Goal: Transaction & Acquisition: Obtain resource

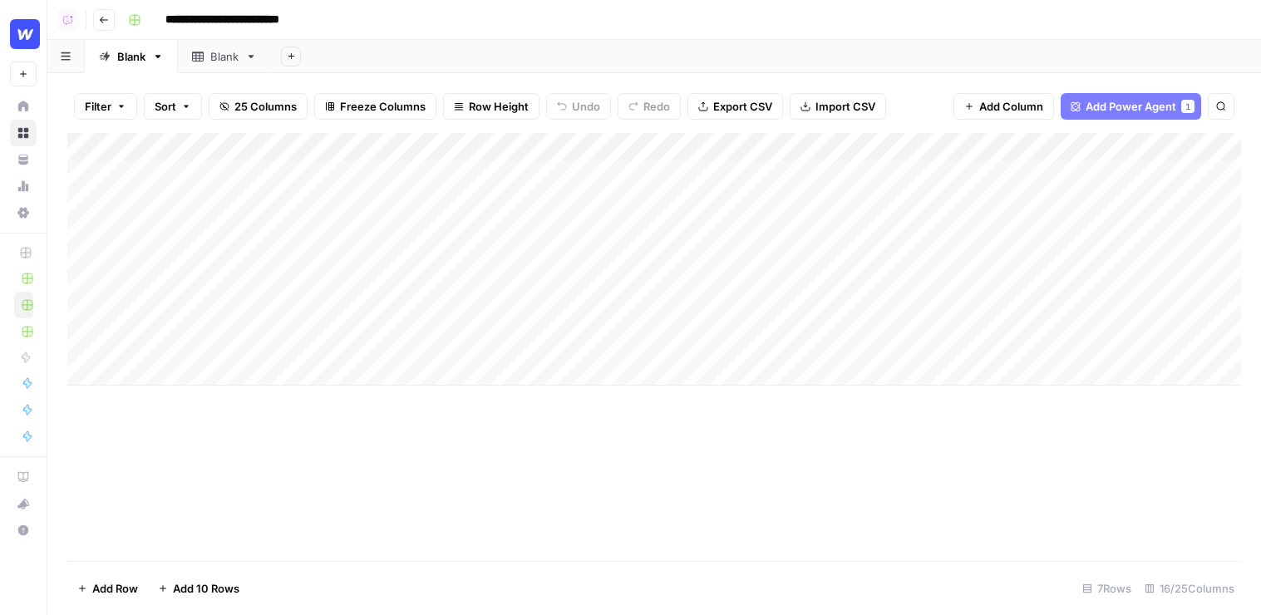
click at [561, 146] on div "Add Column" at bounding box center [654, 259] width 1174 height 253
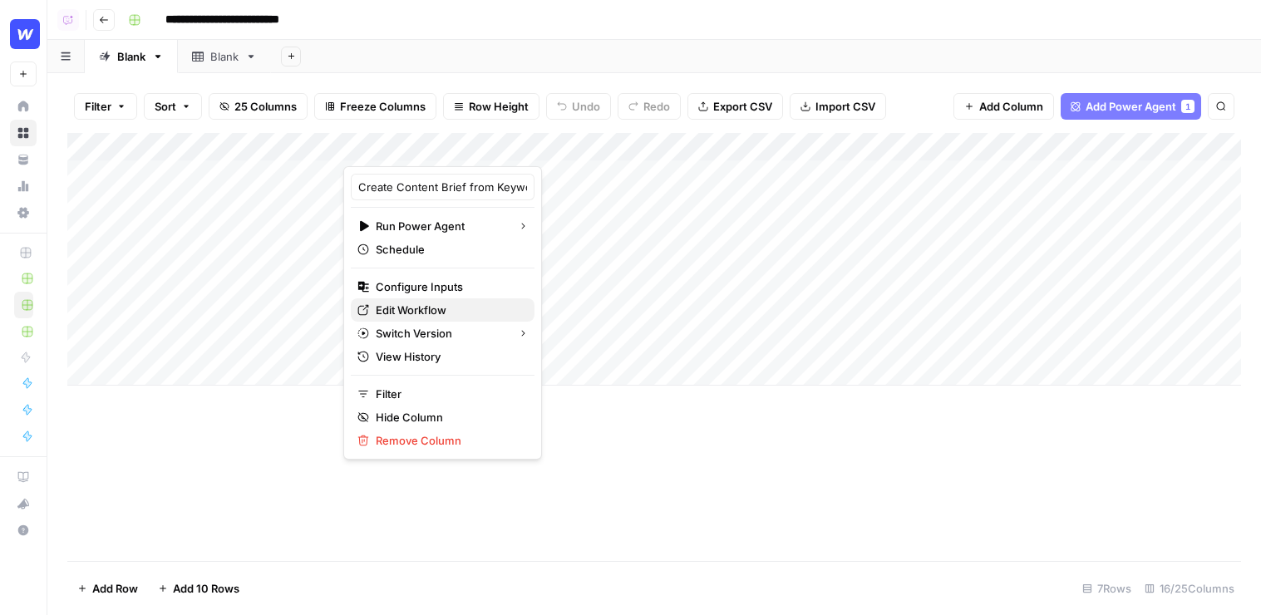
click at [404, 306] on span "Edit Workflow" at bounding box center [449, 310] width 146 height 17
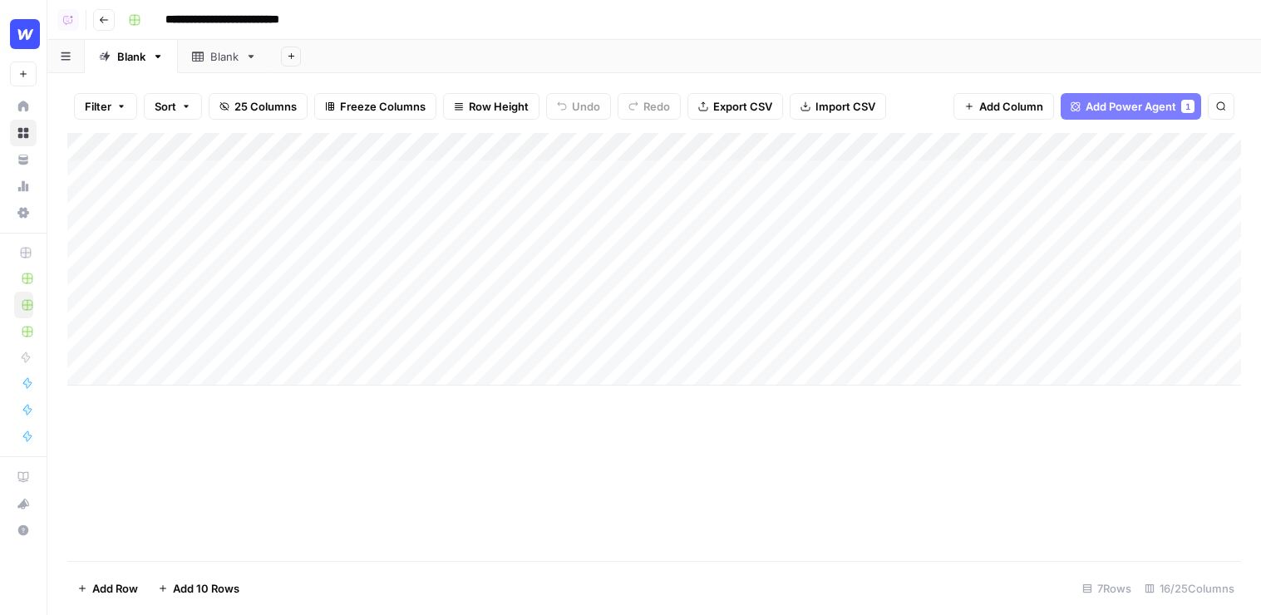
click at [436, 180] on div "Add Column" at bounding box center [654, 259] width 1174 height 253
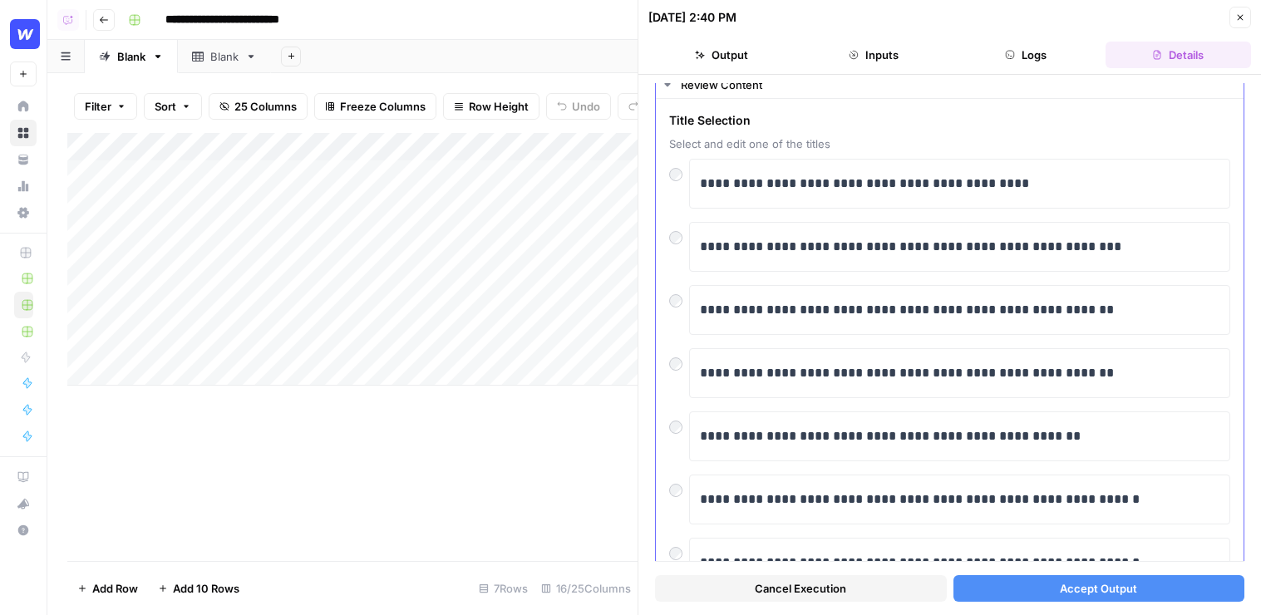
scroll to position [54, 0]
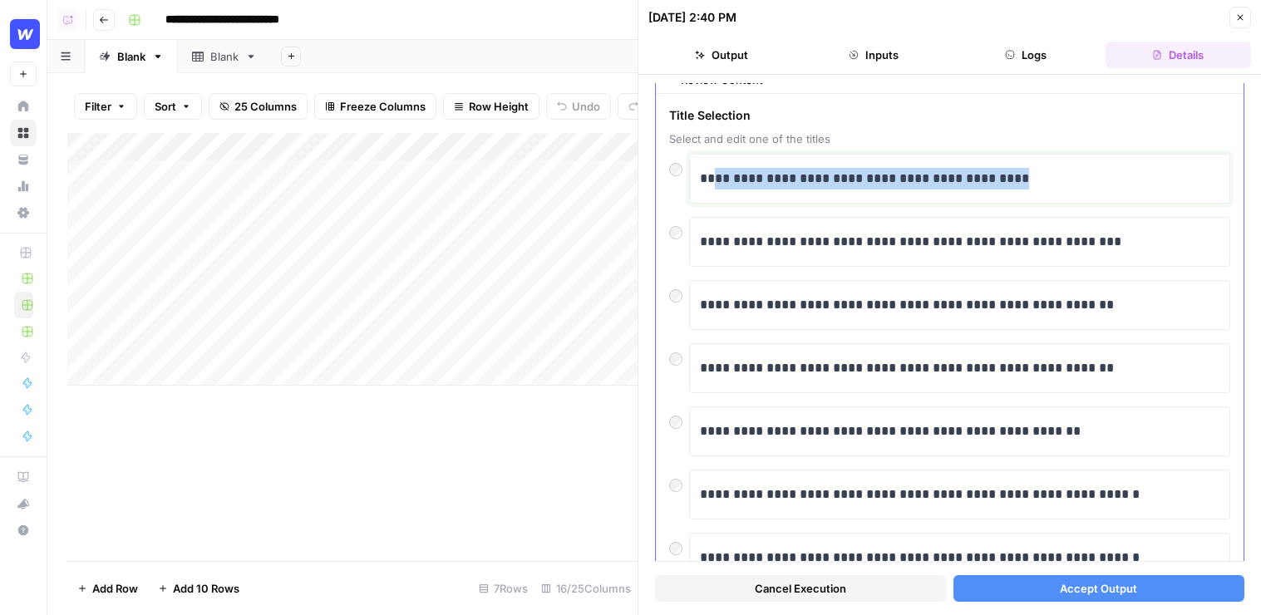
drag, startPoint x: 1045, startPoint y: 179, endPoint x: 708, endPoint y: 170, distance: 336.9
click at [712, 170] on p "**********" at bounding box center [960, 179] width 520 height 22
drag, startPoint x: 1106, startPoint y: 181, endPoint x: 764, endPoint y: 178, distance: 341.8
click at [766, 178] on p "**********" at bounding box center [960, 179] width 520 height 22
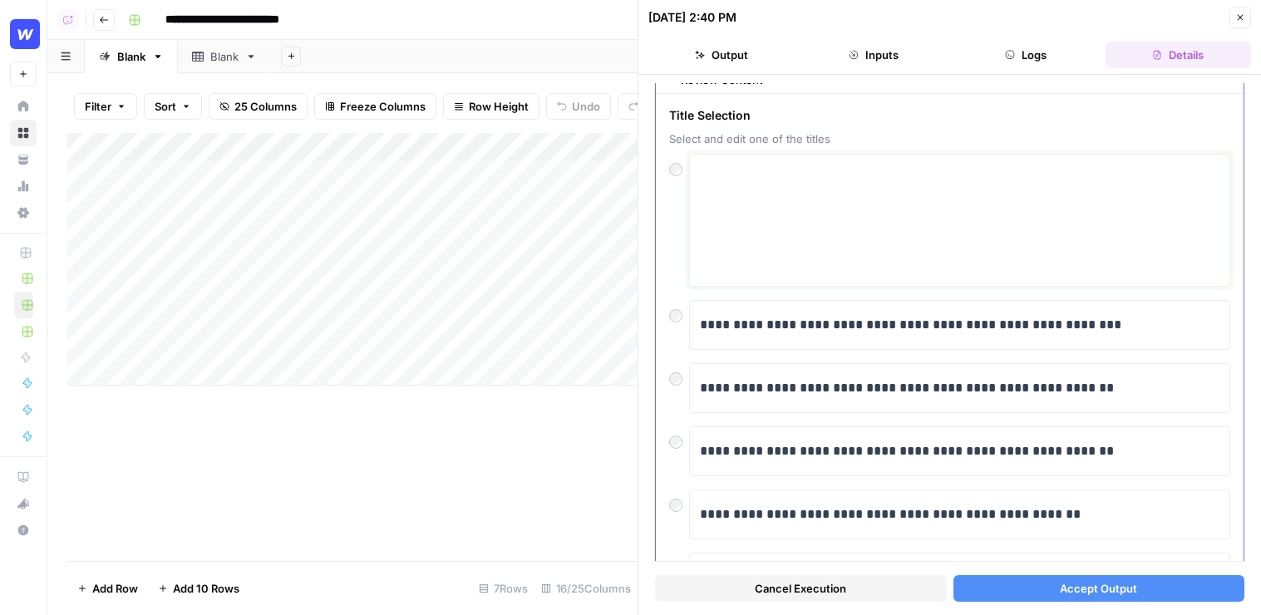
click at [764, 178] on textarea at bounding box center [960, 220] width 520 height 118
click at [842, 8] on button "Close" at bounding box center [1241, 18] width 22 height 22
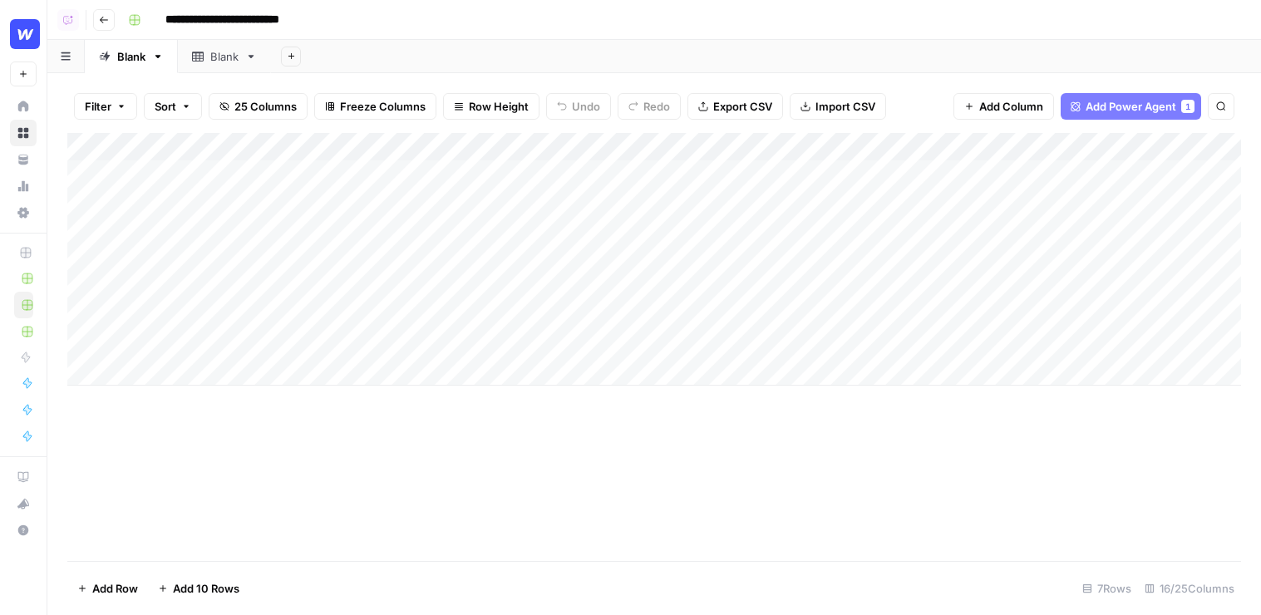
click at [663, 180] on div "Add Column" at bounding box center [654, 259] width 1174 height 253
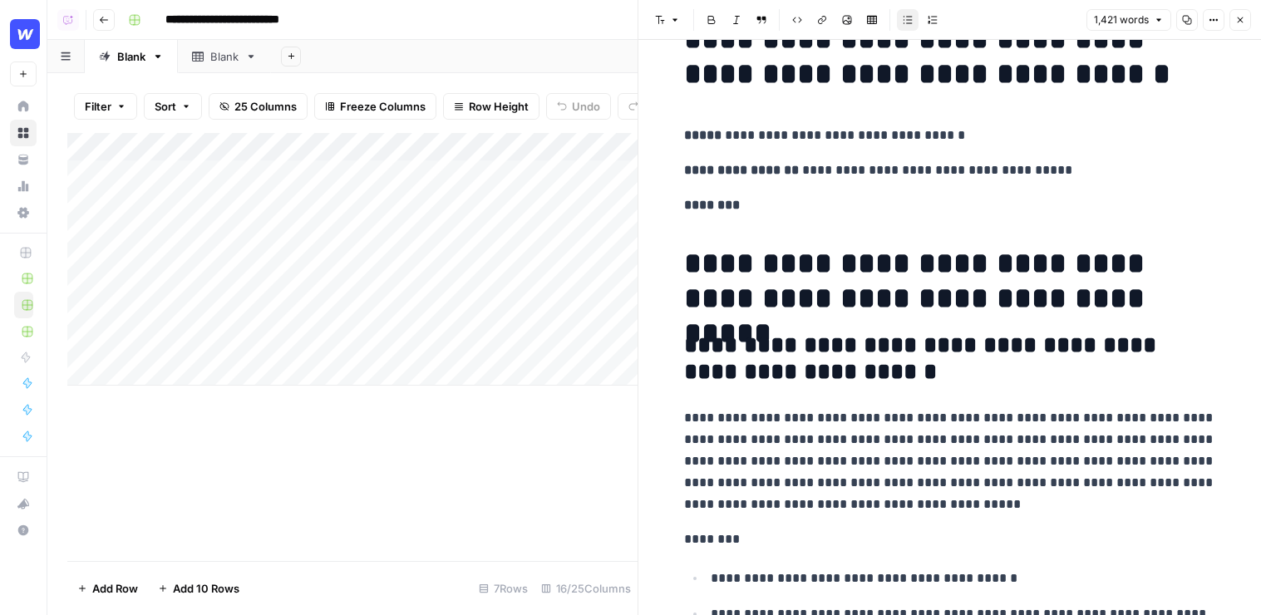
scroll to position [61, 0]
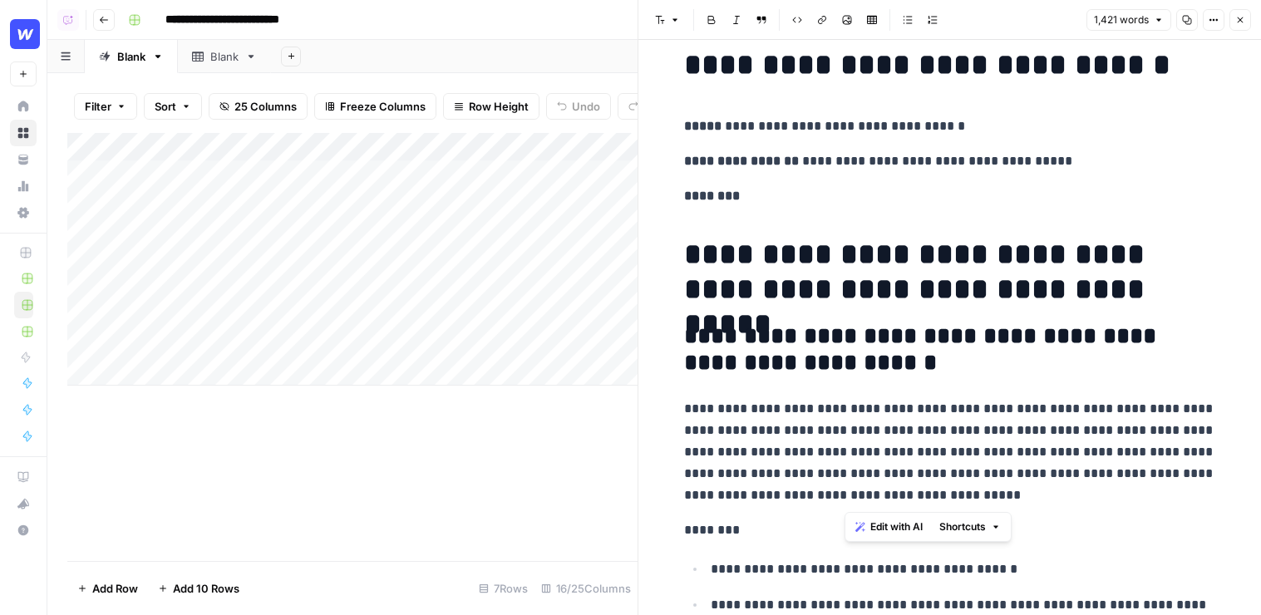
drag, startPoint x: 982, startPoint y: 499, endPoint x: 811, endPoint y: 399, distance: 198.2
click at [811, 399] on p "**********" at bounding box center [950, 452] width 532 height 108
click at [842, 522] on span "Edit with AI" at bounding box center [863, 527] width 52 height 15
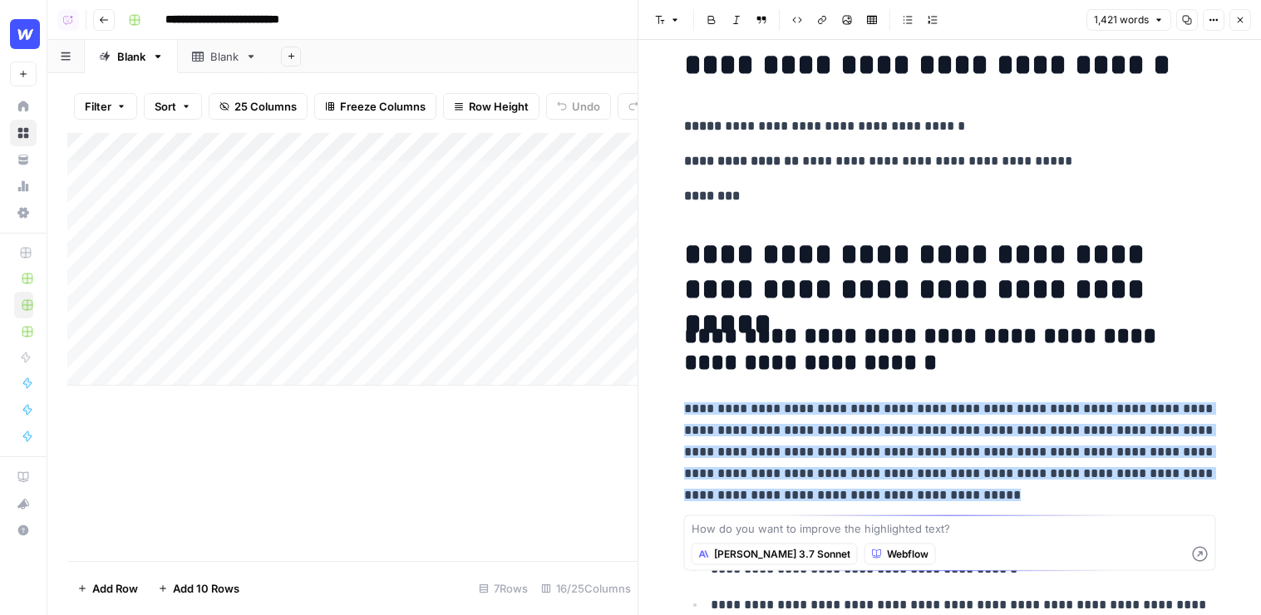
click at [722, 555] on span "Claude 3.7 Sonnet" at bounding box center [782, 554] width 136 height 15
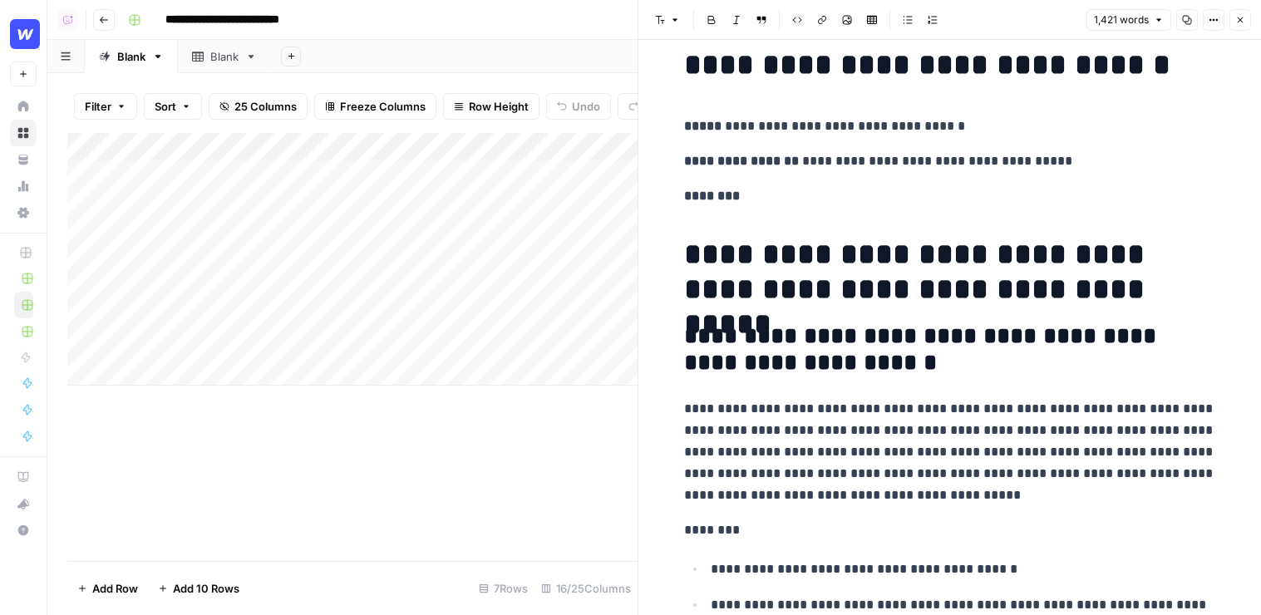
click at [842, 17] on icon "button" at bounding box center [1241, 20] width 10 height 10
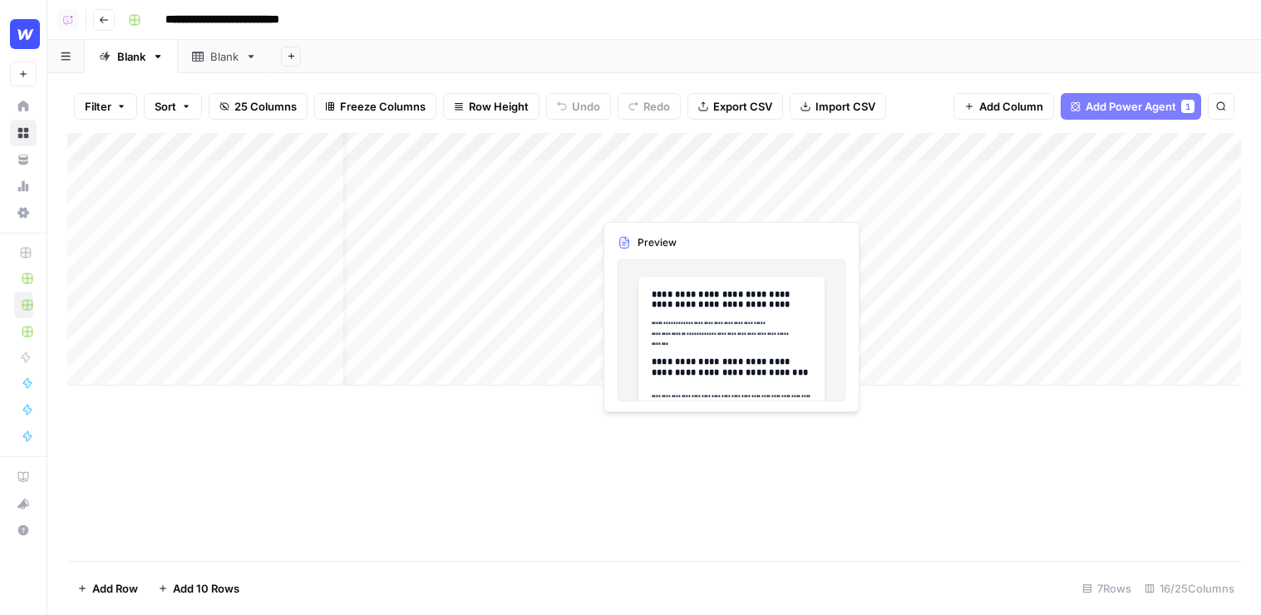
scroll to position [0, 96]
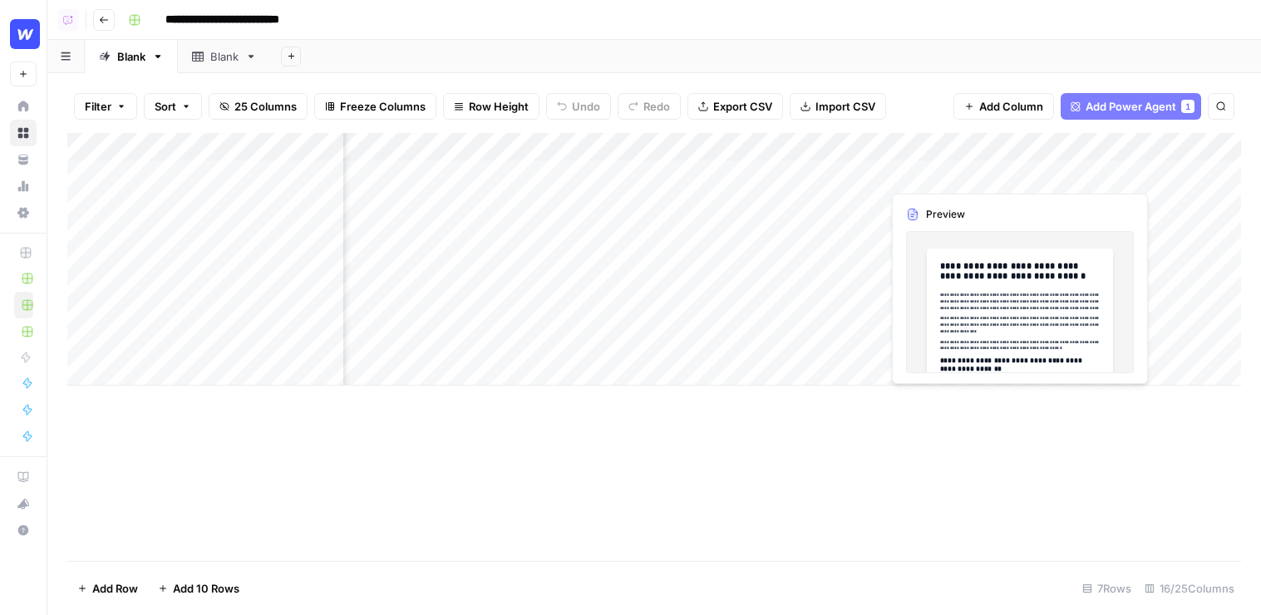
click at [842, 176] on div "Add Column" at bounding box center [654, 259] width 1174 height 253
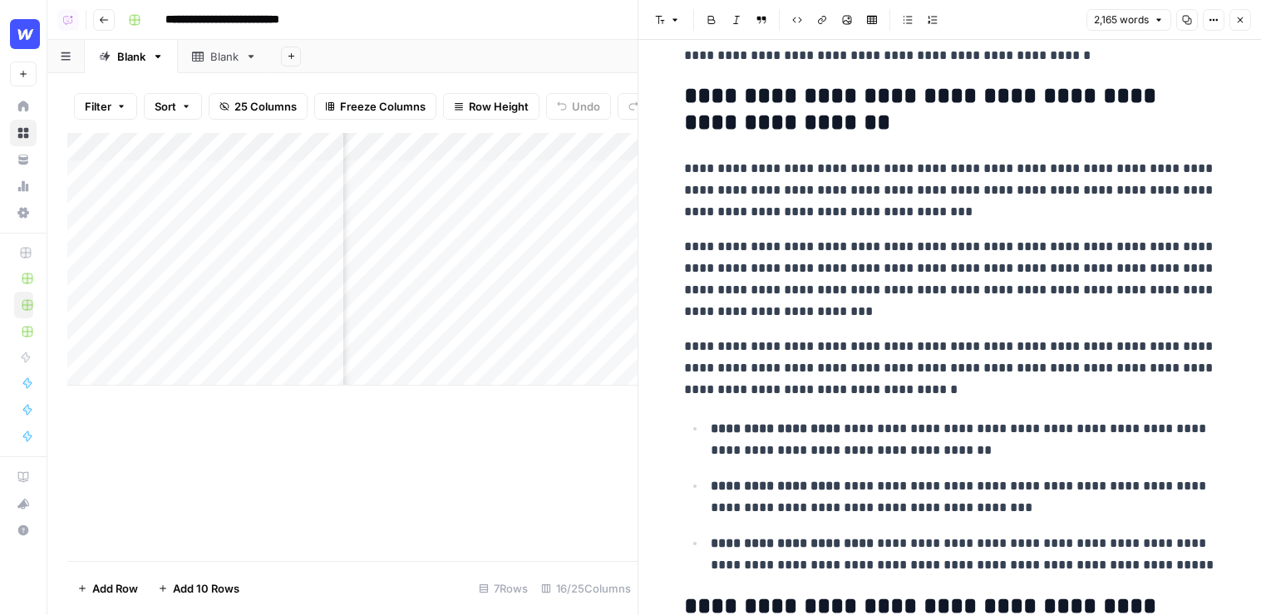
scroll to position [310, 0]
click at [842, 18] on icon "button" at bounding box center [1241, 20] width 10 height 10
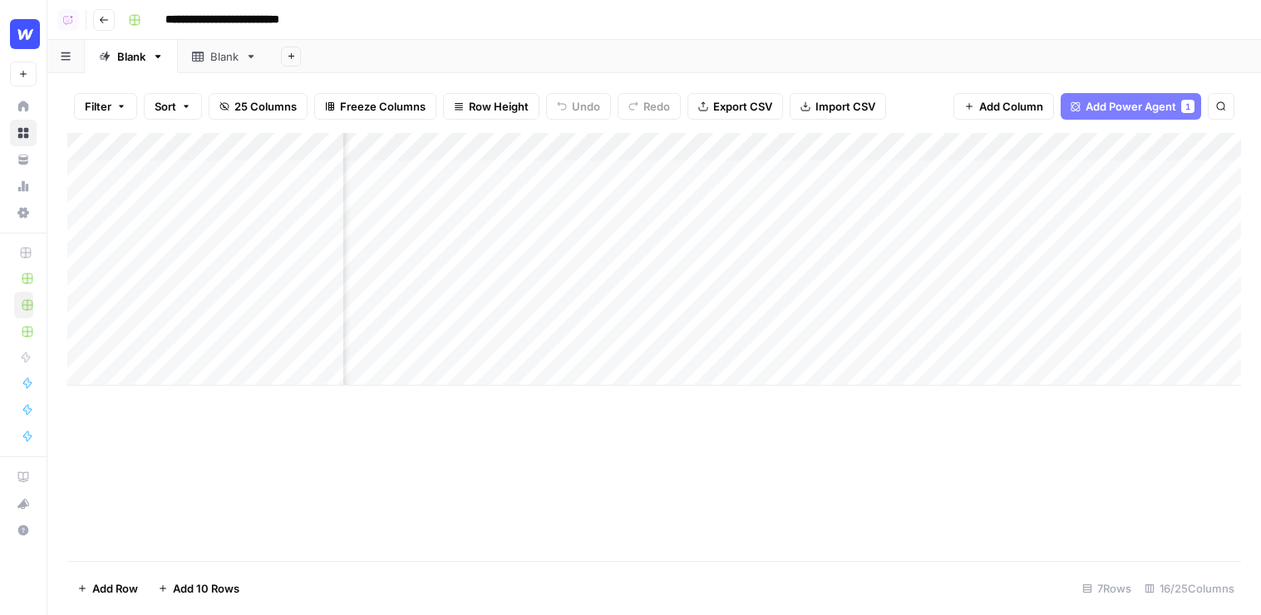
scroll to position [0, 251]
click at [842, 102] on span "Add Power Agent" at bounding box center [1131, 106] width 91 height 17
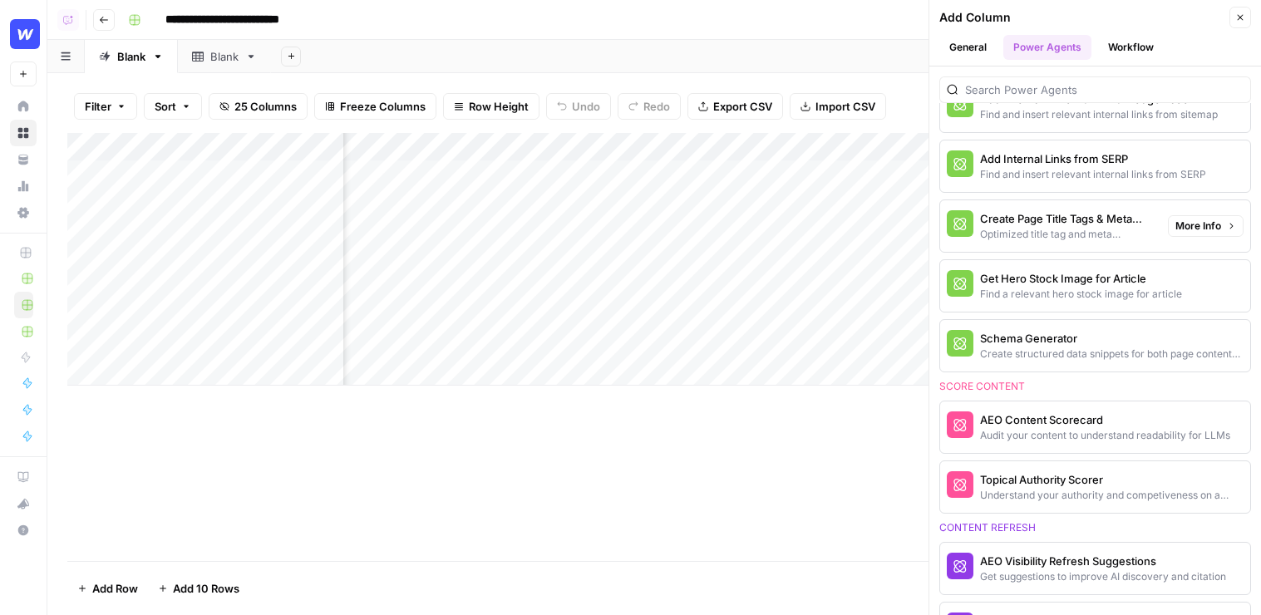
scroll to position [655, 0]
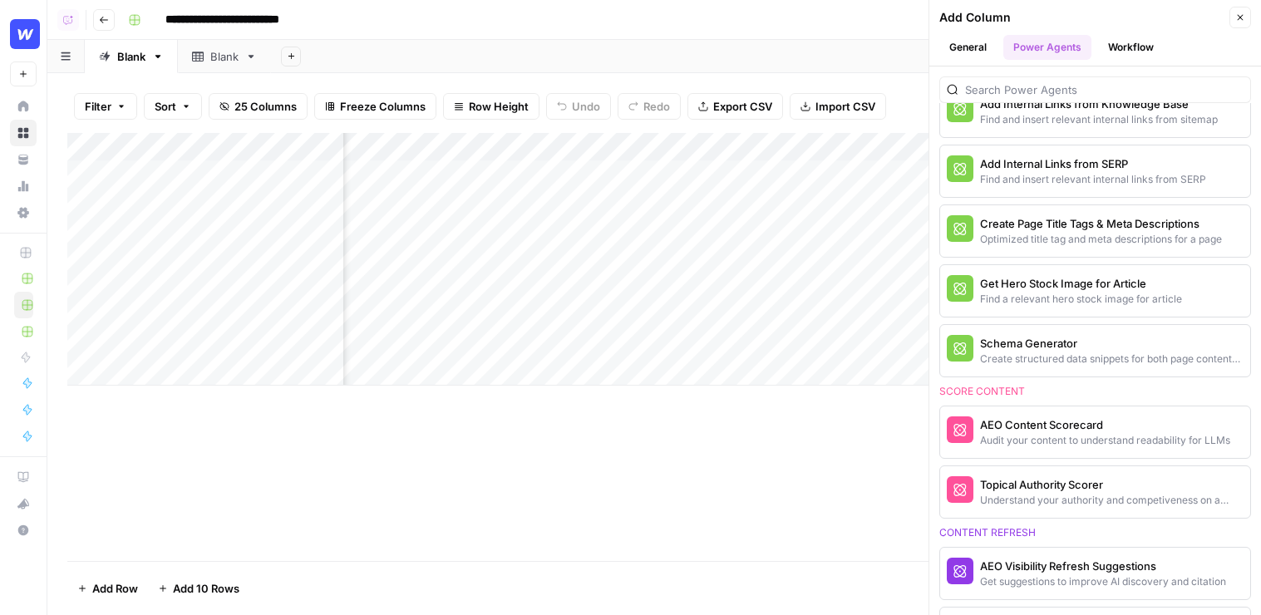
click at [842, 18] on icon "button" at bounding box center [1241, 17] width 10 height 10
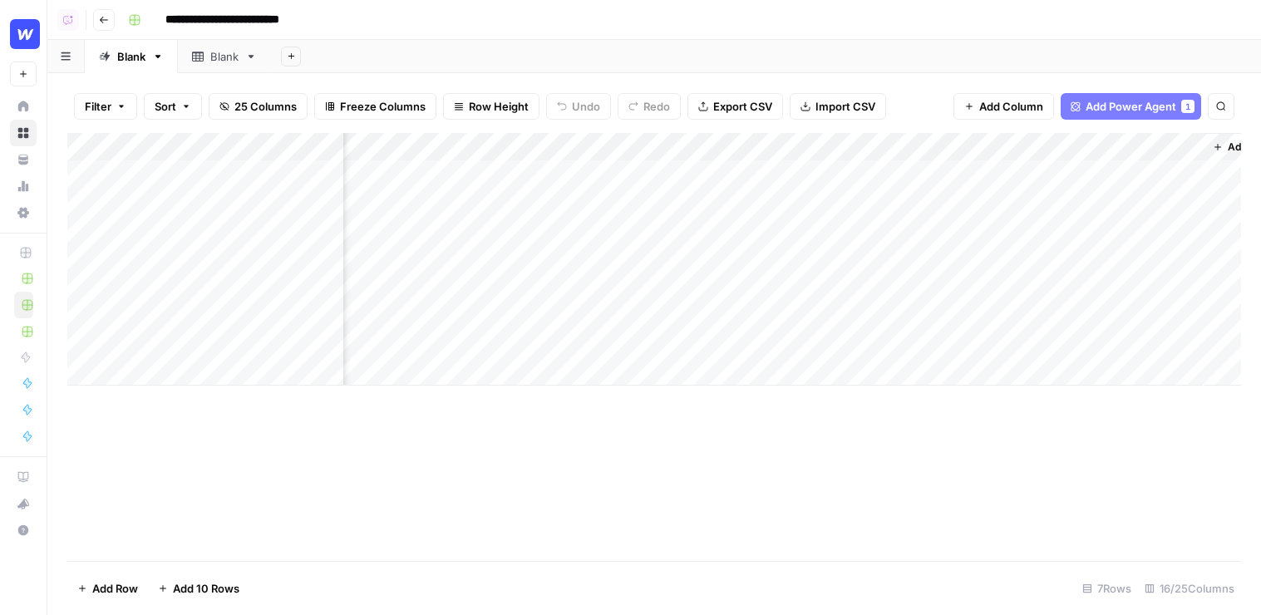
scroll to position [0, 1925]
click at [842, 152] on span "Add Column" at bounding box center [1203, 147] width 58 height 15
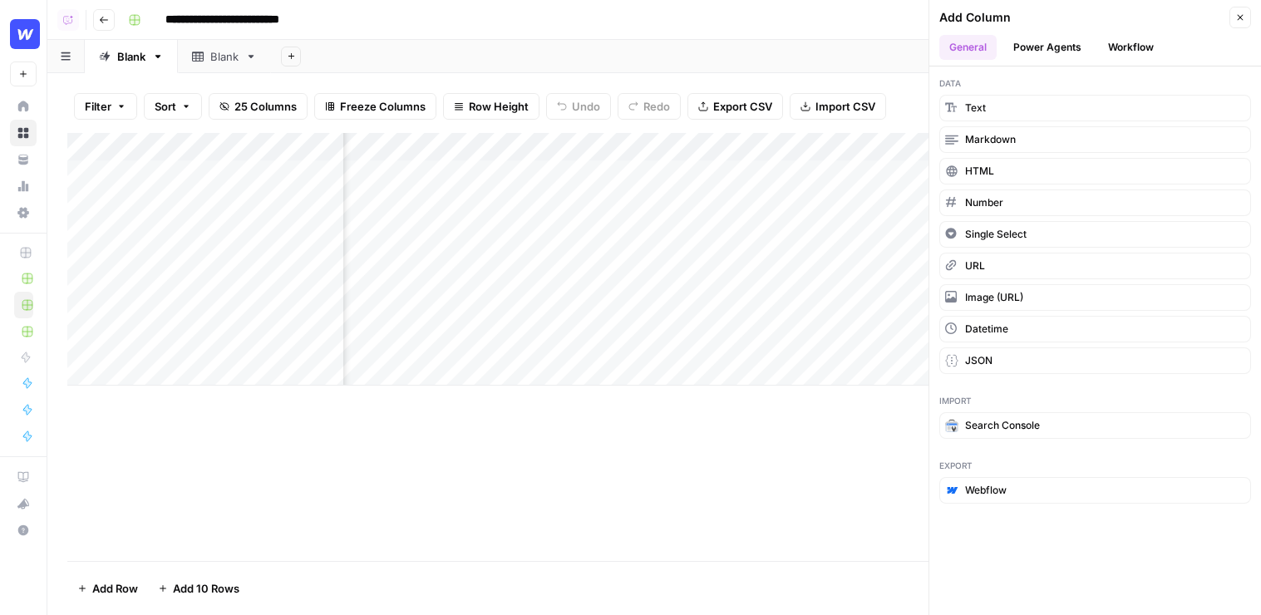
click at [842, 51] on button "Workflow" at bounding box center [1131, 47] width 66 height 25
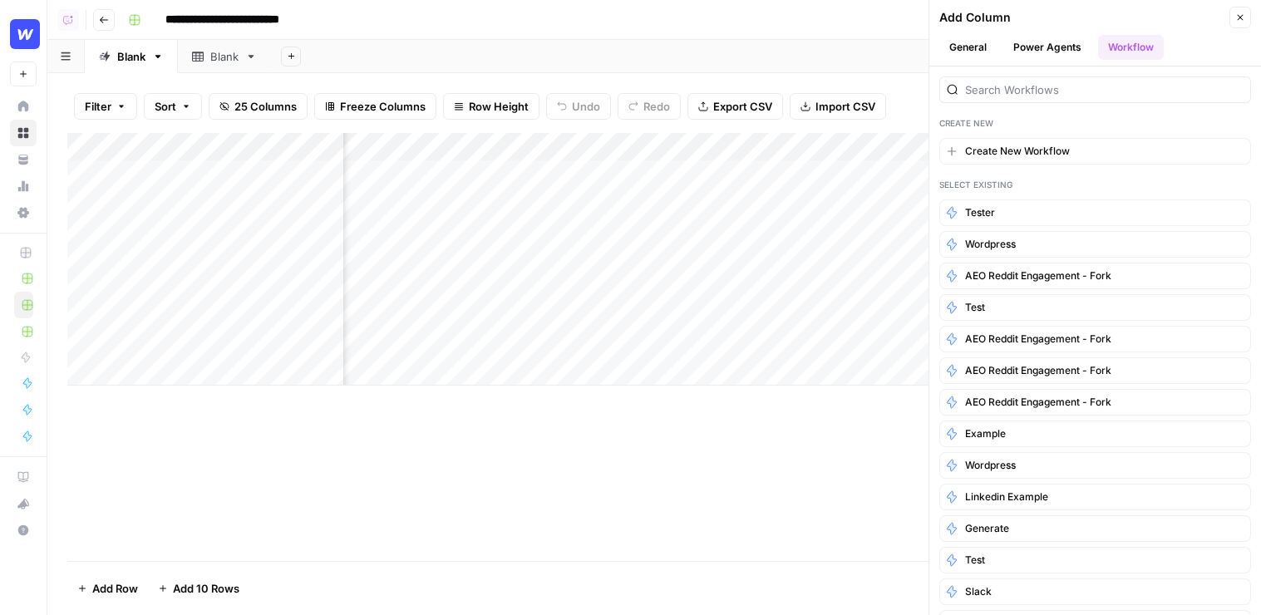
click at [842, 51] on button "Power Agents" at bounding box center [1048, 47] width 88 height 25
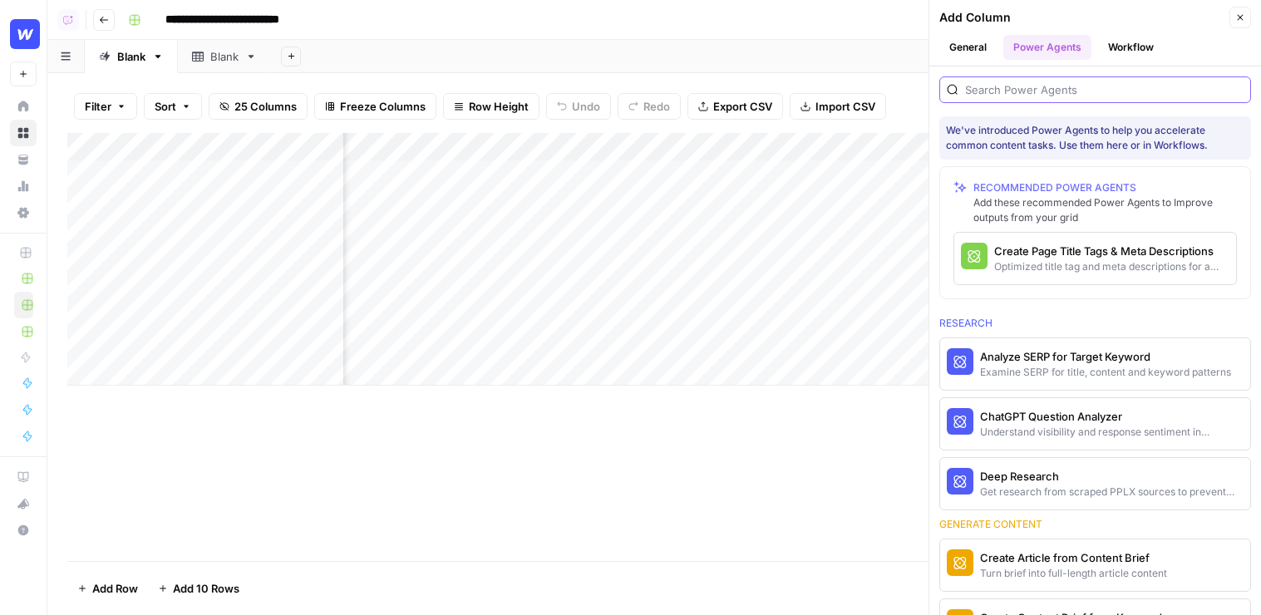
click at [842, 83] on input "search" at bounding box center [1104, 89] width 279 height 17
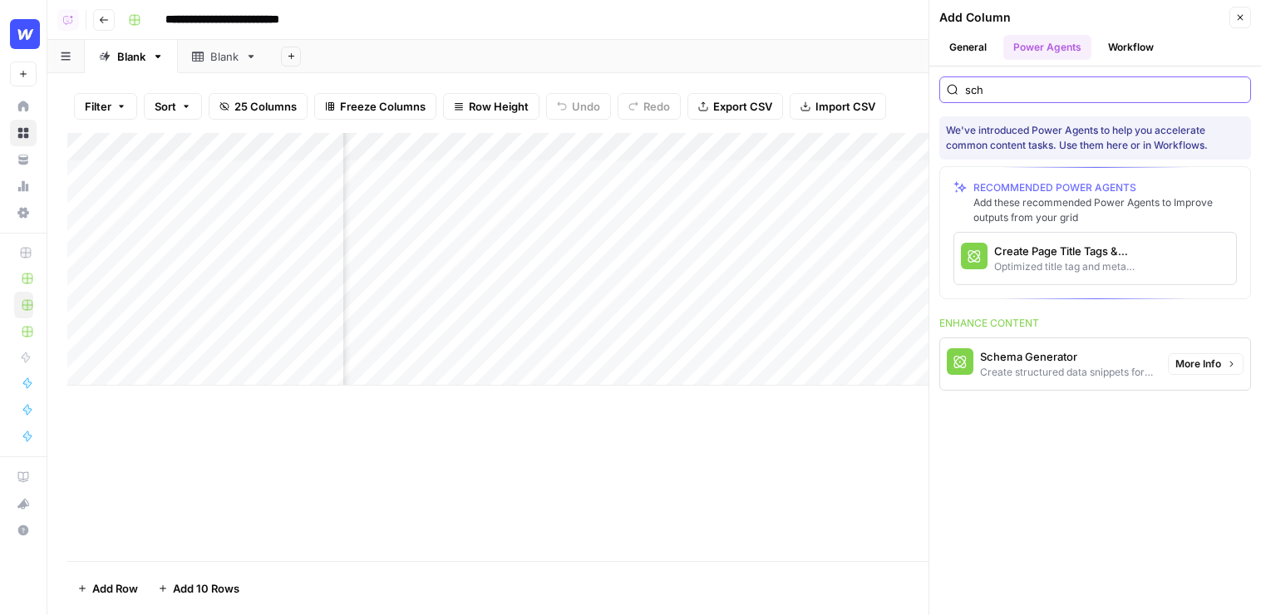
type input "sch"
click at [842, 264] on div "Optimized title tag and meta descriptions for a page" at bounding box center [1068, 266] width 146 height 15
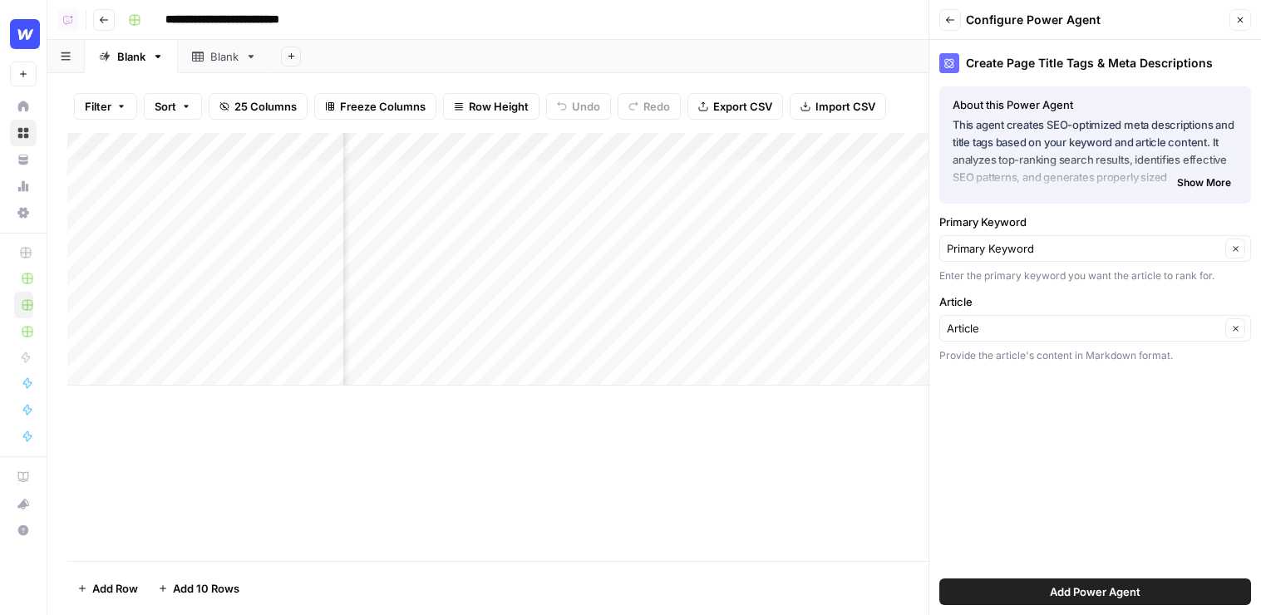
click at [842, 18] on icon "button" at bounding box center [950, 20] width 8 height 7
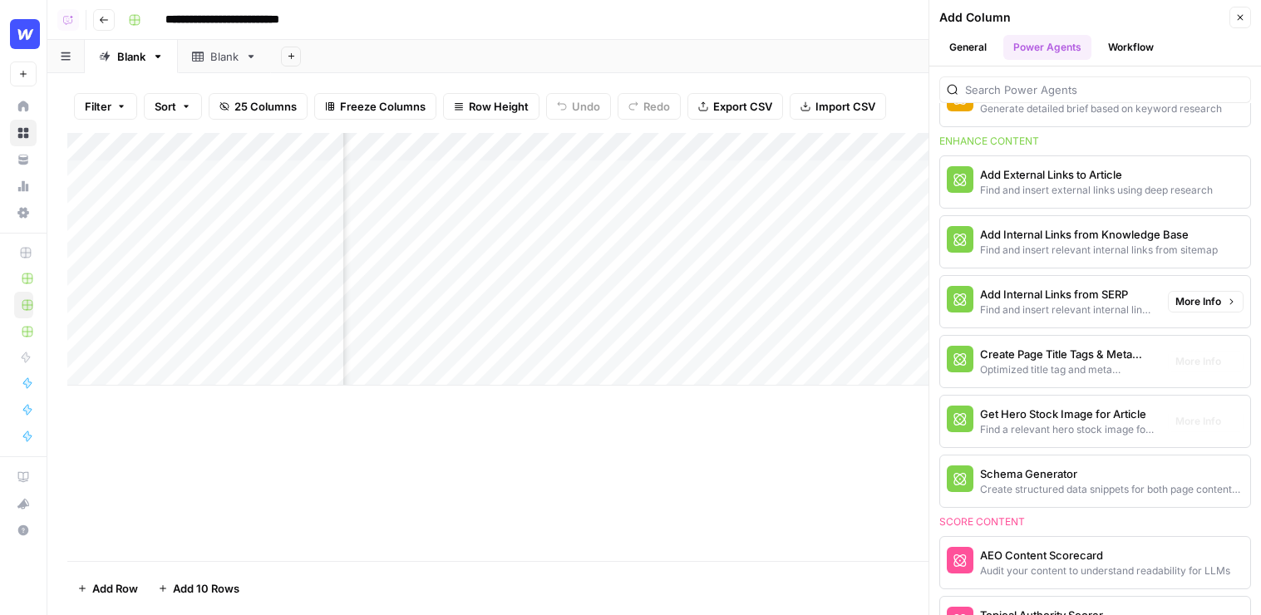
scroll to position [554, 0]
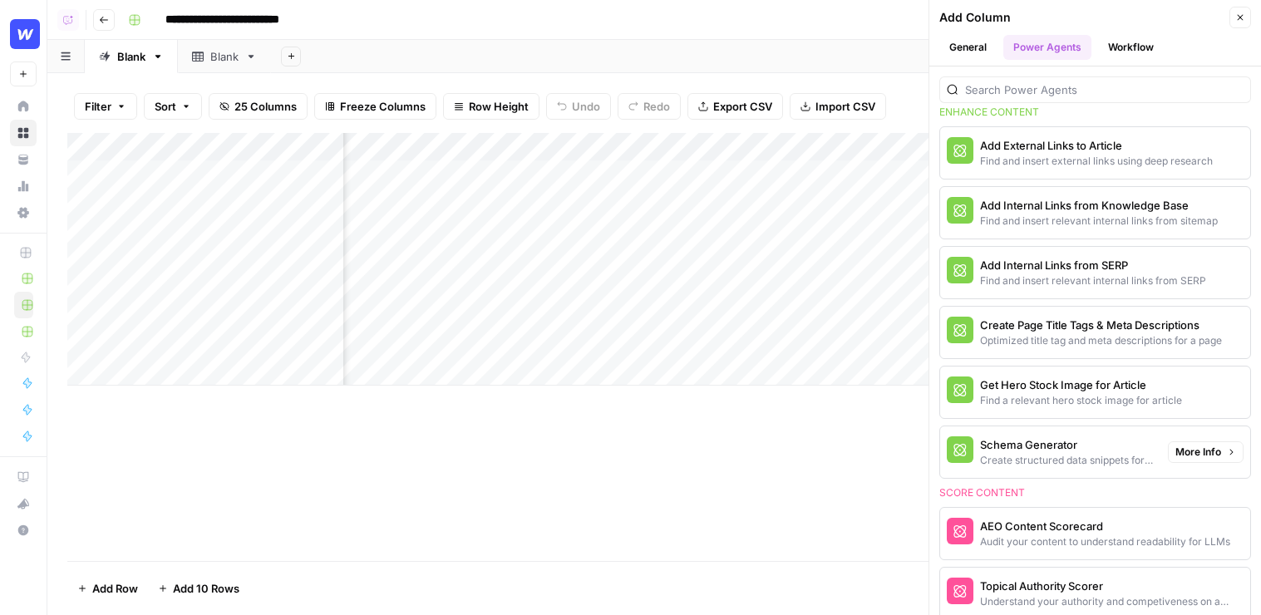
click at [842, 452] on div "Schema Generator" at bounding box center [1067, 445] width 175 height 17
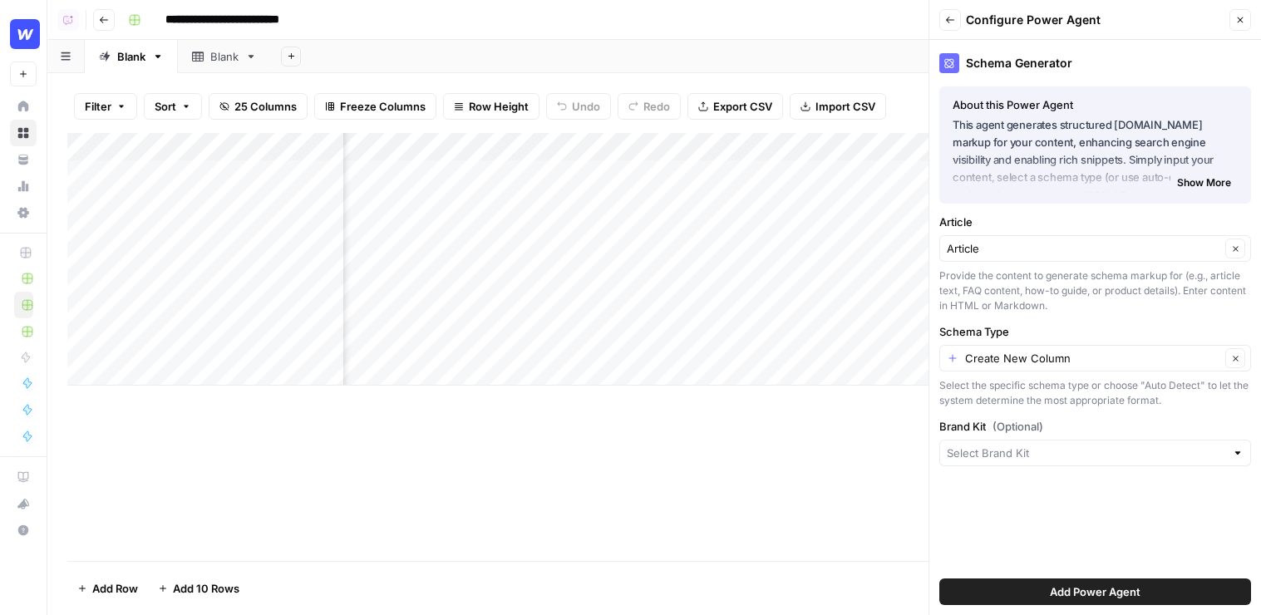
drag, startPoint x: 944, startPoint y: 221, endPoint x: 1005, endPoint y: 221, distance: 61.5
click at [842, 221] on label "Article" at bounding box center [1096, 222] width 312 height 17
click at [842, 219] on label "Article" at bounding box center [1096, 222] width 312 height 17
click at [842, 240] on input "Article" at bounding box center [1084, 248] width 274 height 17
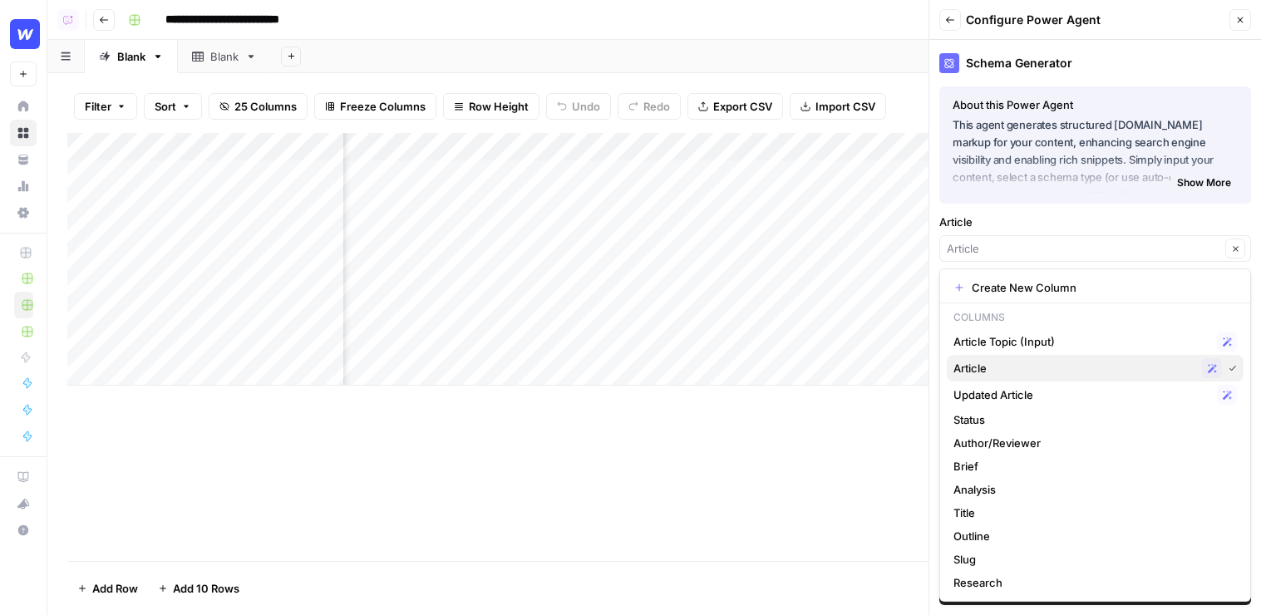
click at [842, 368] on span "Article" at bounding box center [1075, 368] width 242 height 17
type input "Article"
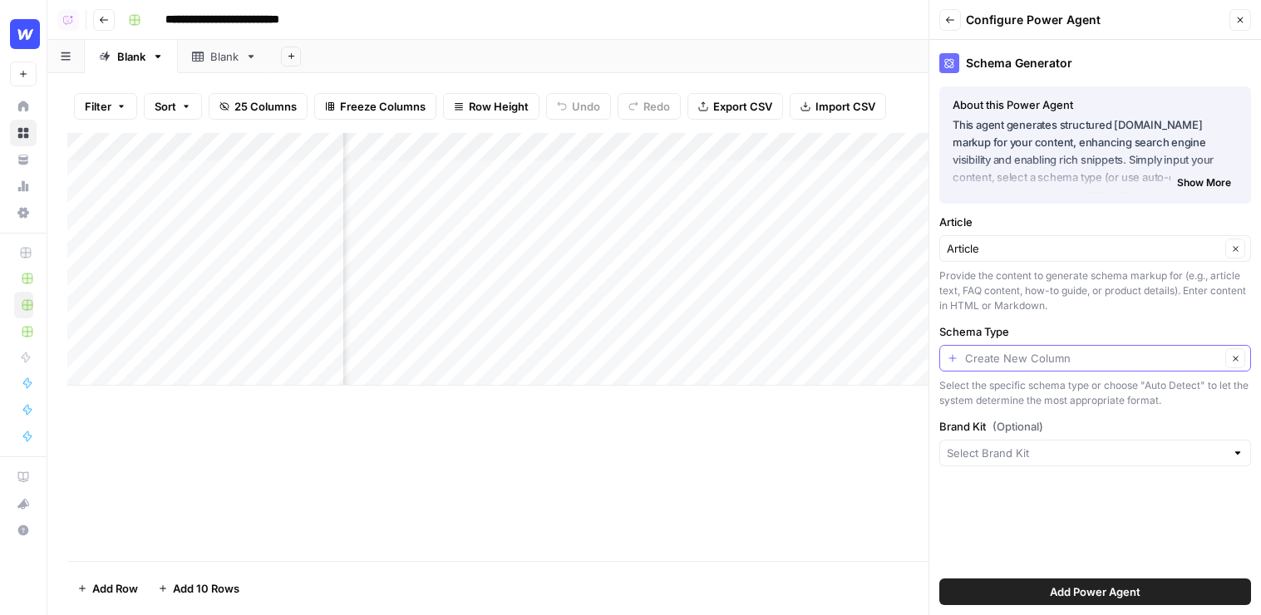
click at [842, 362] on input "Schema Type" at bounding box center [1092, 358] width 255 height 17
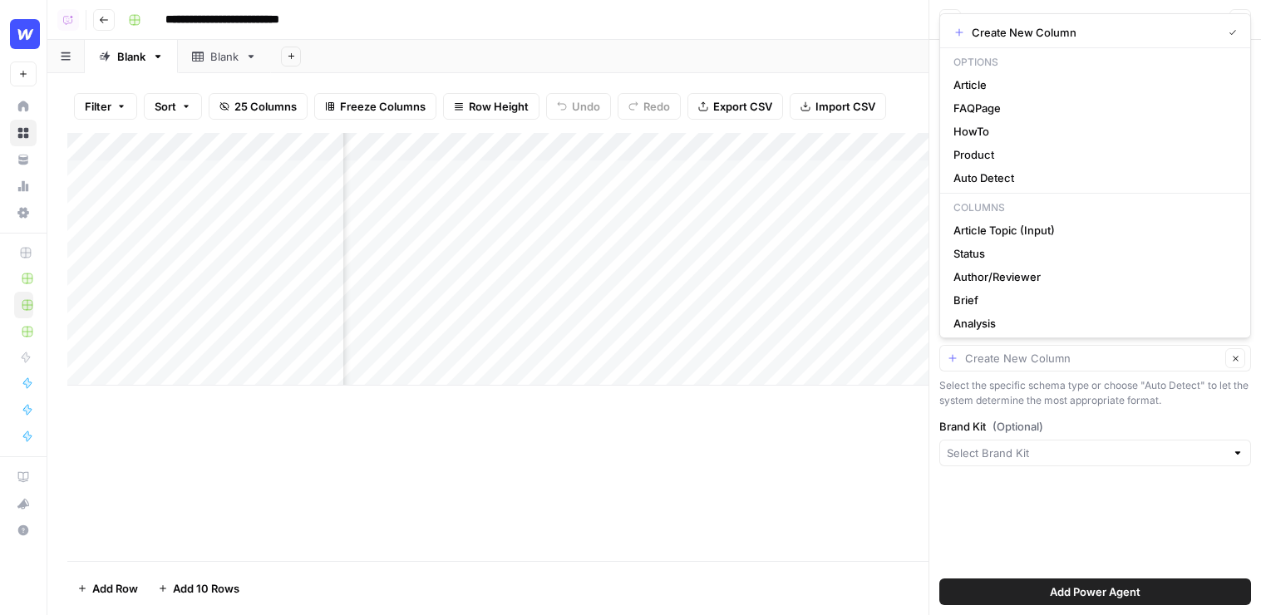
type input "Create New Column"
click at [842, 476] on div "Schema Generator About this Power Agent This agent generates structured schema.…" at bounding box center [1096, 327] width 332 height 575
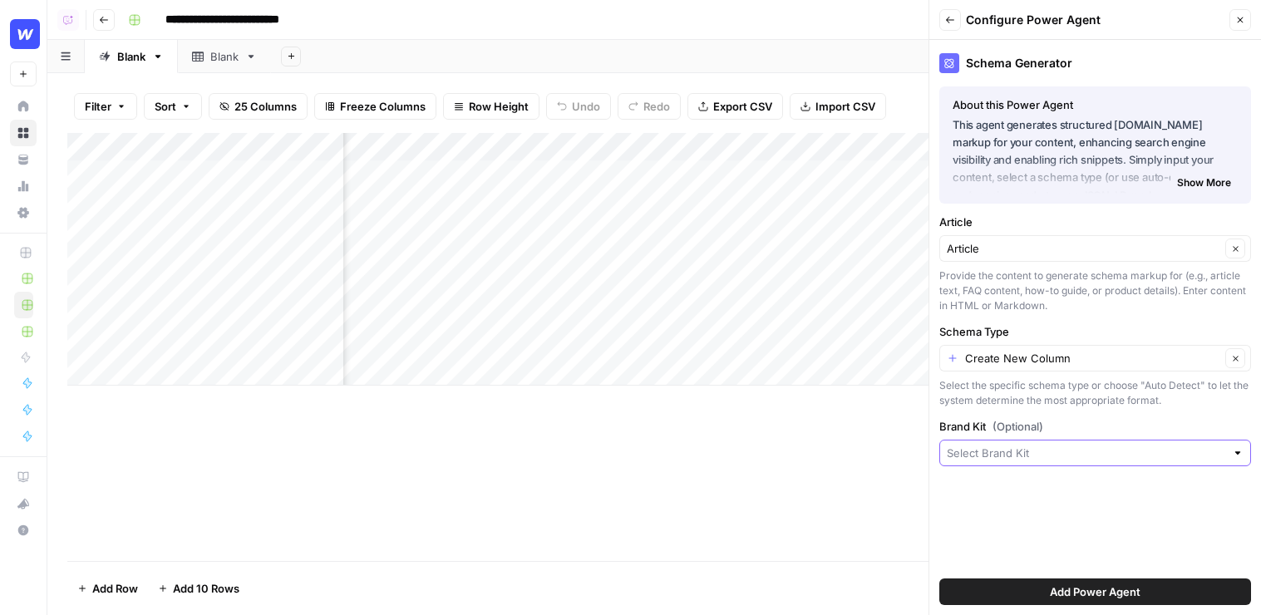
click at [842, 455] on input "Brand Kit (Optional)" at bounding box center [1086, 453] width 279 height 17
click at [842, 522] on span "Webflow" at bounding box center [1092, 515] width 277 height 17
type input "Webflow"
click at [842, 595] on span "Add Power Agent" at bounding box center [1095, 592] width 91 height 17
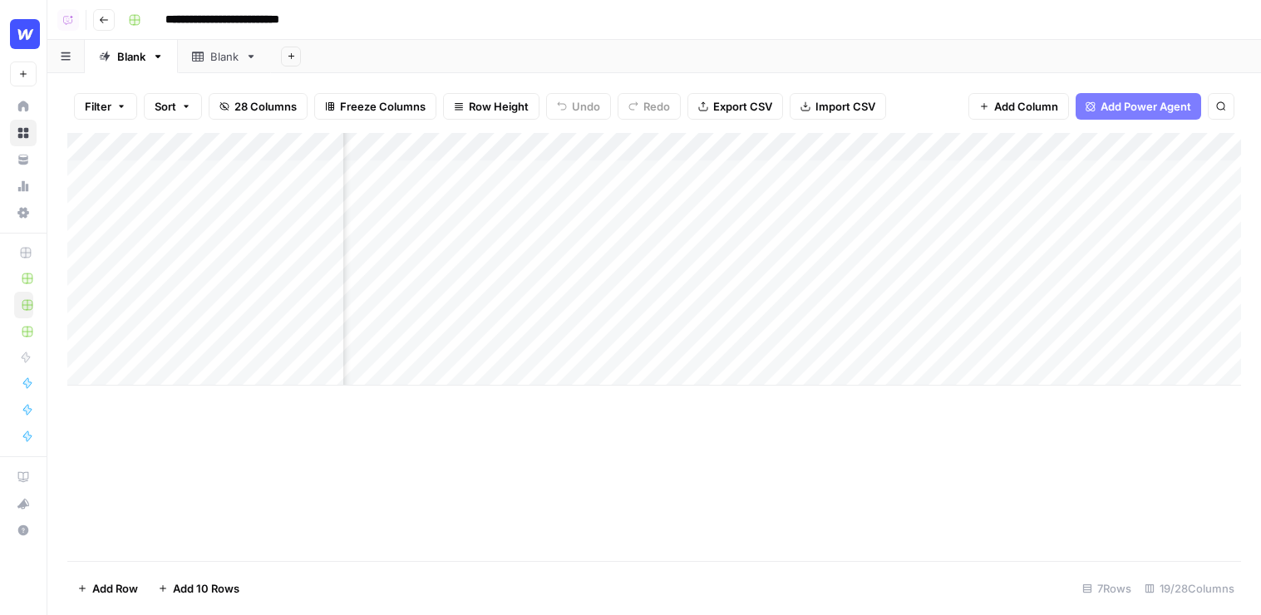
scroll to position [0, 2283]
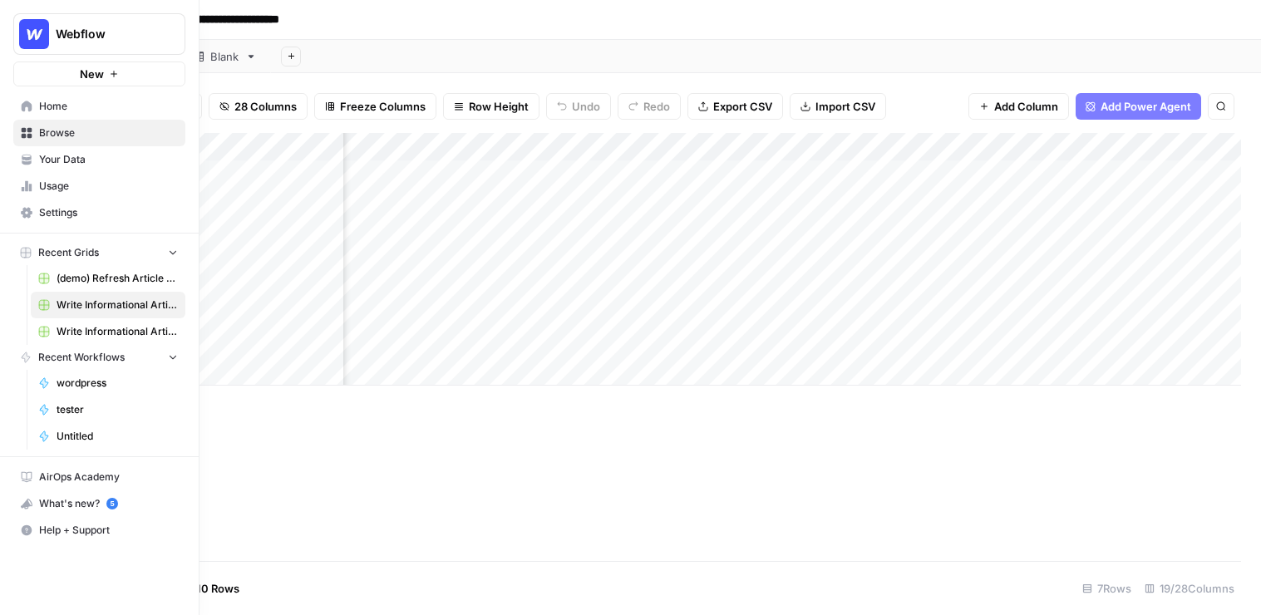
click at [17, 107] on link "Home" at bounding box center [99, 106] width 172 height 27
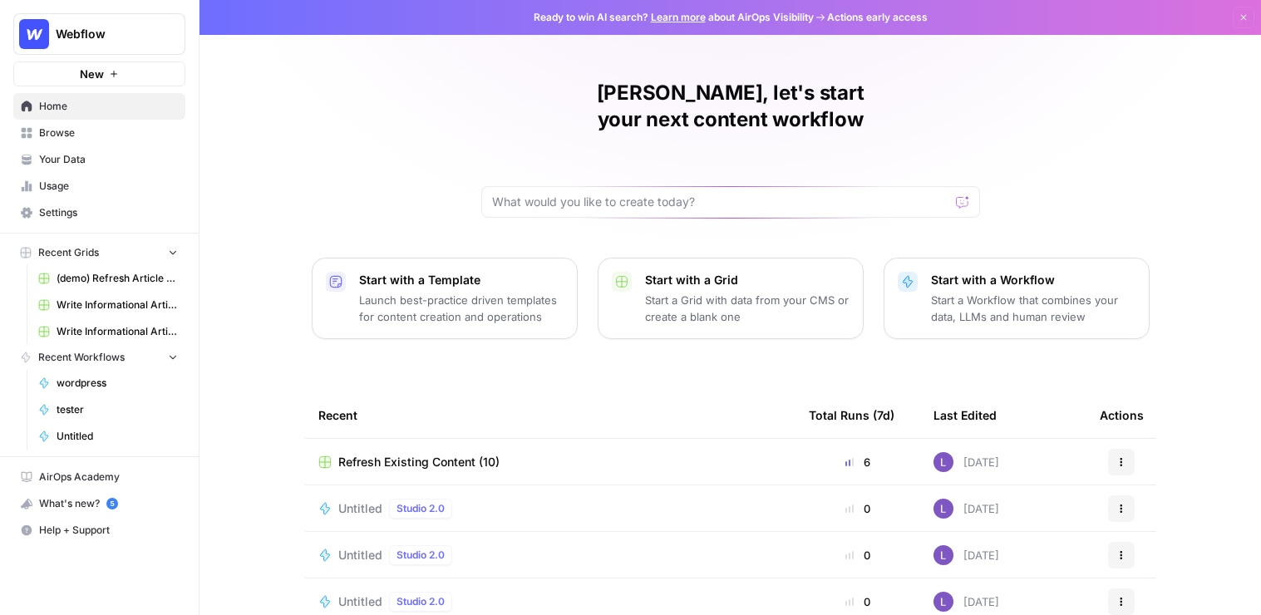
click at [76, 174] on link "Usage" at bounding box center [99, 186] width 172 height 27
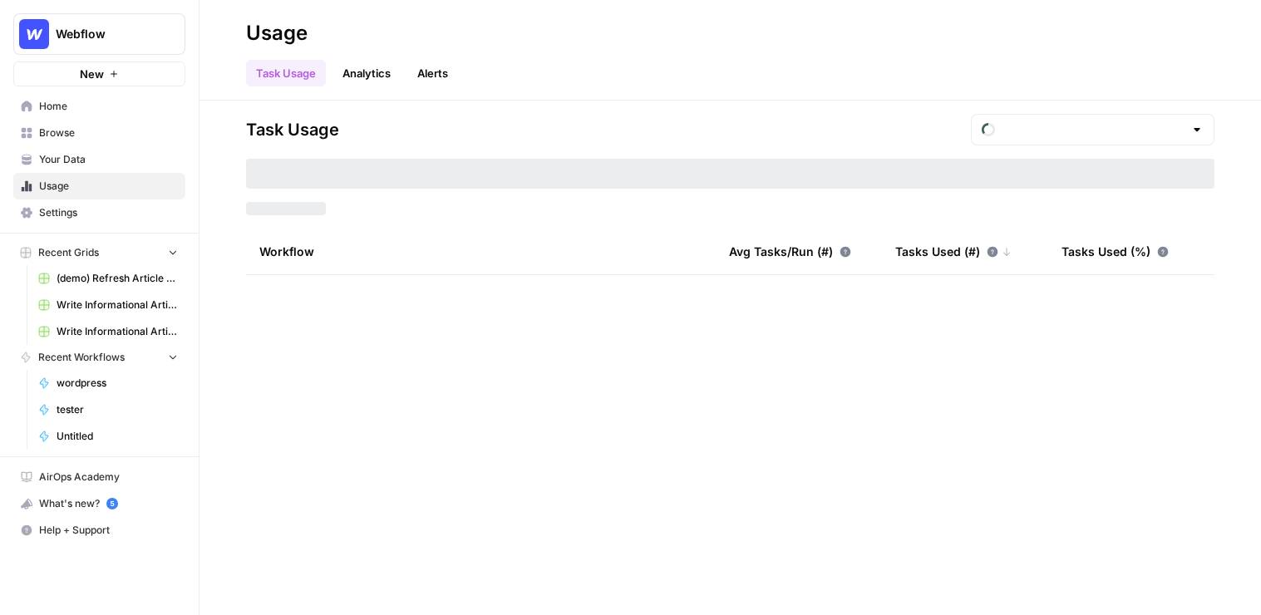
type input "August Tasks"
click at [85, 165] on span "Your Data" at bounding box center [108, 159] width 139 height 15
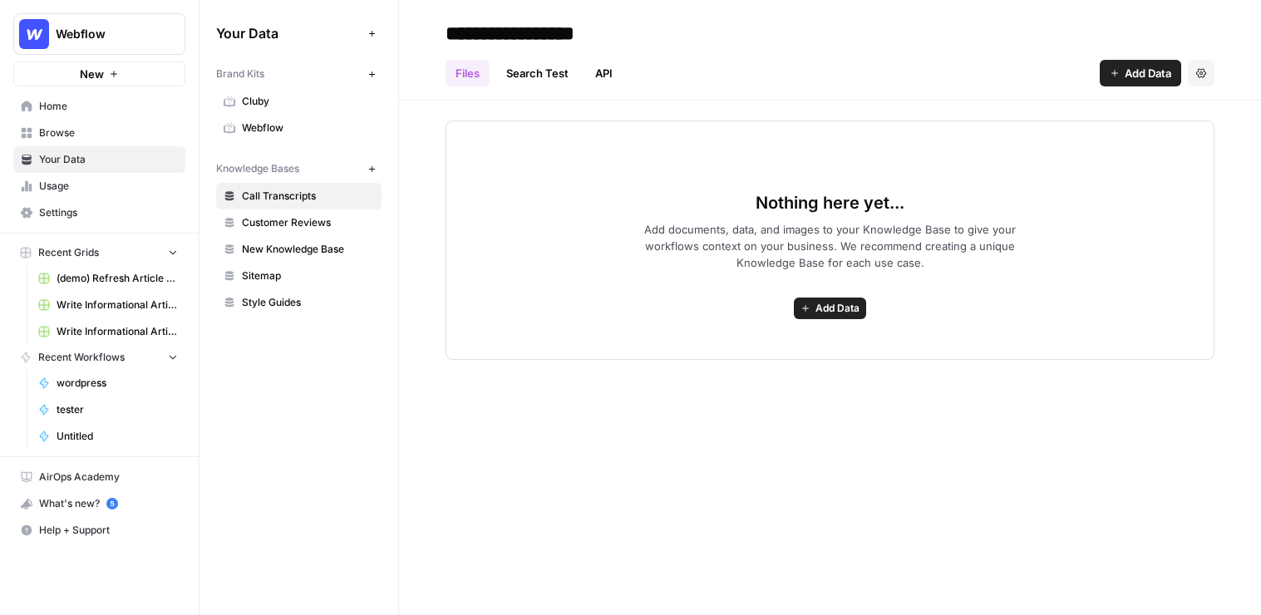
click at [262, 133] on span "Webflow" at bounding box center [308, 128] width 132 height 15
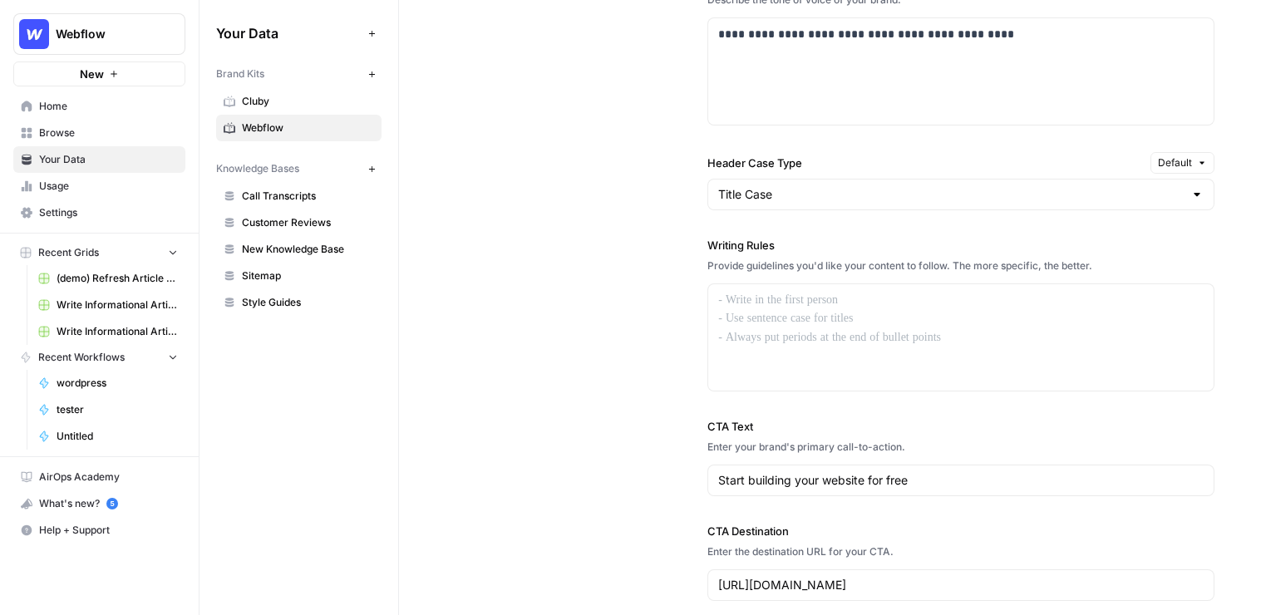
scroll to position [1286, 0]
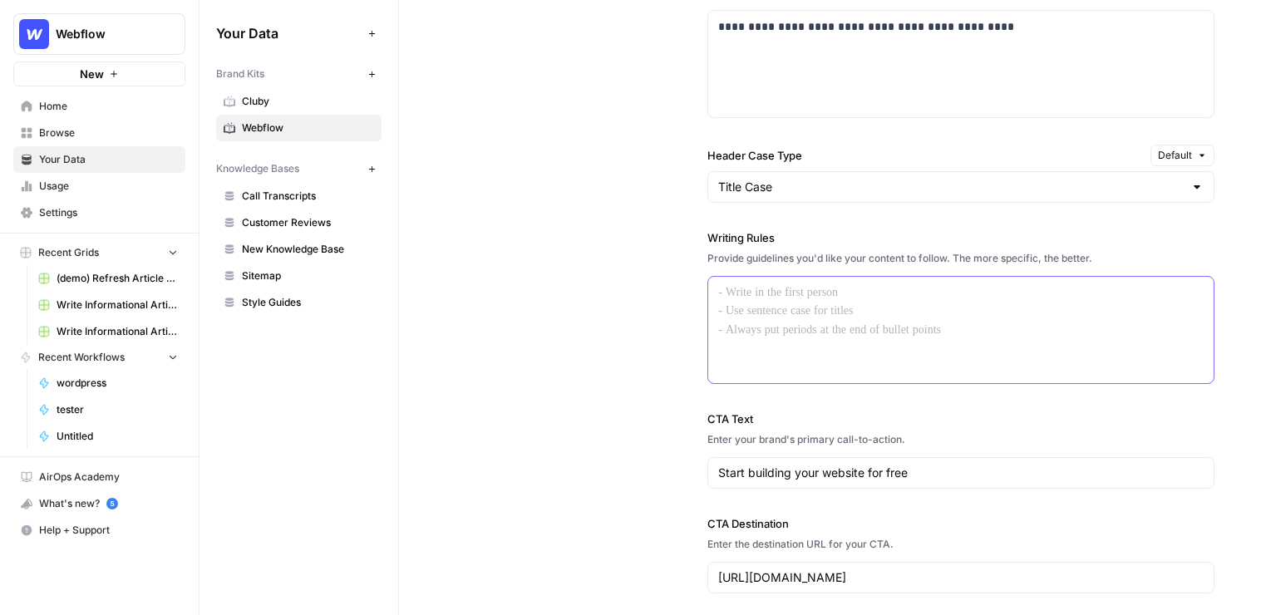
drag, startPoint x: 745, startPoint y: 297, endPoint x: 781, endPoint y: 333, distance: 50.6
click at [781, 333] on div at bounding box center [961, 330] width 506 height 106
drag, startPoint x: 1093, startPoint y: 356, endPoint x: 730, endPoint y: 296, distance: 368.3
click at [730, 296] on div at bounding box center [961, 330] width 506 height 106
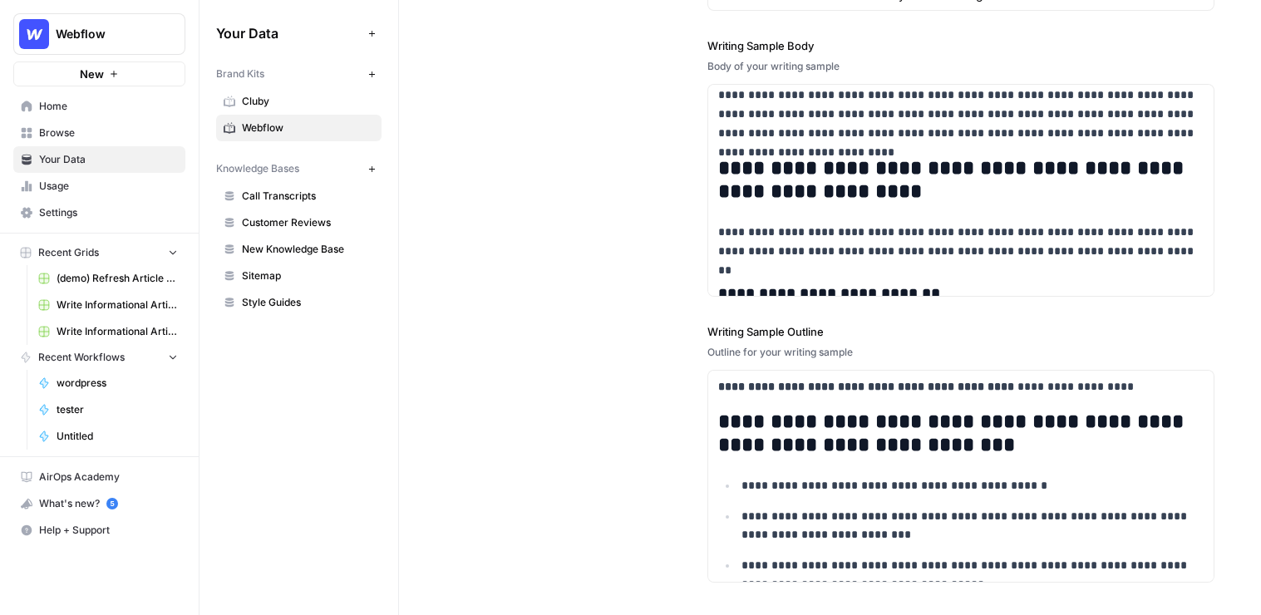
scroll to position [68, 0]
click at [376, 165] on button "New" at bounding box center [372, 169] width 20 height 20
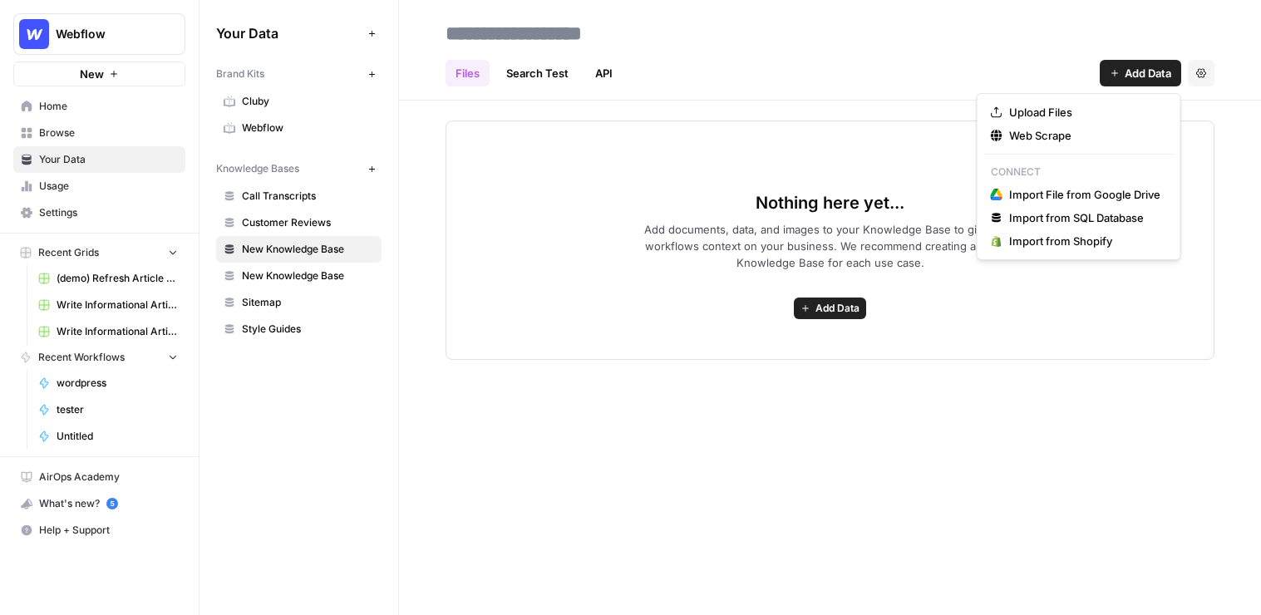
click at [842, 63] on button "Add Data" at bounding box center [1140, 73] width 81 height 27
click at [842, 237] on span "Import from Shopify" at bounding box center [1084, 241] width 151 height 17
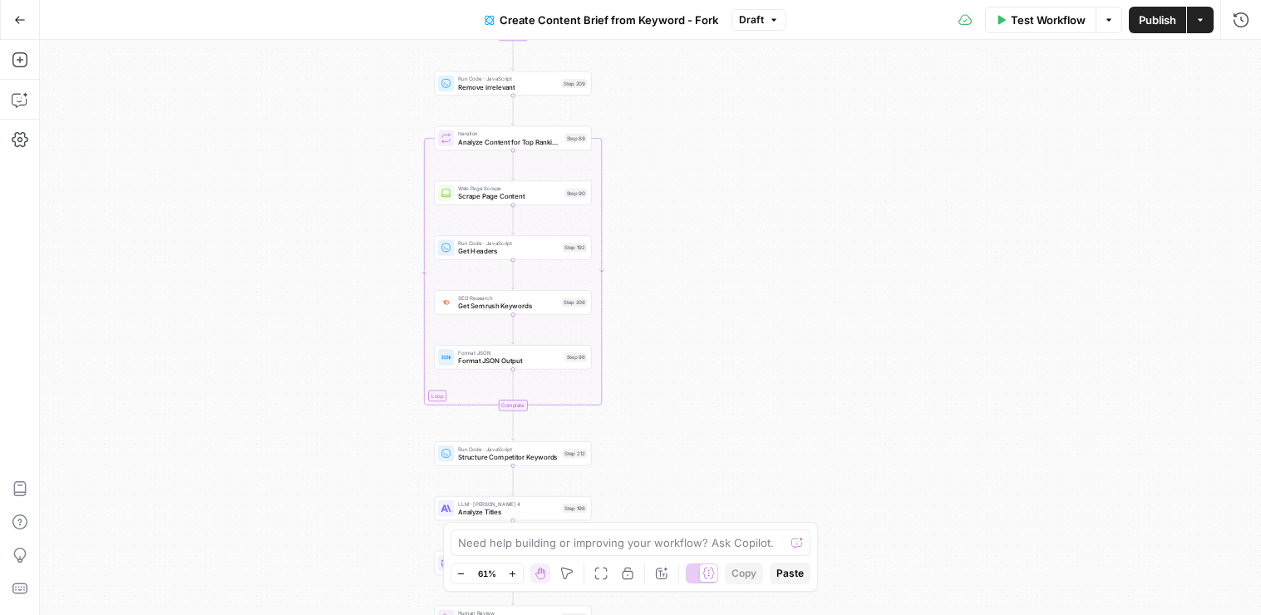
click at [28, 22] on button "Go Back" at bounding box center [20, 20] width 30 height 30
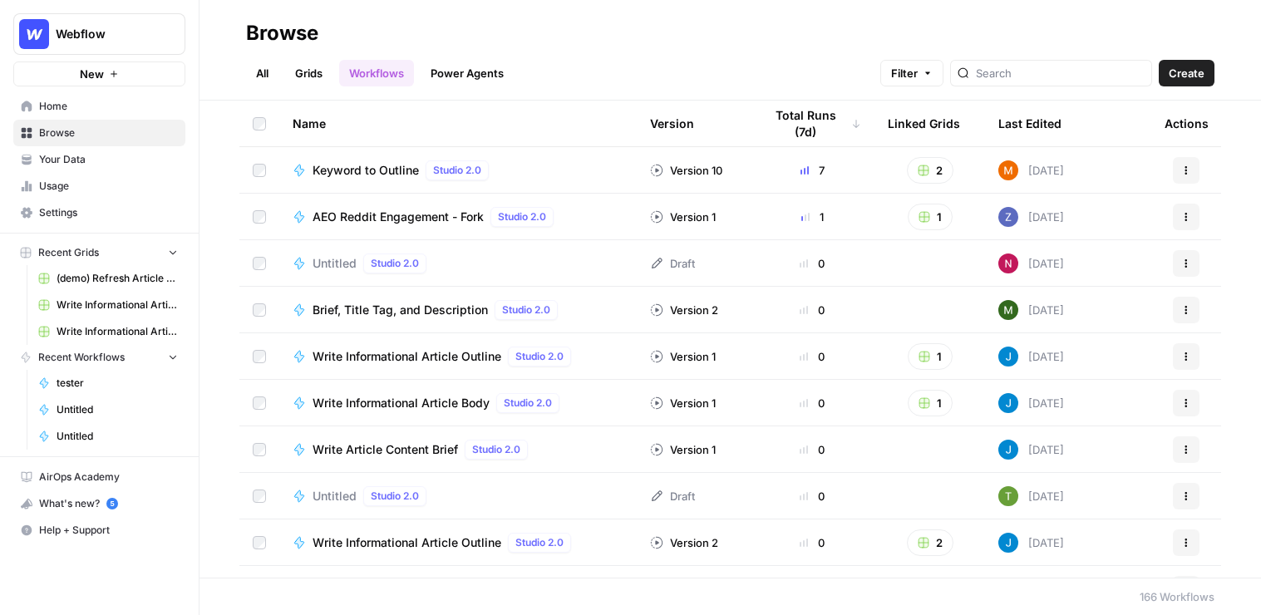
click at [304, 79] on link "Grids" at bounding box center [308, 73] width 47 height 27
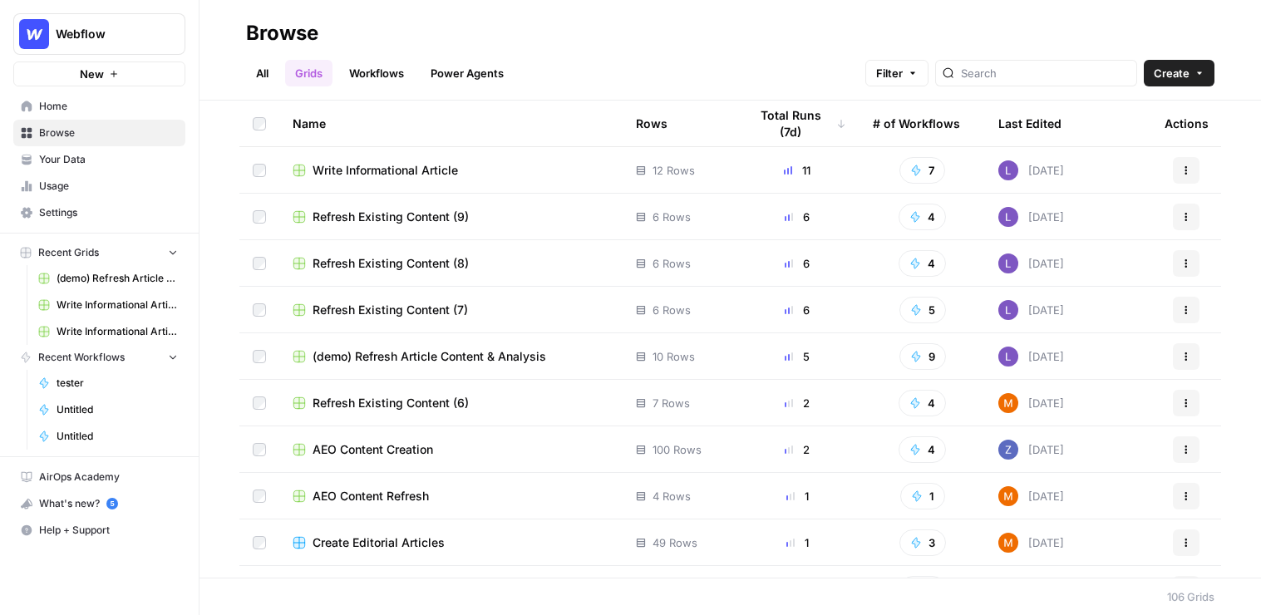
click at [381, 77] on link "Workflows" at bounding box center [376, 73] width 75 height 27
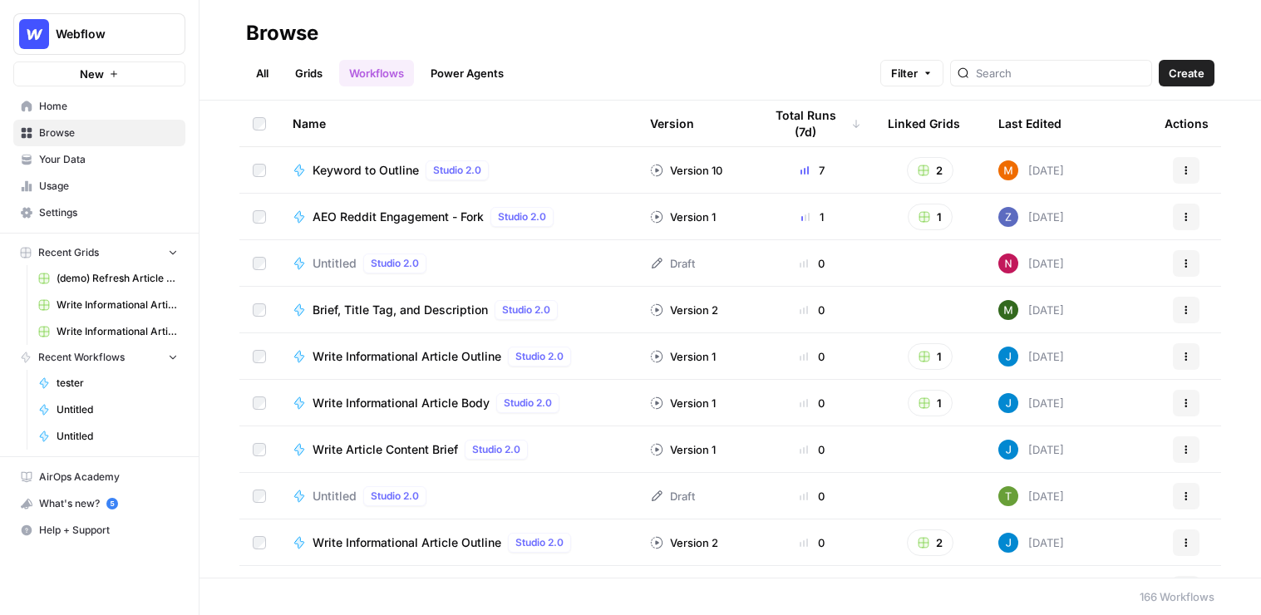
click at [1179, 68] on span "Create" at bounding box center [1187, 73] width 36 height 17
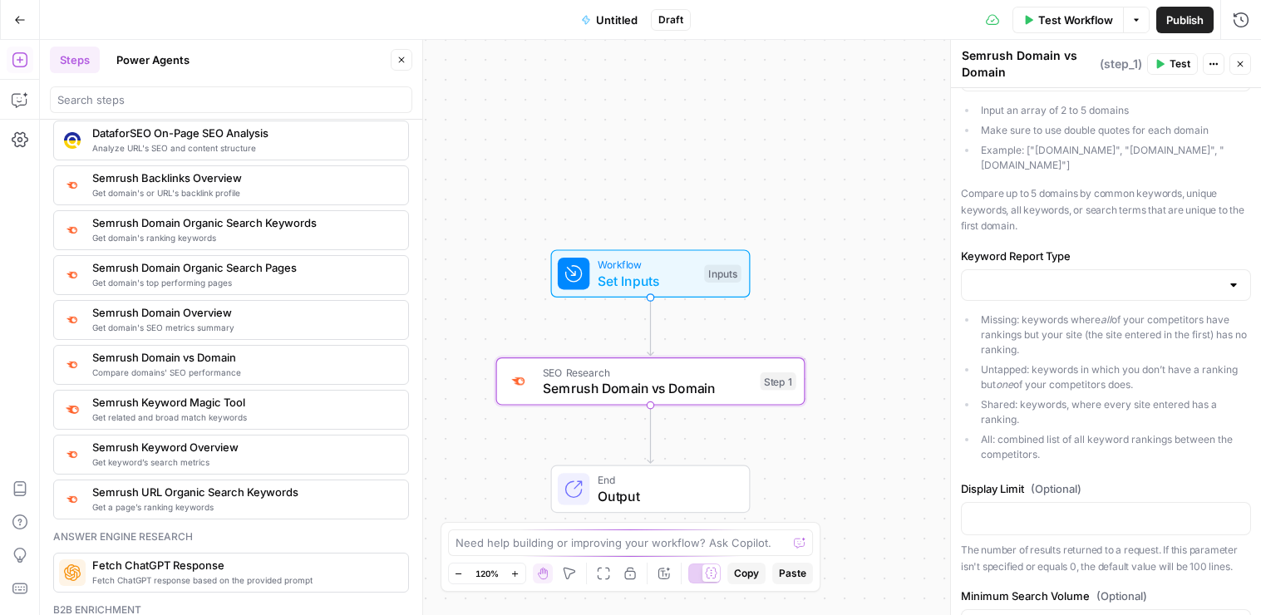
scroll to position [186, 0]
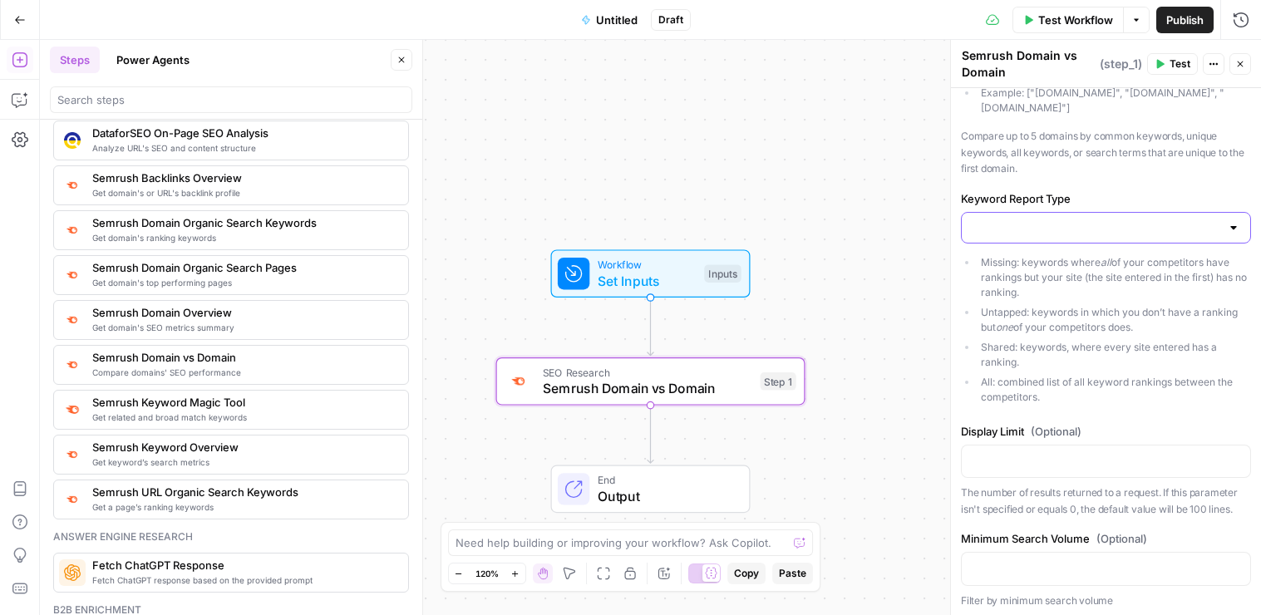
click at [1011, 220] on input "Keyword Report Type" at bounding box center [1096, 228] width 249 height 17
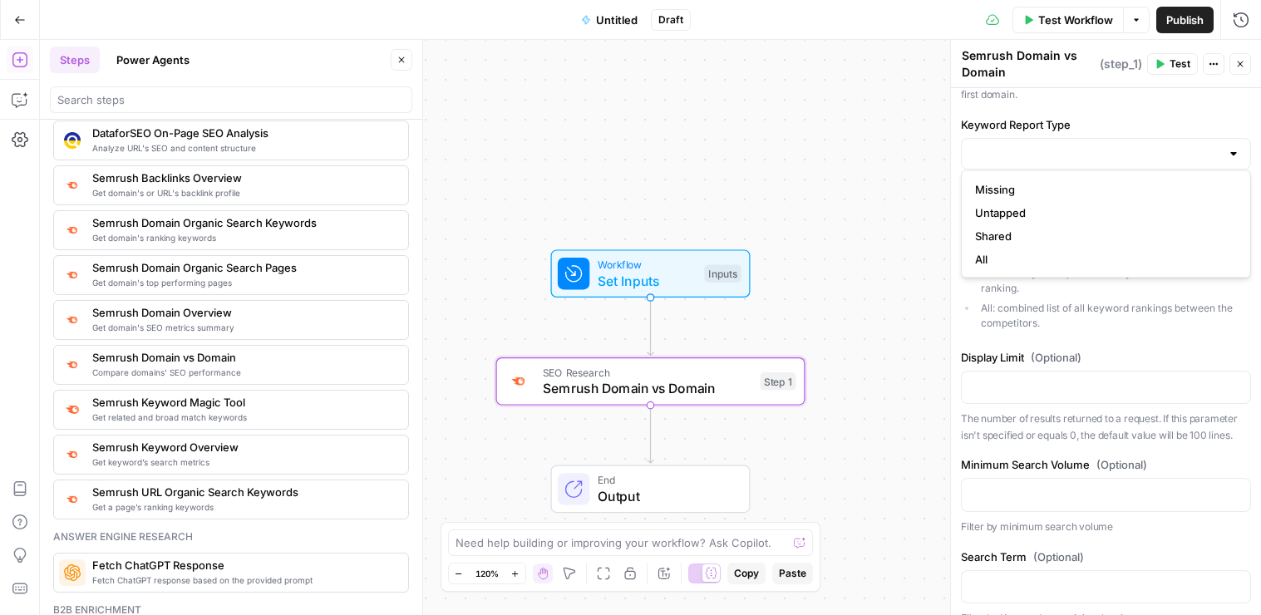
scroll to position [265, 0]
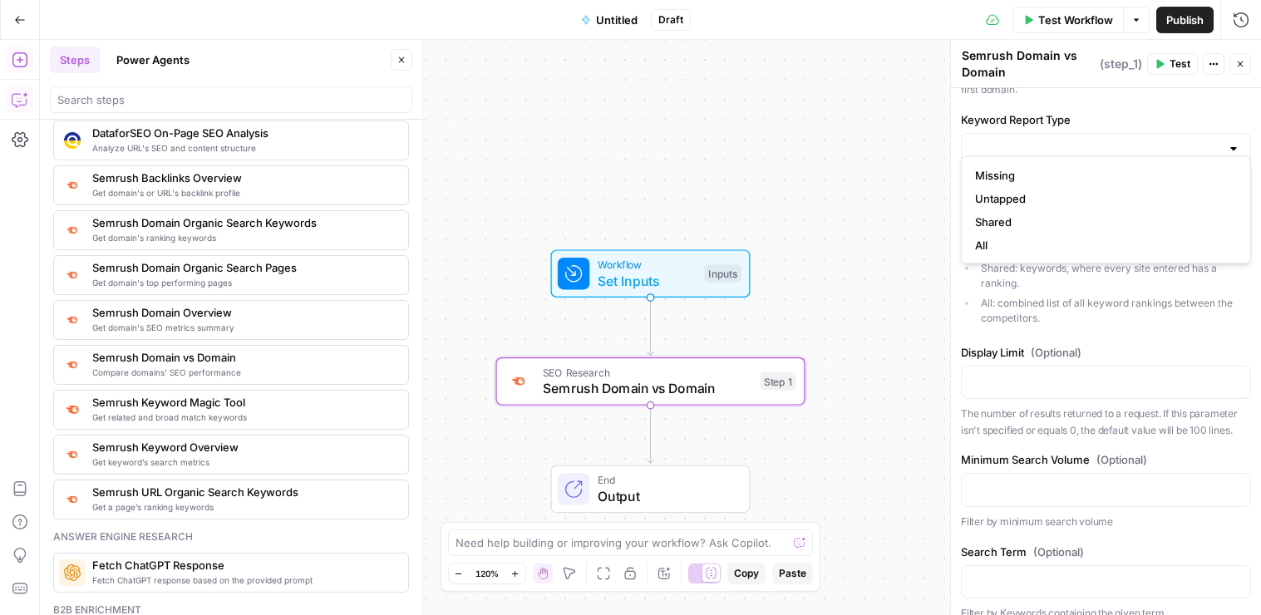
click at [21, 98] on icon "button" at bounding box center [20, 99] width 17 height 17
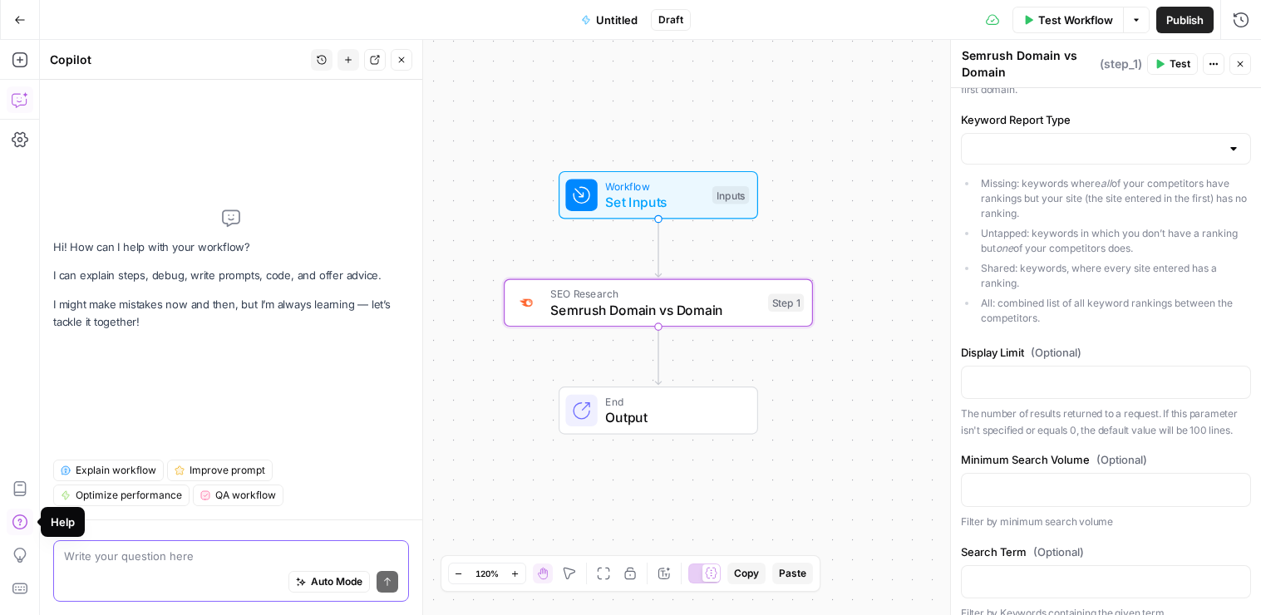
click at [113, 548] on textarea at bounding box center [231, 556] width 334 height 17
click at [17, 30] on button "Go Back" at bounding box center [20, 20] width 30 height 30
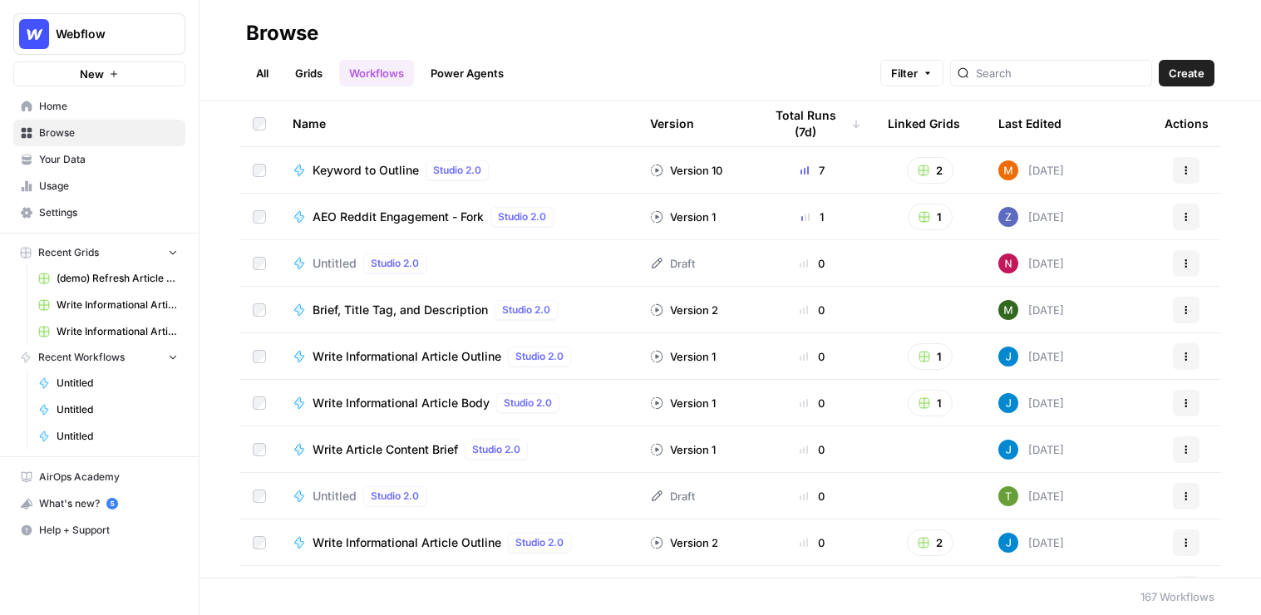
click at [134, 135] on span "Browse" at bounding box center [108, 133] width 139 height 15
click at [127, 136] on span "Browse" at bounding box center [108, 133] width 139 height 15
click at [315, 72] on link "Grids" at bounding box center [308, 73] width 47 height 27
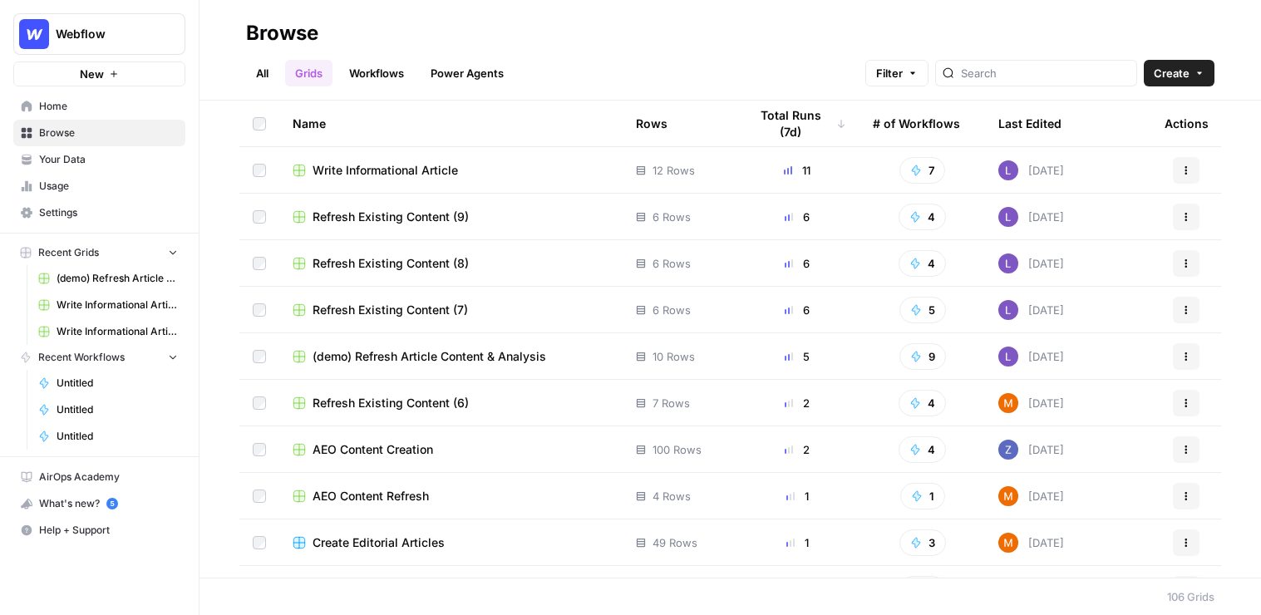
click at [1157, 73] on span "Create" at bounding box center [1172, 73] width 36 height 17
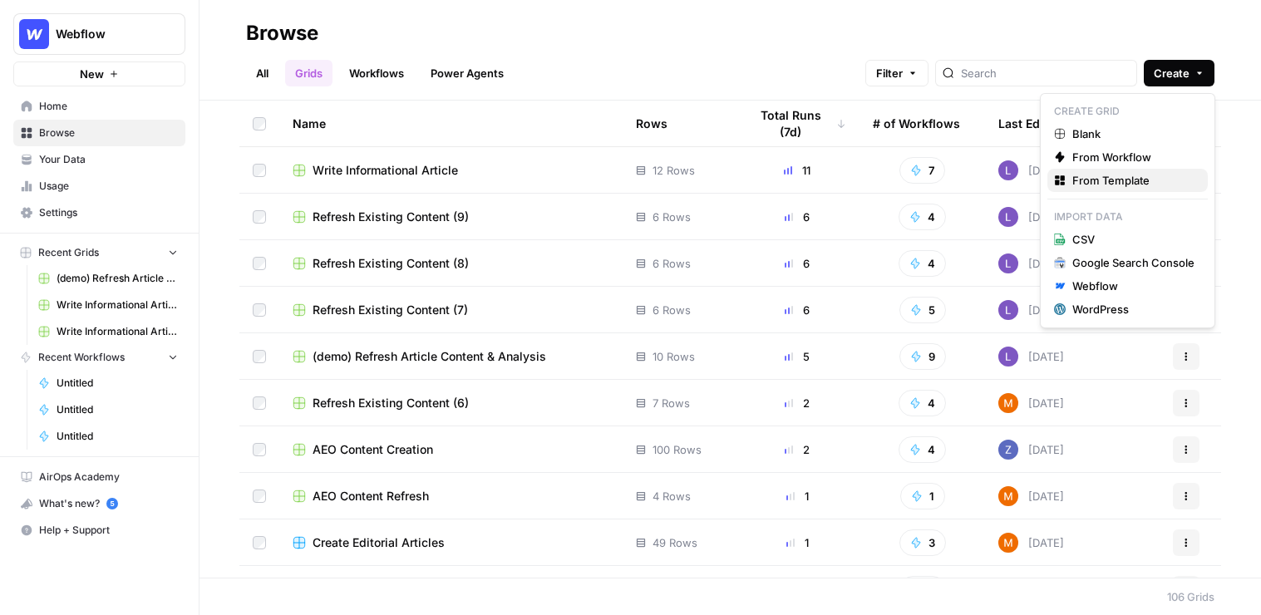
click at [1112, 184] on span "From Template" at bounding box center [1134, 180] width 122 height 17
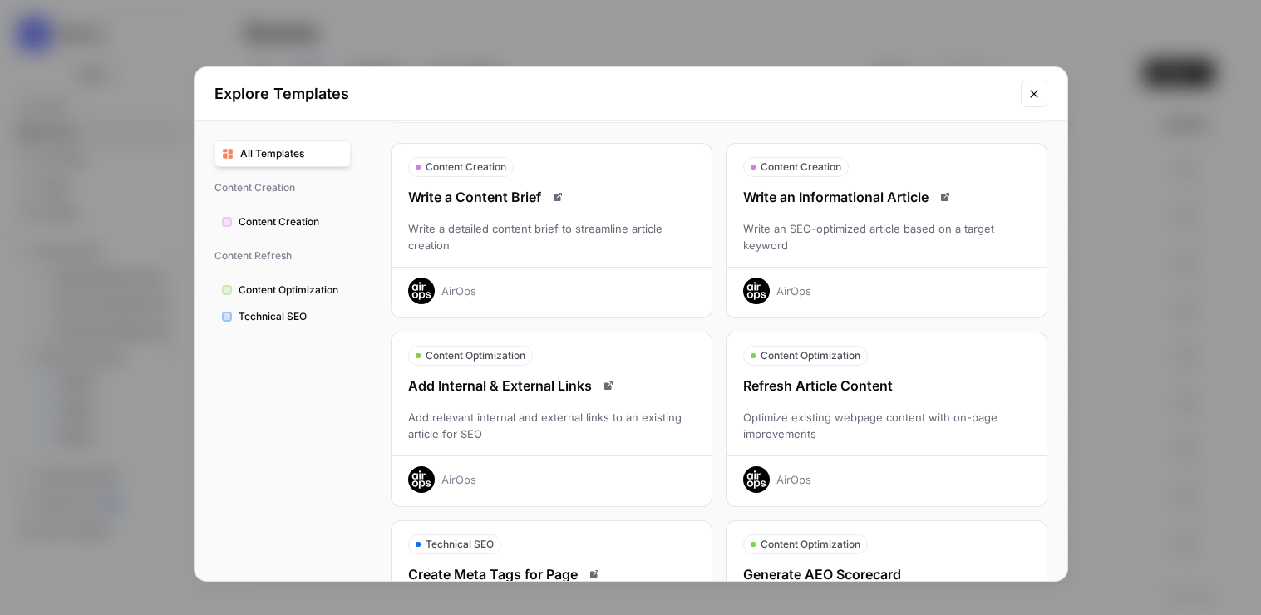
scroll to position [42, 0]
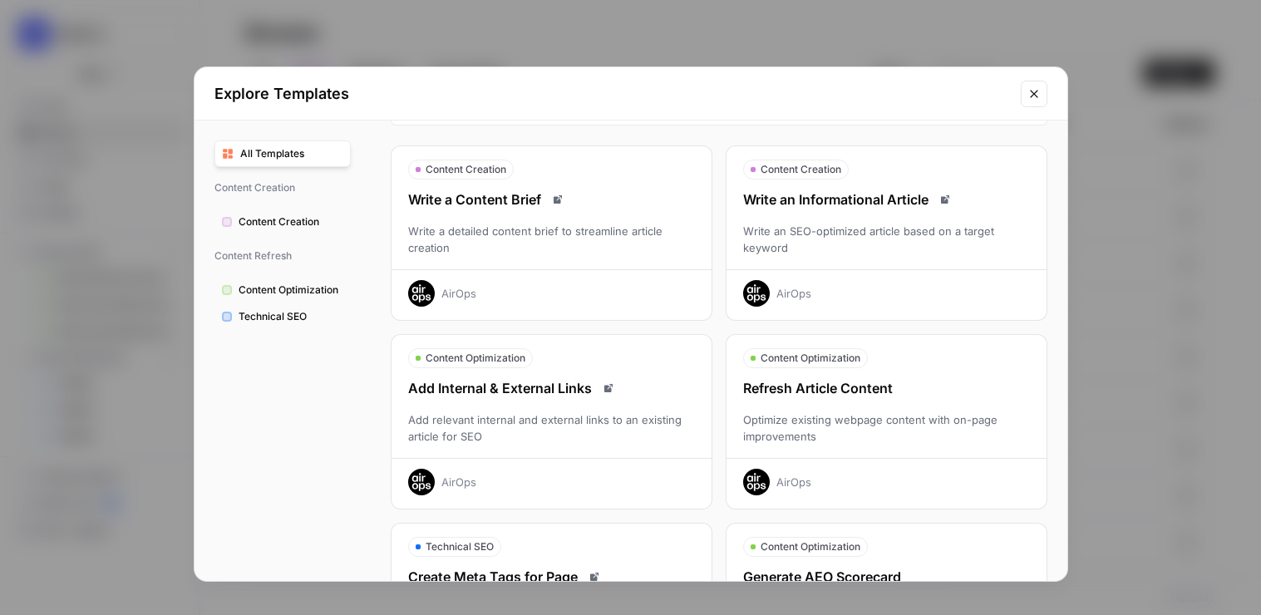
click at [954, 262] on div "Write an Informational Article Write an SEO-optimized article based on a target…" at bounding box center [887, 248] width 320 height 117
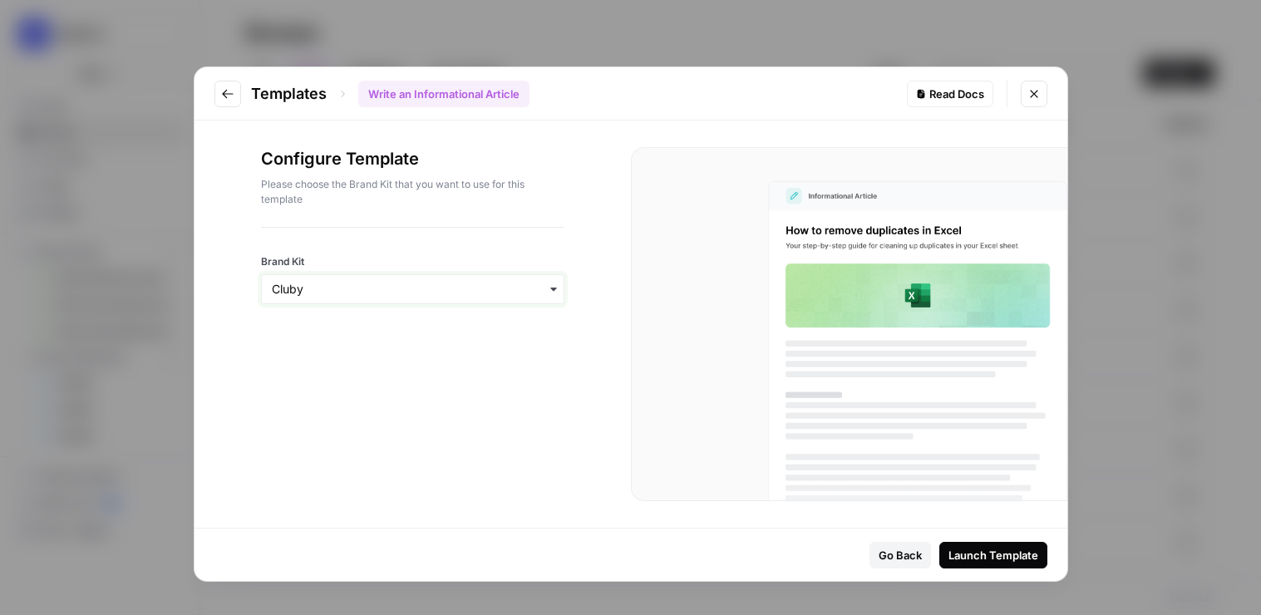
click at [348, 287] on input "Brand Kit" at bounding box center [413, 289] width 282 height 17
click at [221, 92] on icon "Go to previous step" at bounding box center [227, 93] width 13 height 13
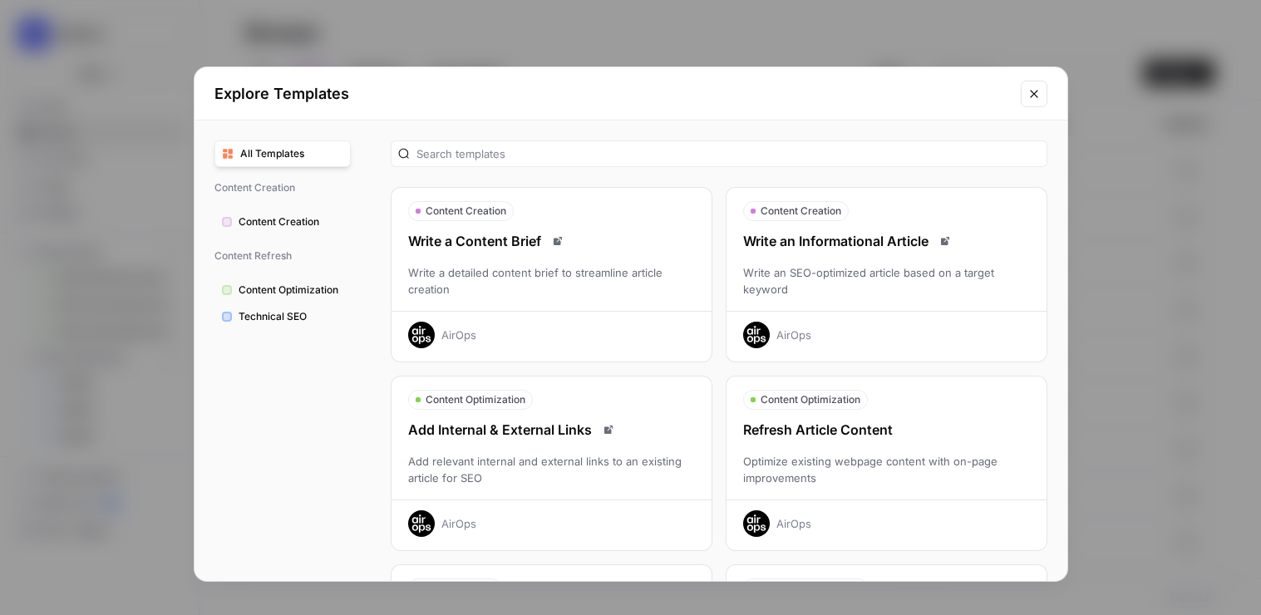
click at [886, 511] on div "AirOps" at bounding box center [887, 518] width 320 height 37
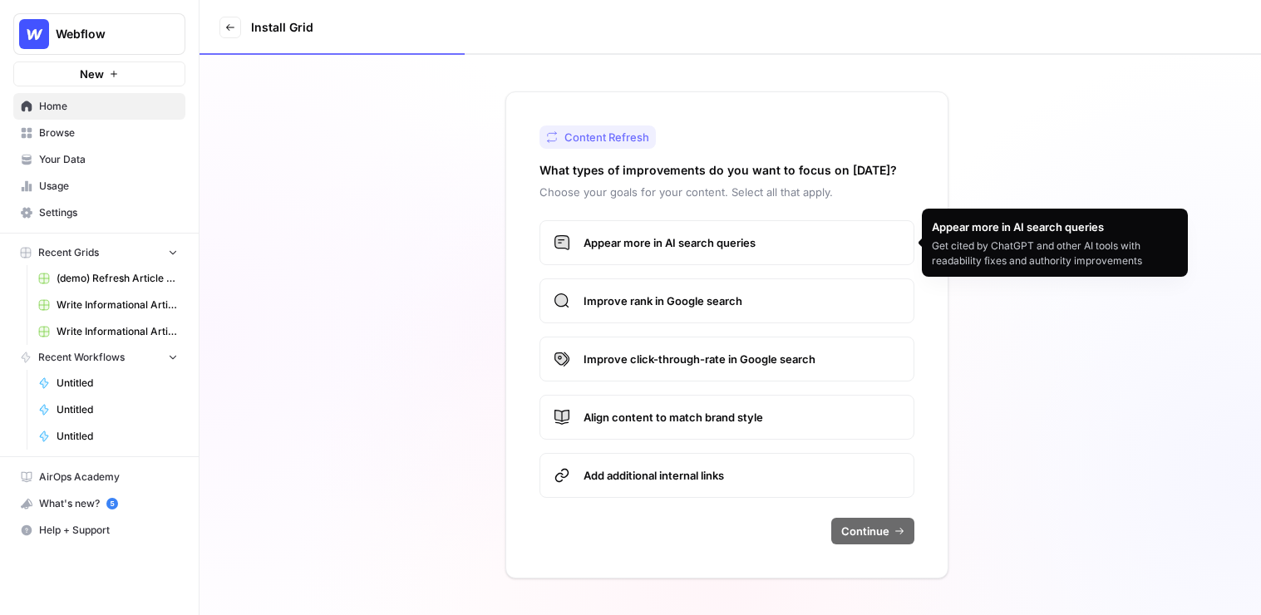
click at [734, 238] on span "Appear more in AI search queries" at bounding box center [742, 242] width 317 height 17
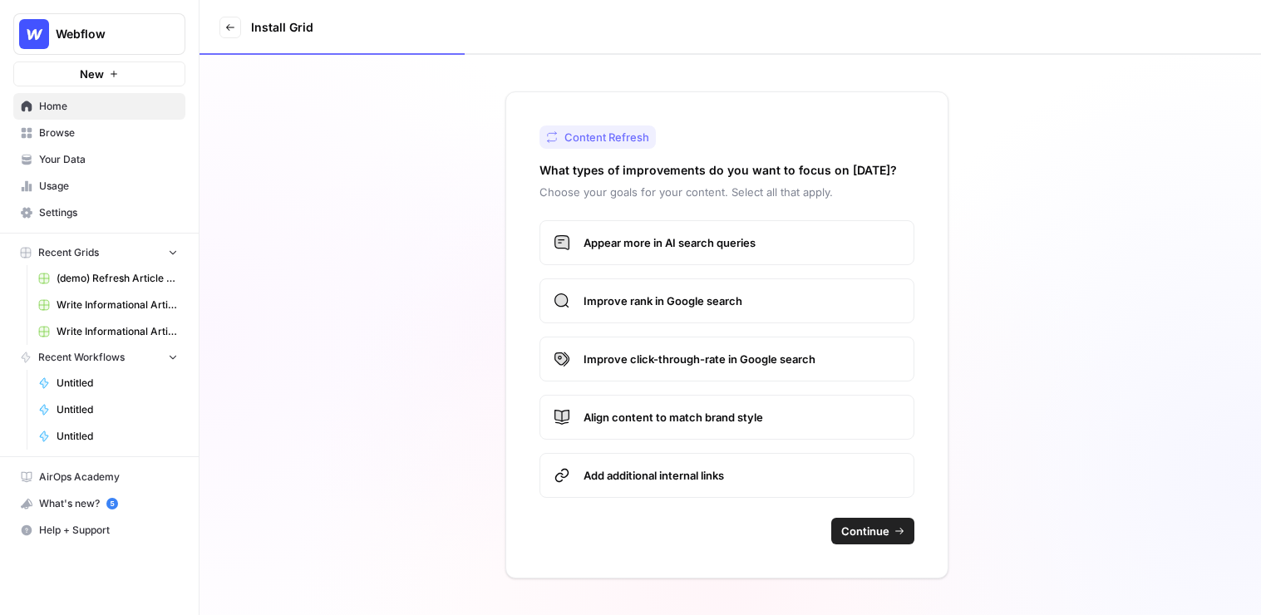
click at [834, 537] on button "Continue" at bounding box center [873, 531] width 83 height 27
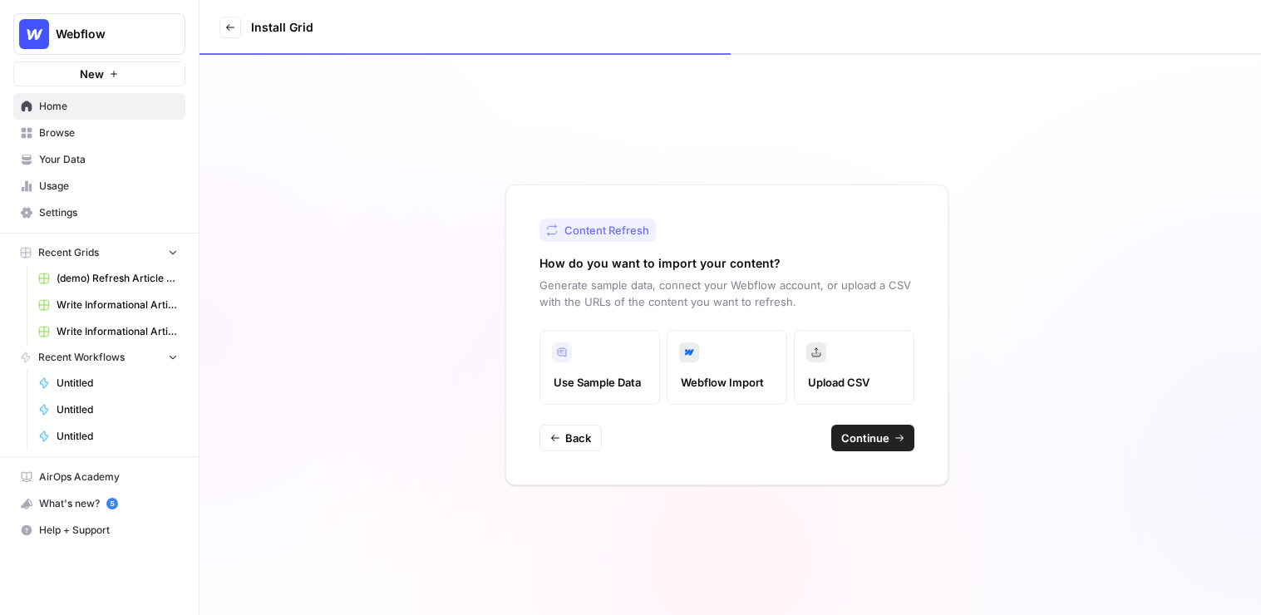
click at [879, 442] on span "Continue" at bounding box center [866, 438] width 48 height 17
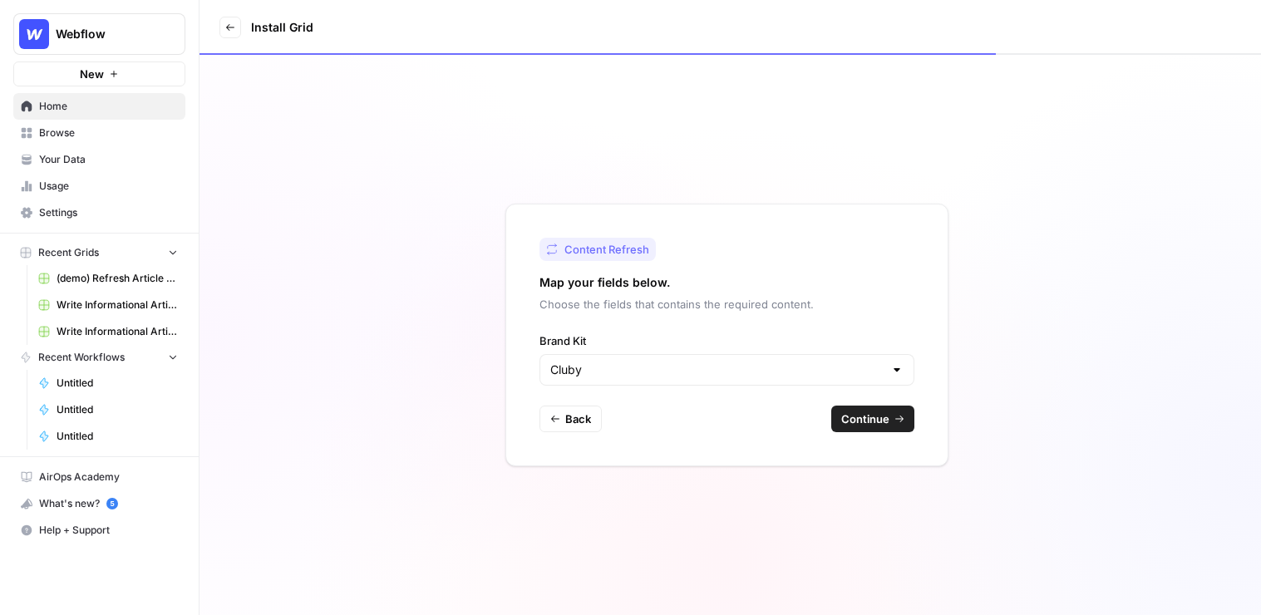
click at [877, 426] on span "Continue" at bounding box center [866, 419] width 48 height 17
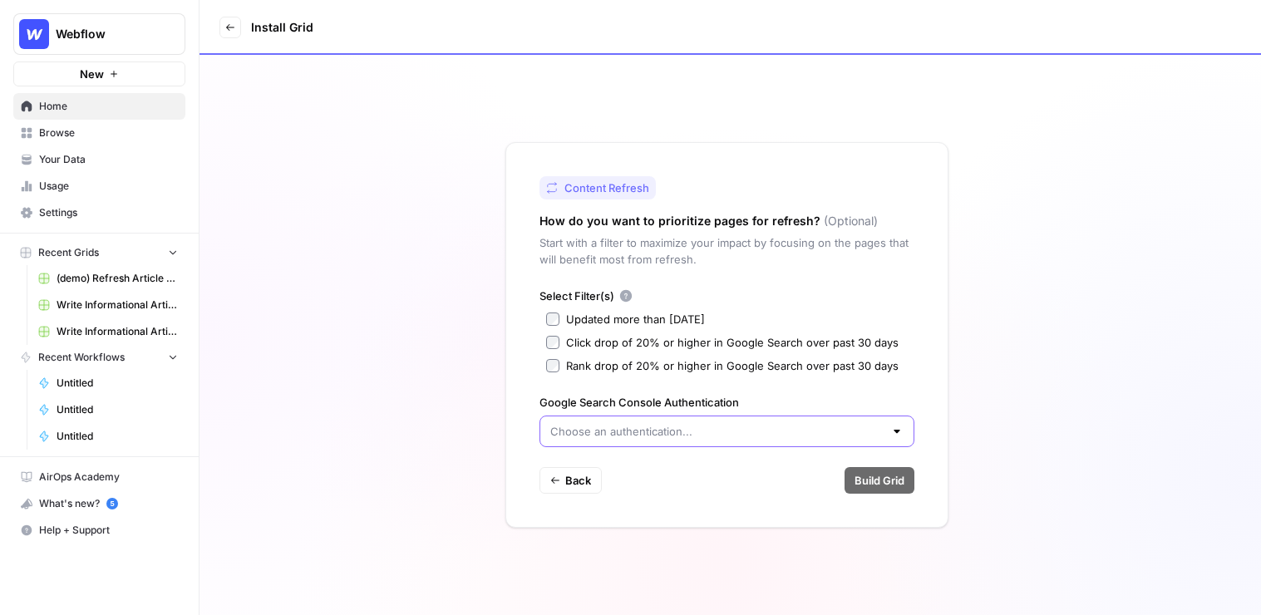
click at [624, 423] on input "Google Search Console Authentication" at bounding box center [716, 431] width 333 height 17
click at [625, 423] on input "Google Search Console Authentication" at bounding box center [716, 431] width 333 height 17
click at [511, 447] on div "Content Refresh How do you want to prioritize pages for refresh? (Optional) Sta…" at bounding box center [727, 335] width 443 height 386
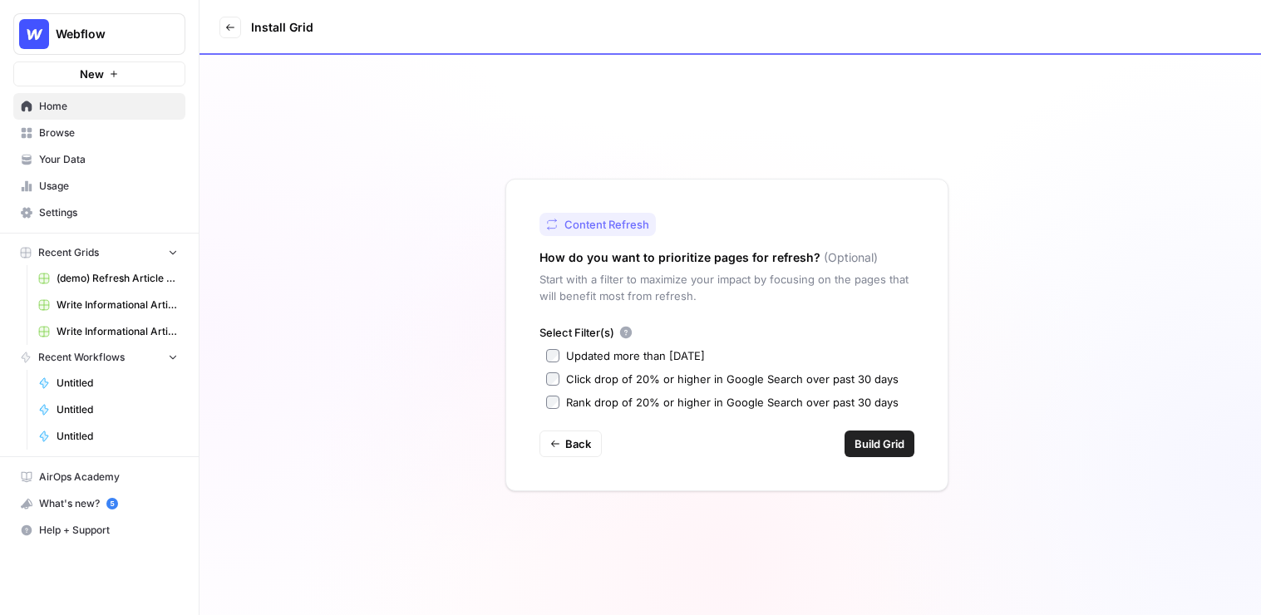
click at [880, 447] on span "Build Grid" at bounding box center [880, 444] width 50 height 17
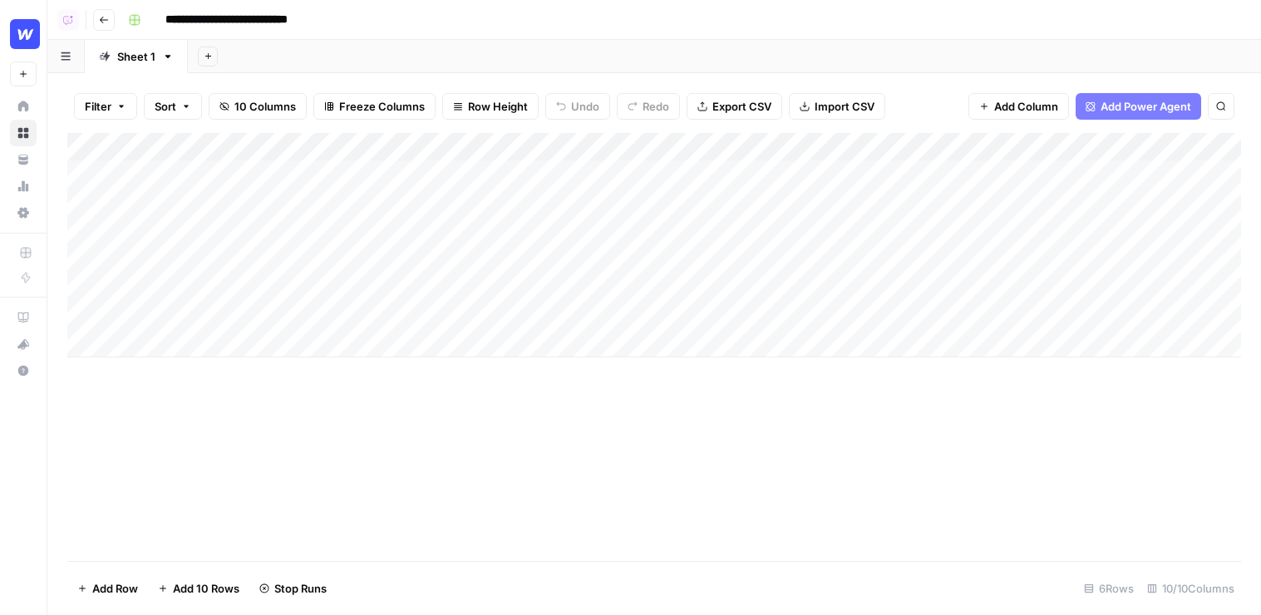
click at [1134, 99] on span "Add Power Agent" at bounding box center [1146, 106] width 91 height 17
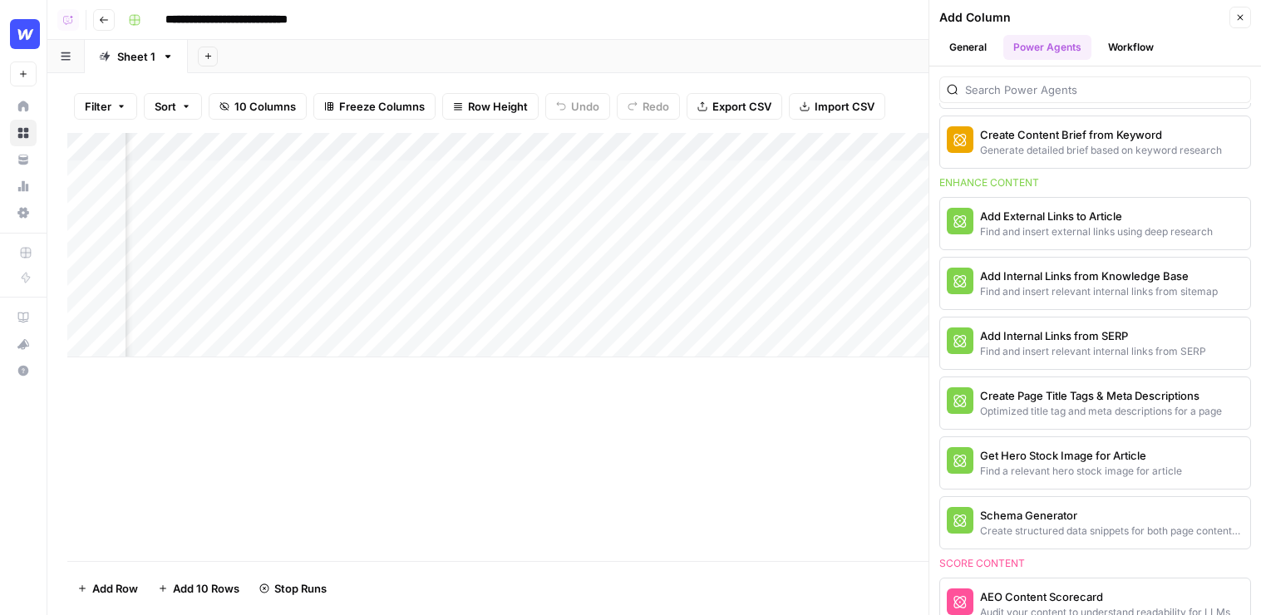
scroll to position [0, 101]
click at [1190, 525] on span "More Info" at bounding box center [1199, 523] width 46 height 15
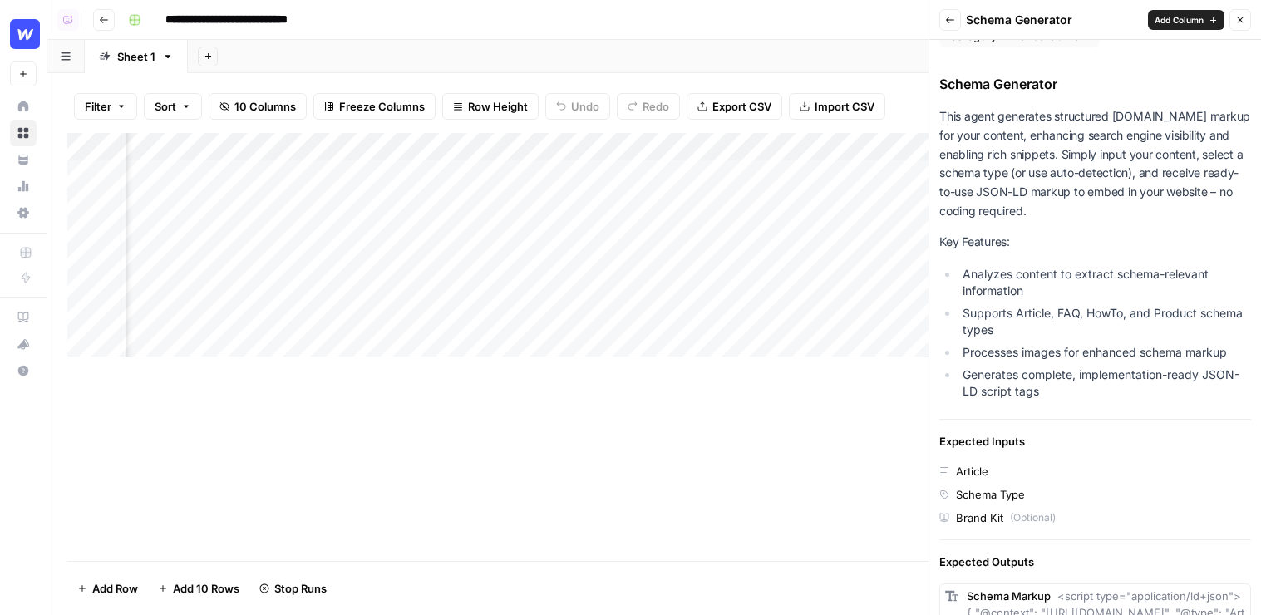
scroll to position [0, 738]
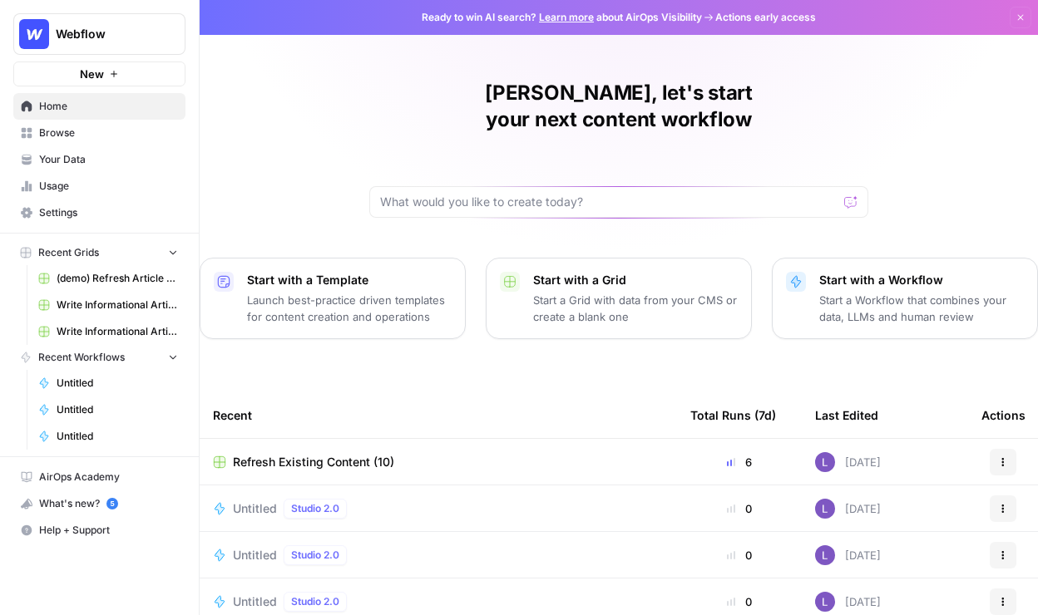
click at [88, 46] on button "Webflow" at bounding box center [99, 34] width 172 height 42
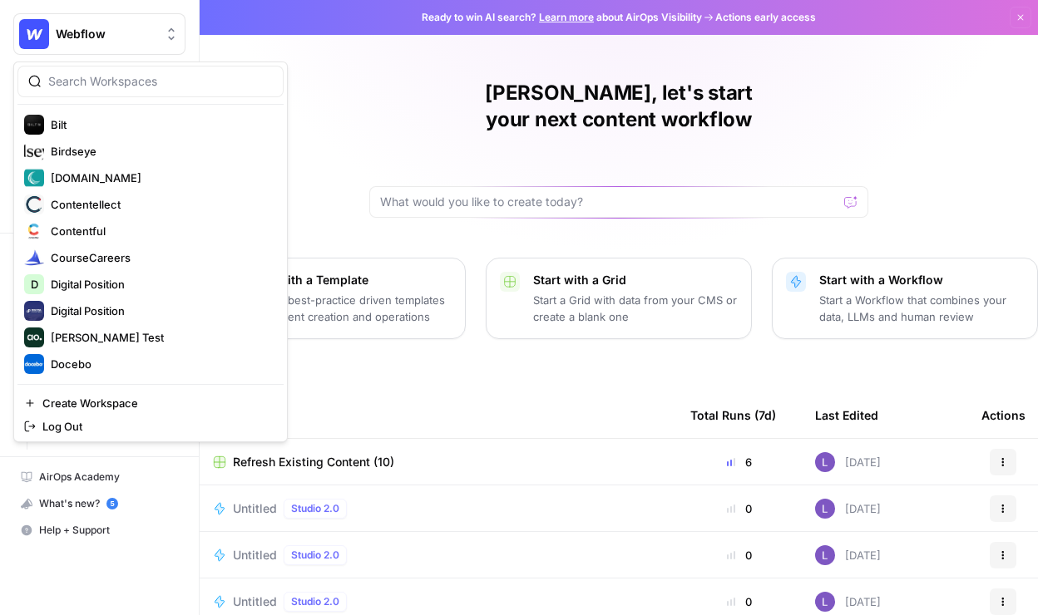
scroll to position [402, 0]
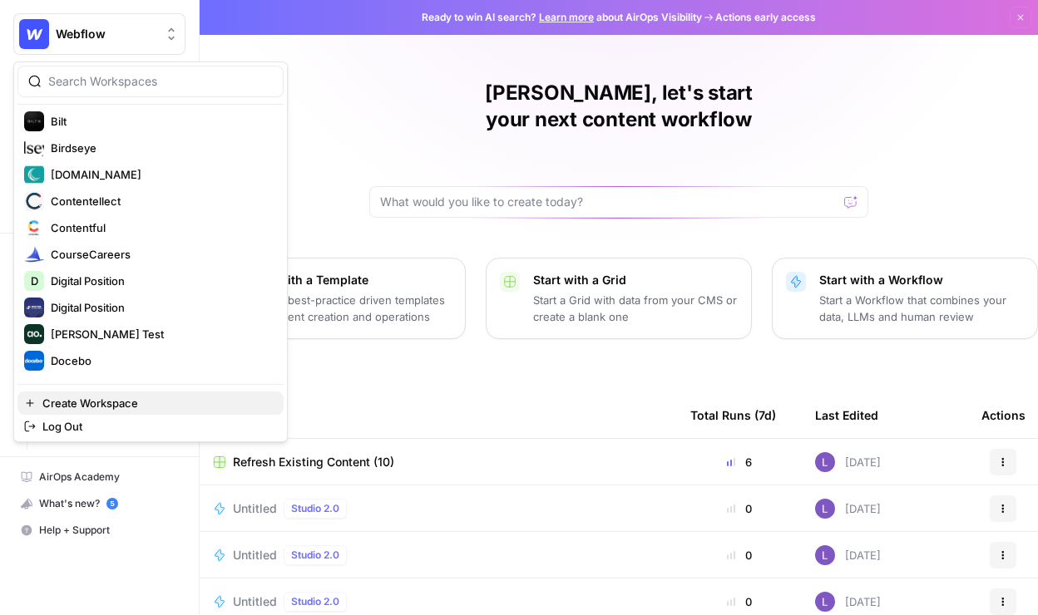
click at [210, 397] on span "Create Workspace" at bounding box center [156, 403] width 228 height 17
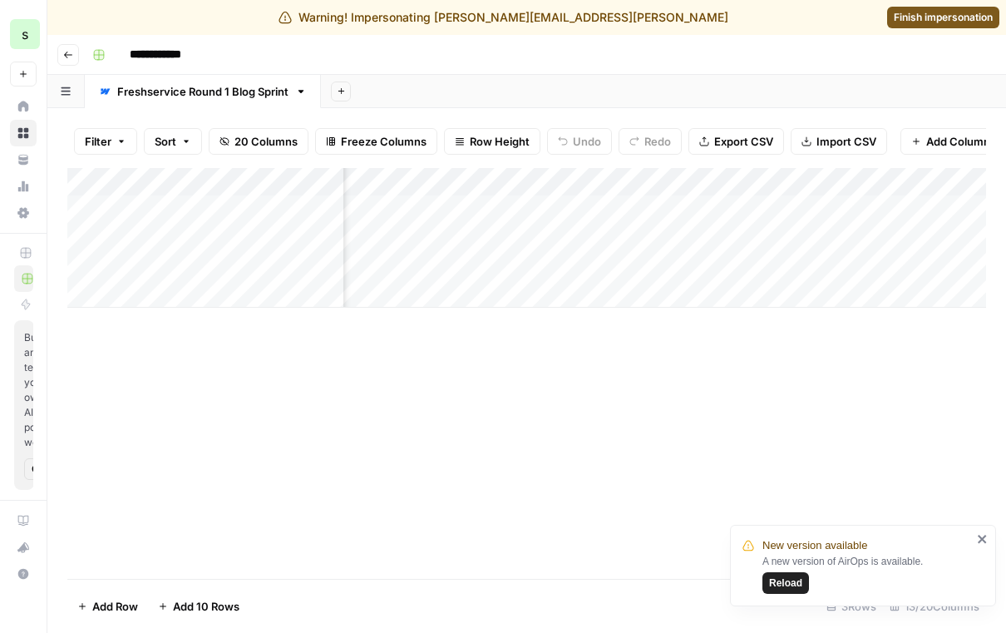
scroll to position [0, 1787]
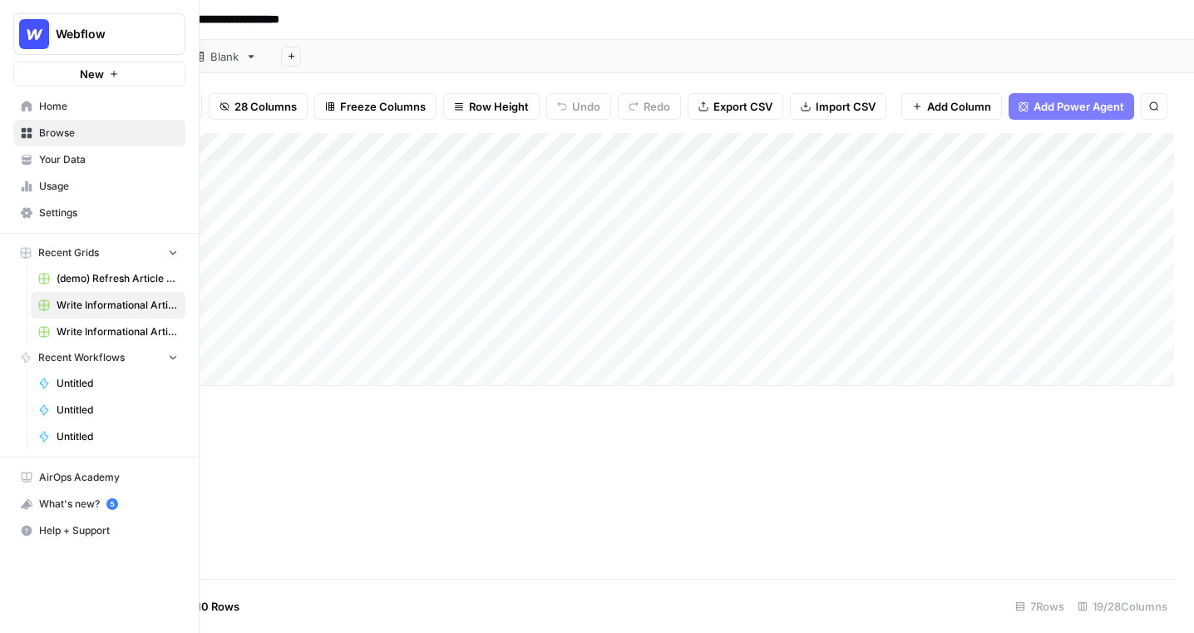
click at [25, 106] on icon at bounding box center [27, 106] width 11 height 11
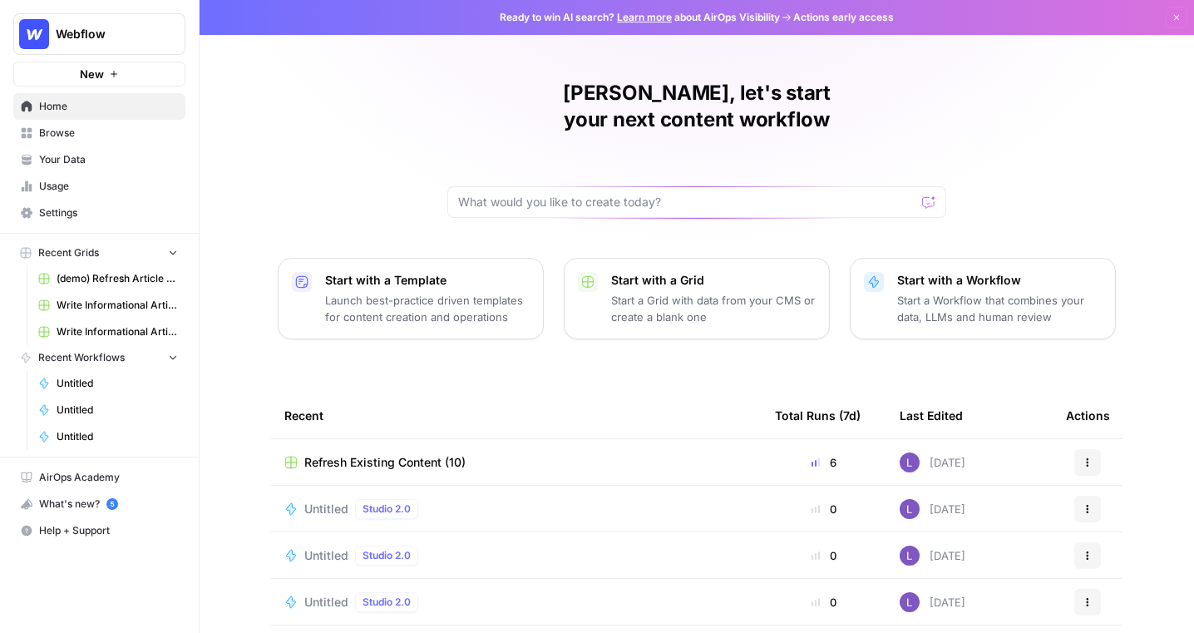
click at [114, 154] on span "Your Data" at bounding box center [108, 159] width 139 height 15
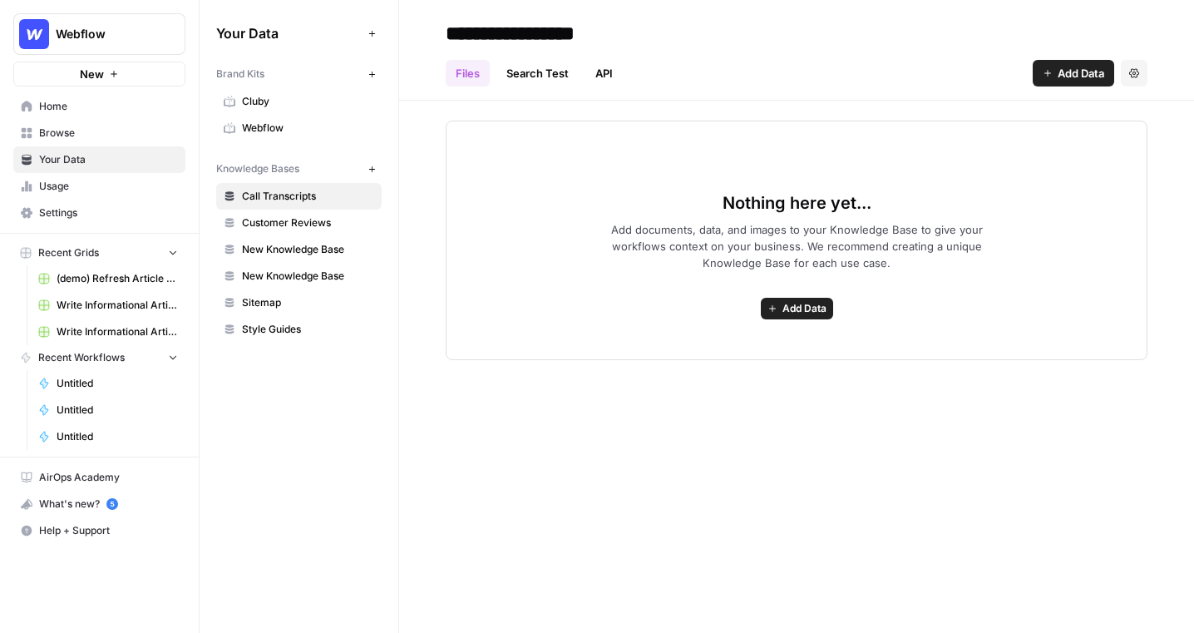
click at [307, 126] on span "Webflow" at bounding box center [308, 128] width 132 height 15
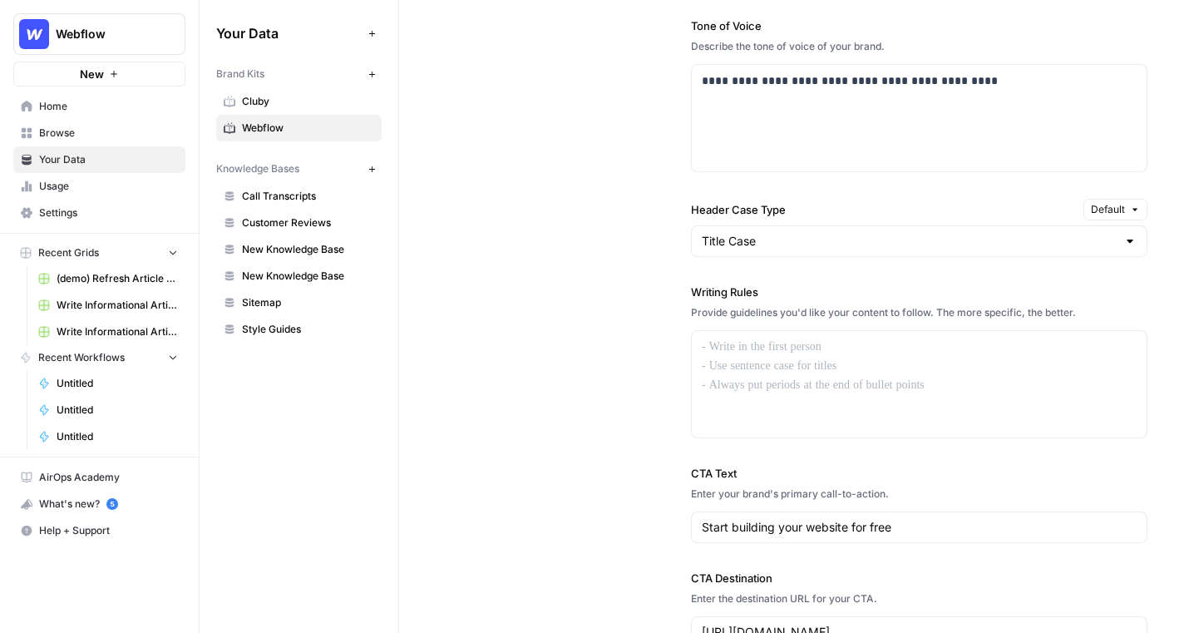
scroll to position [1267, 0]
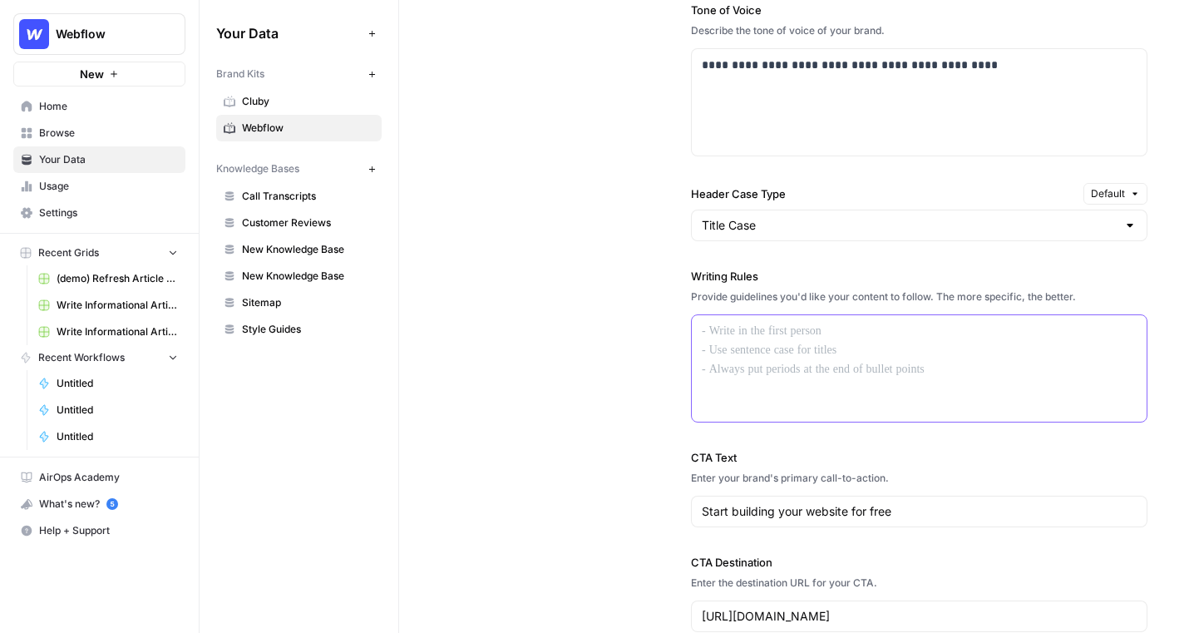
click at [819, 358] on div at bounding box center [919, 368] width 455 height 106
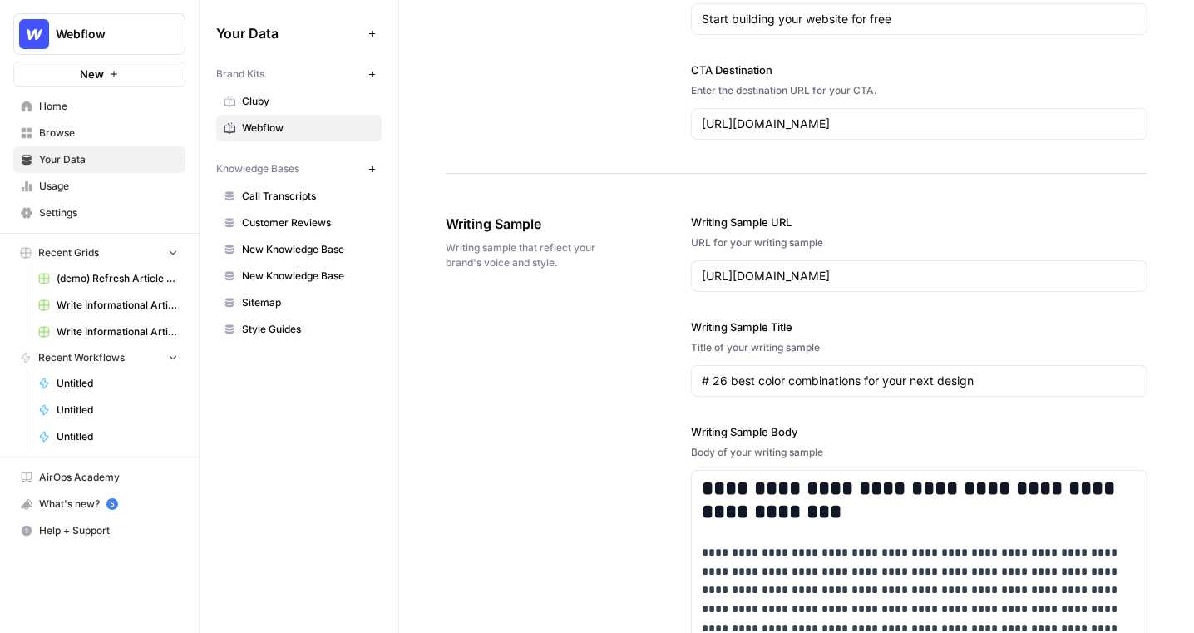
scroll to position [1764, 0]
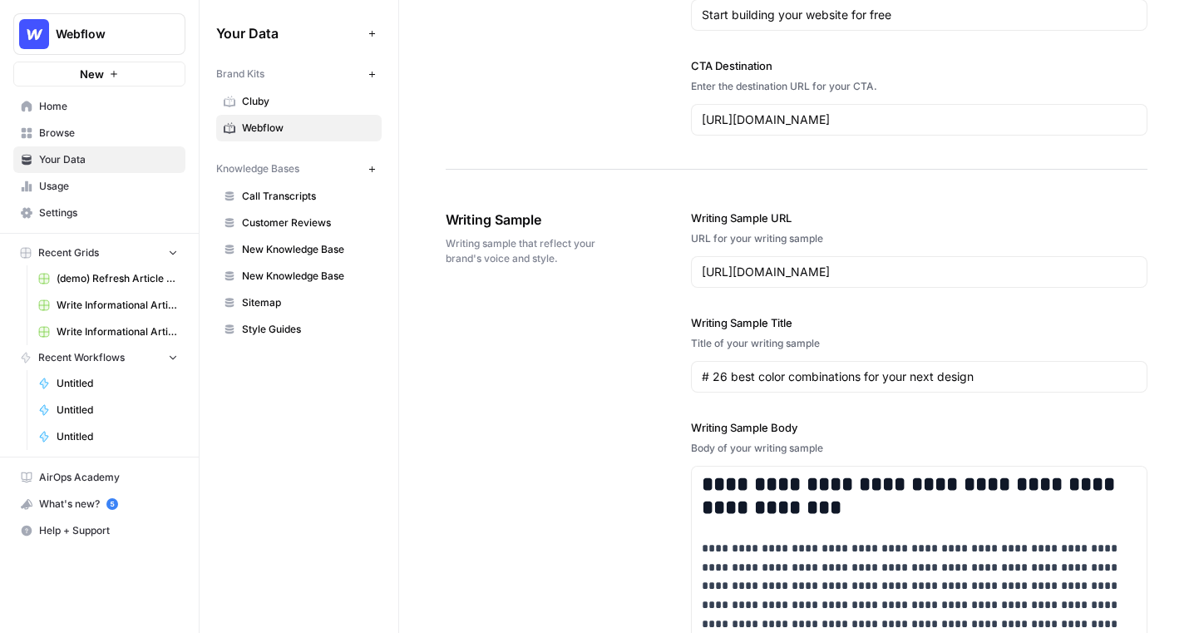
click at [375, 170] on icon "button" at bounding box center [372, 169] width 9 height 9
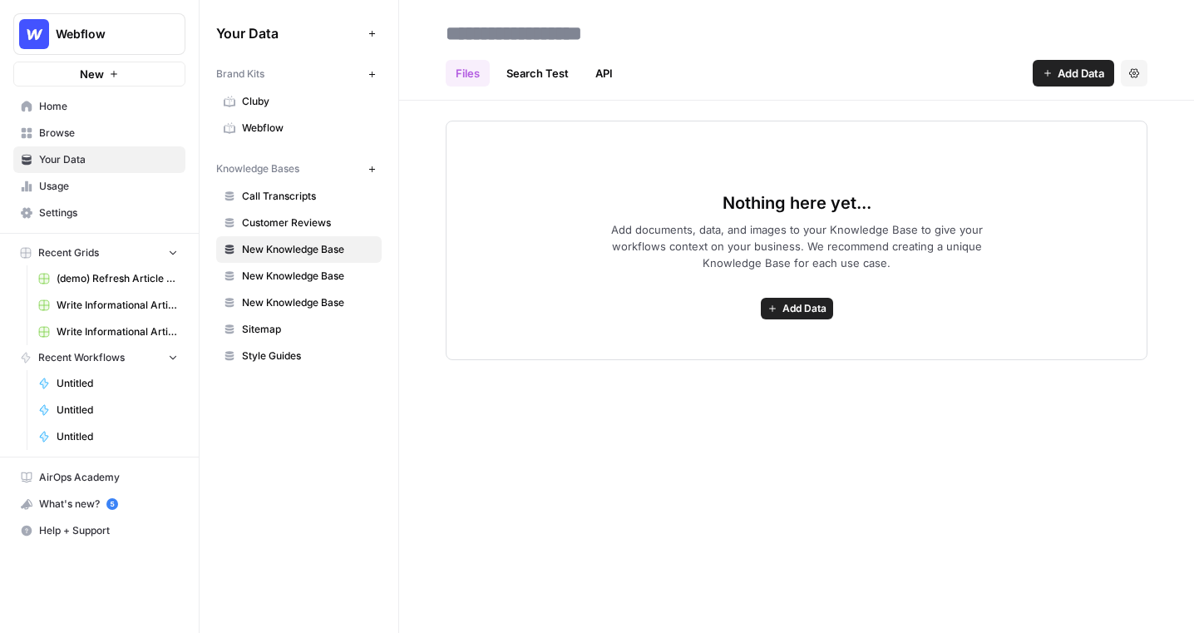
click at [1005, 76] on span "Add Data" at bounding box center [1081, 73] width 47 height 17
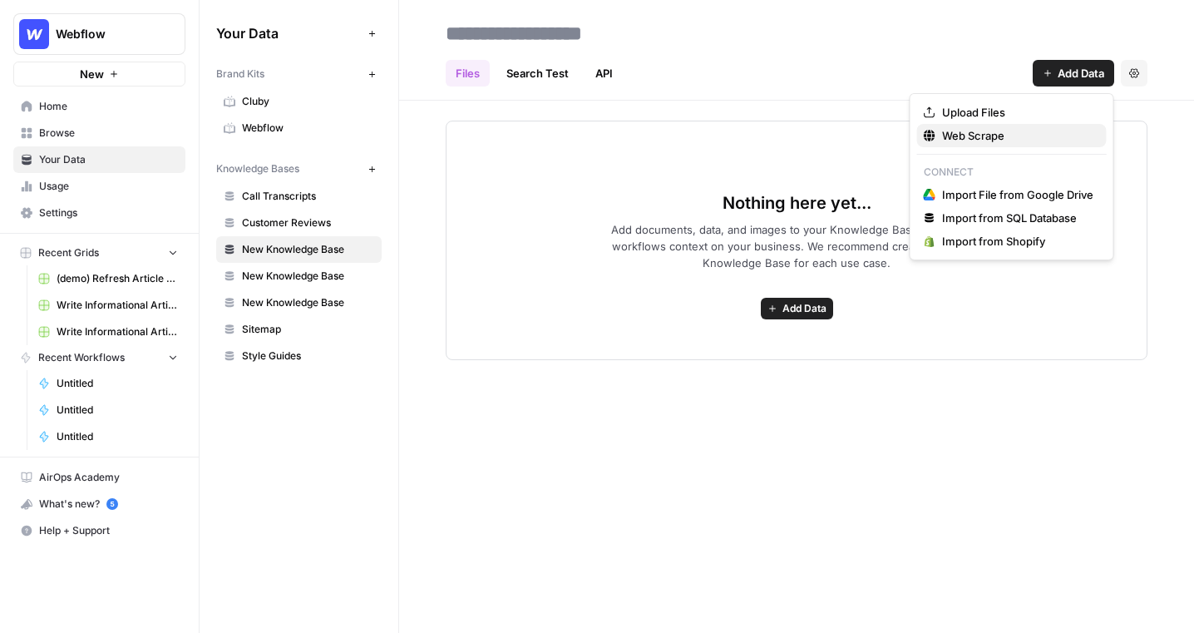
click at [940, 143] on div "Web Scrape" at bounding box center [1012, 135] width 176 height 17
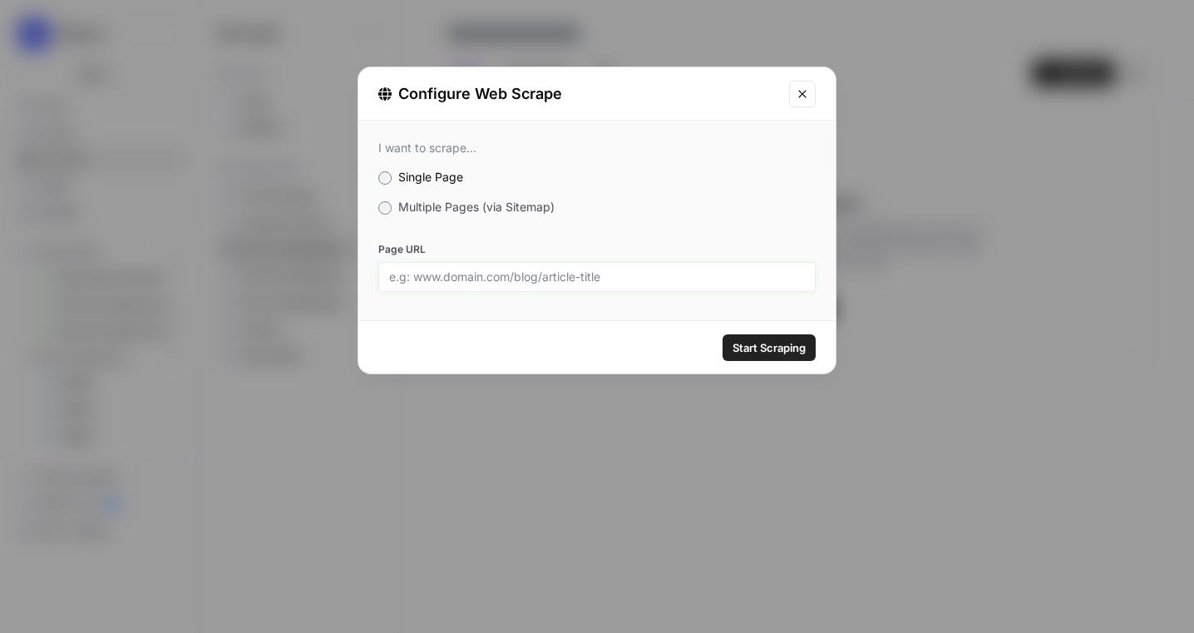
click at [476, 275] on input "Page URL" at bounding box center [597, 276] width 416 height 15
click at [421, 216] on div "I want to scrape... Single Page Multiple Pages (via Sitemap) Page URL" at bounding box center [596, 216] width 477 height 191
click at [393, 200] on label "Multiple Pages (via Sitemap)" at bounding box center [596, 207] width 437 height 17
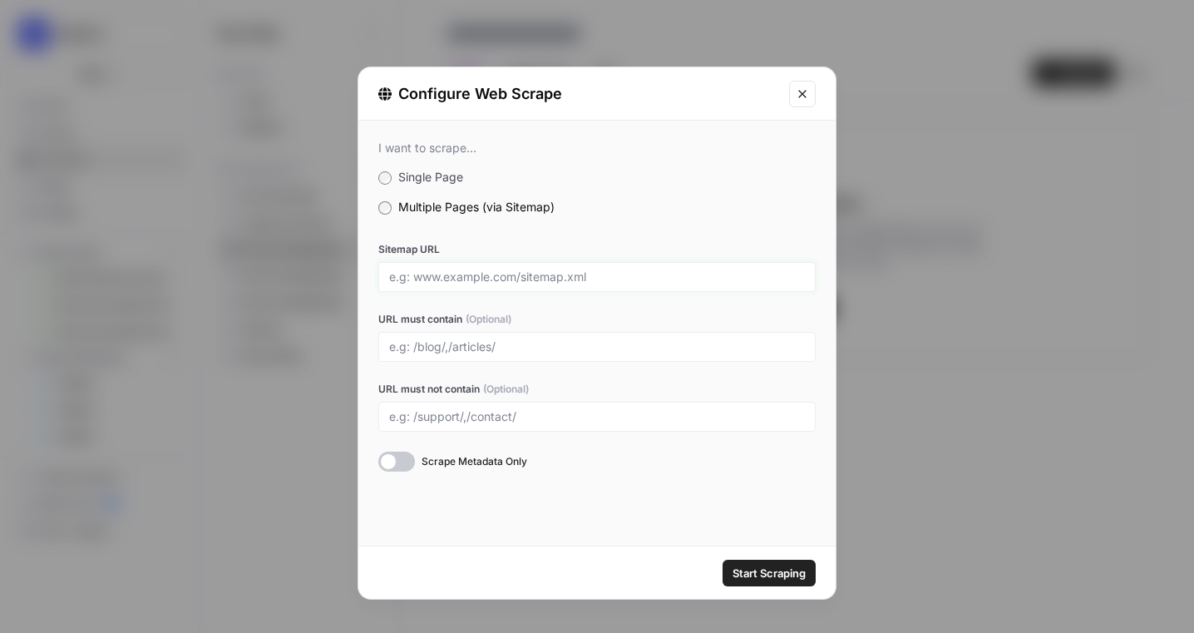
click at [446, 283] on input "Sitemap URL" at bounding box center [597, 276] width 416 height 15
drag, startPoint x: 383, startPoint y: 249, endPoint x: 494, endPoint y: 249, distance: 110.6
click at [494, 249] on label "Sitemap URL" at bounding box center [596, 249] width 437 height 15
click at [537, 269] on input "Sitemap URL" at bounding box center [597, 276] width 416 height 15
drag, startPoint x: 412, startPoint y: 274, endPoint x: 514, endPoint y: 274, distance: 101.4
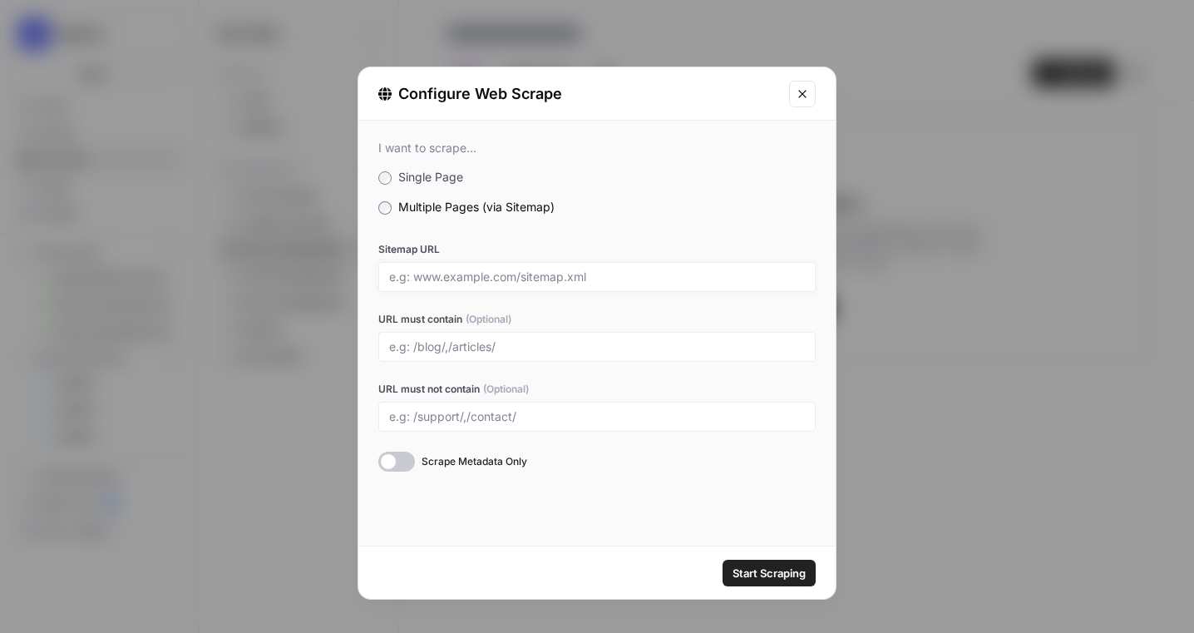
click at [514, 274] on input "Sitemap URL" at bounding box center [597, 276] width 416 height 15
paste input "https://seqent.com/"
drag, startPoint x: 593, startPoint y: 276, endPoint x: 303, endPoint y: 259, distance: 290.7
click at [303, 259] on div "Configure Web Scrape I want to scrape... Single Page Multiple Pages (via Sitema…" at bounding box center [597, 316] width 1194 height 633
type input "https://seqent.com/sitemap.xml"
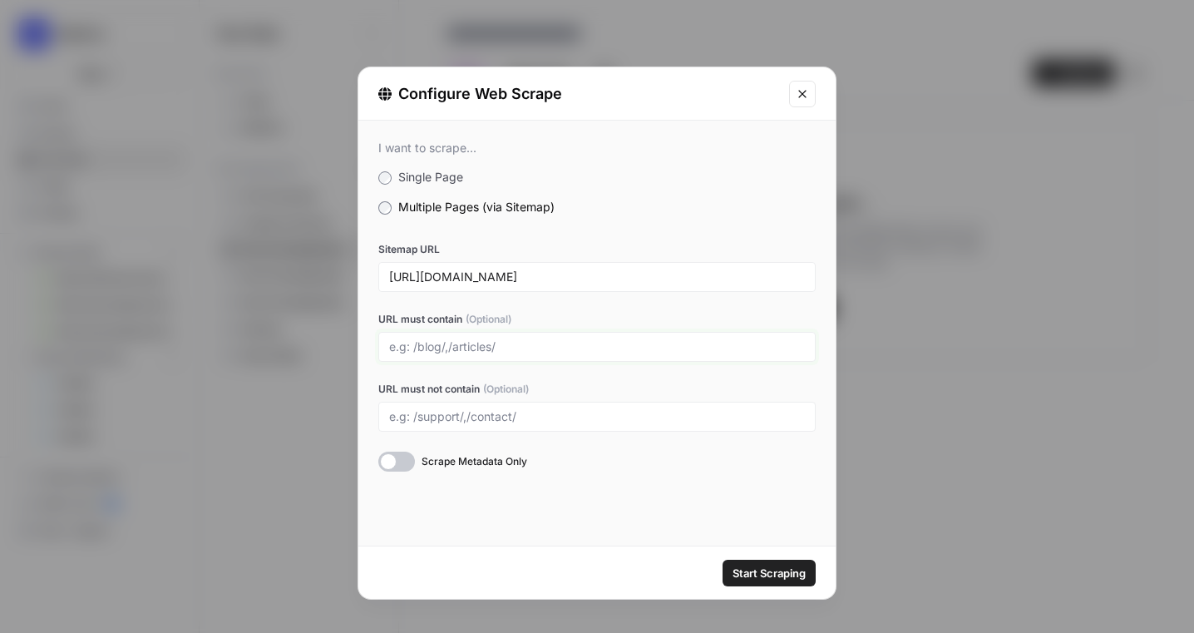
click at [455, 344] on input "URL must contain (Optional)" at bounding box center [597, 346] width 416 height 15
type input "blogs"
click at [796, 98] on icon "Close modal" at bounding box center [802, 93] width 13 height 13
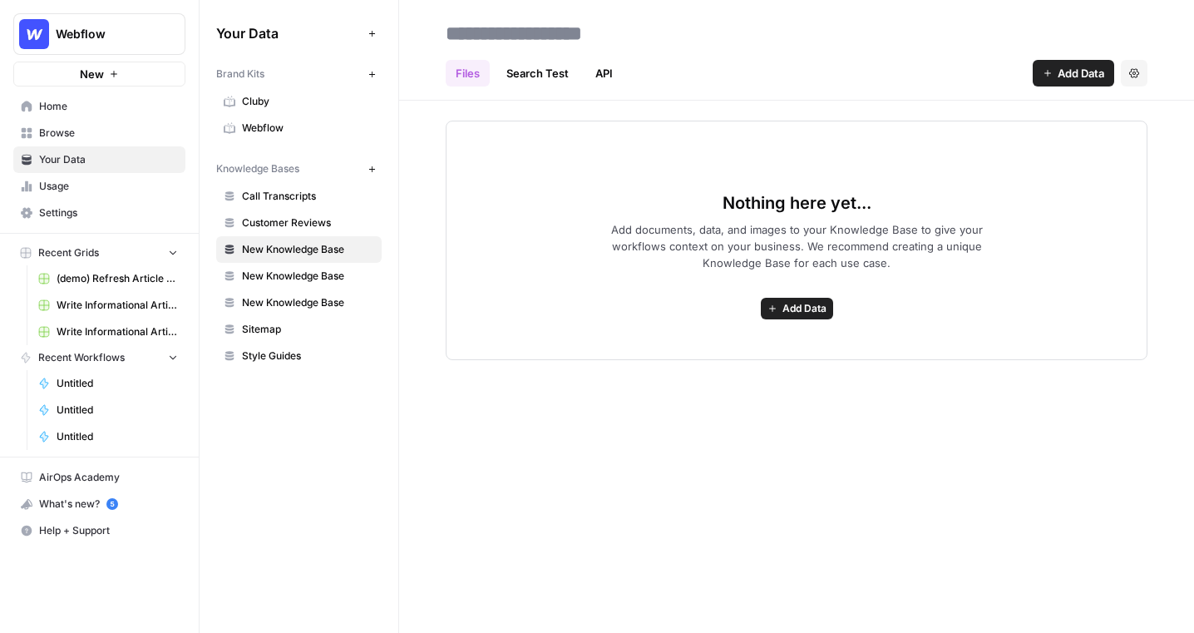
click at [592, 29] on input at bounding box center [572, 33] width 266 height 33
type input "*******"
click at [90, 133] on span "Browse" at bounding box center [108, 133] width 139 height 15
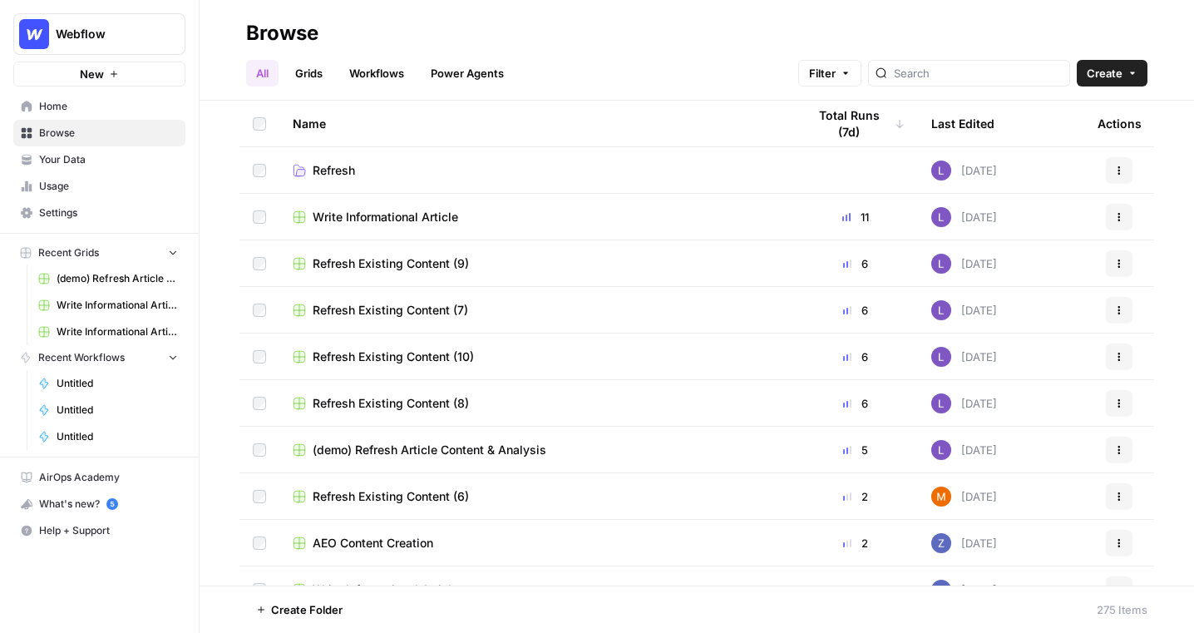
click at [314, 67] on link "Grids" at bounding box center [308, 73] width 47 height 27
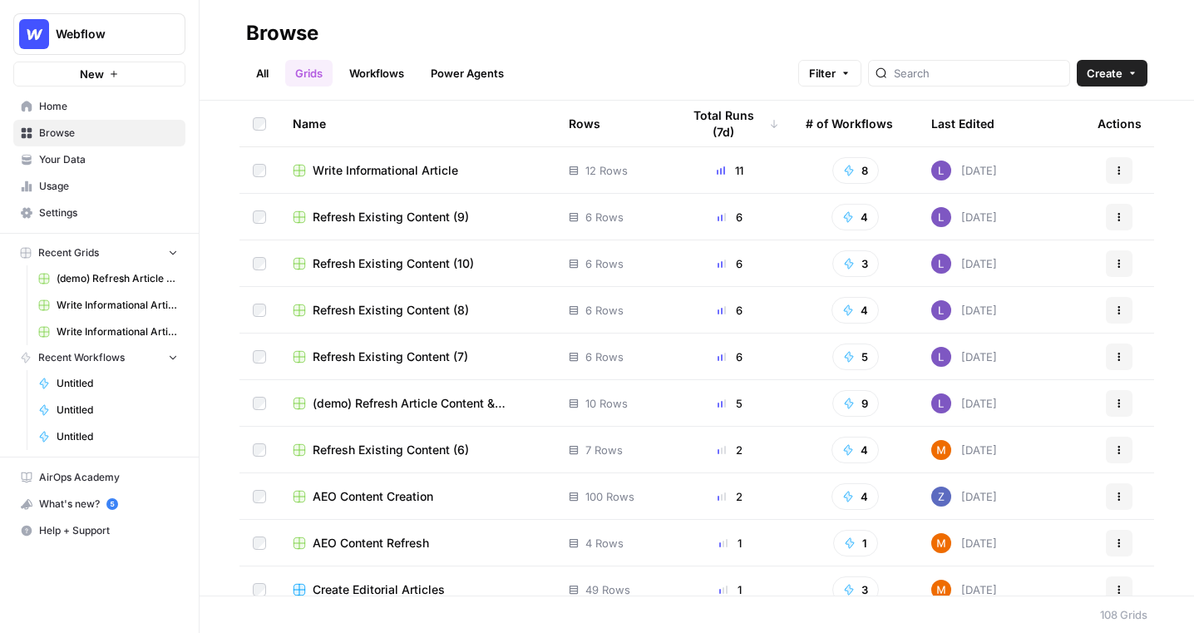
click at [1005, 75] on span "Create" at bounding box center [1105, 73] width 36 height 17
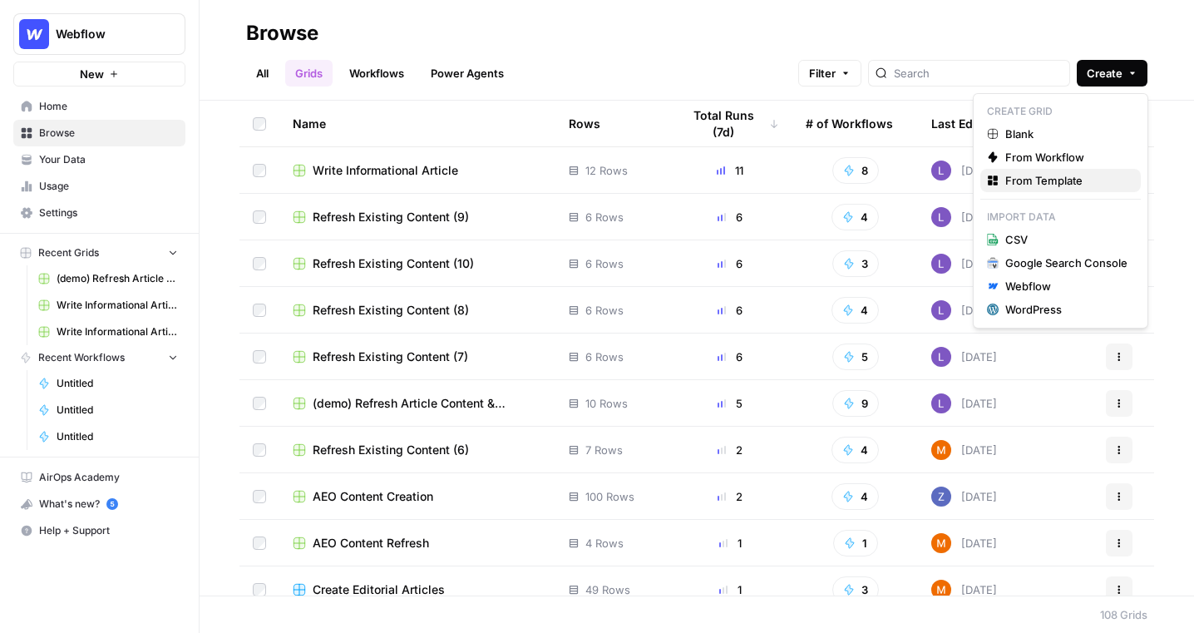
click at [1005, 182] on span "From Template" at bounding box center [1066, 180] width 122 height 17
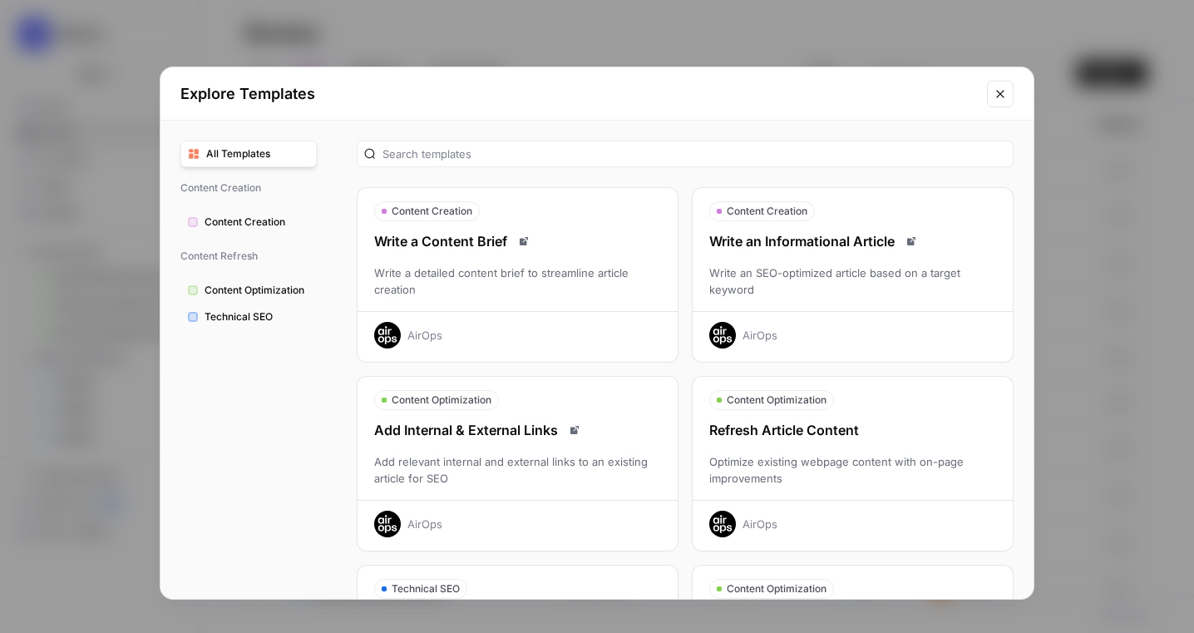
scroll to position [91, 0]
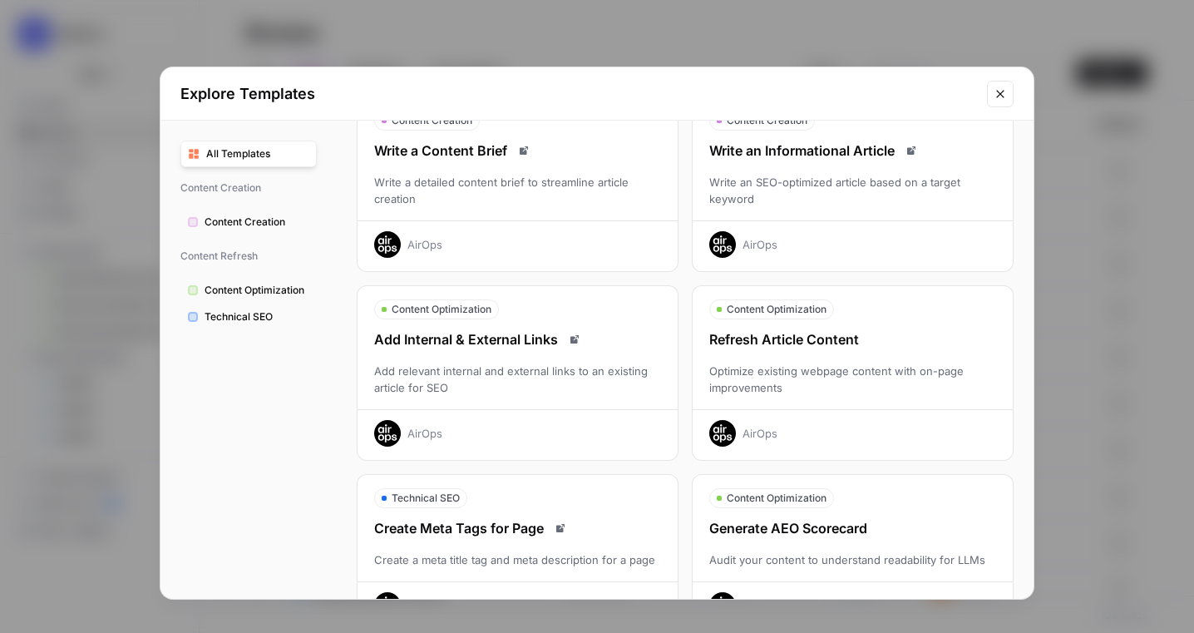
click at [855, 205] on div "Write an SEO-optimized article based on a target keyword" at bounding box center [853, 190] width 320 height 33
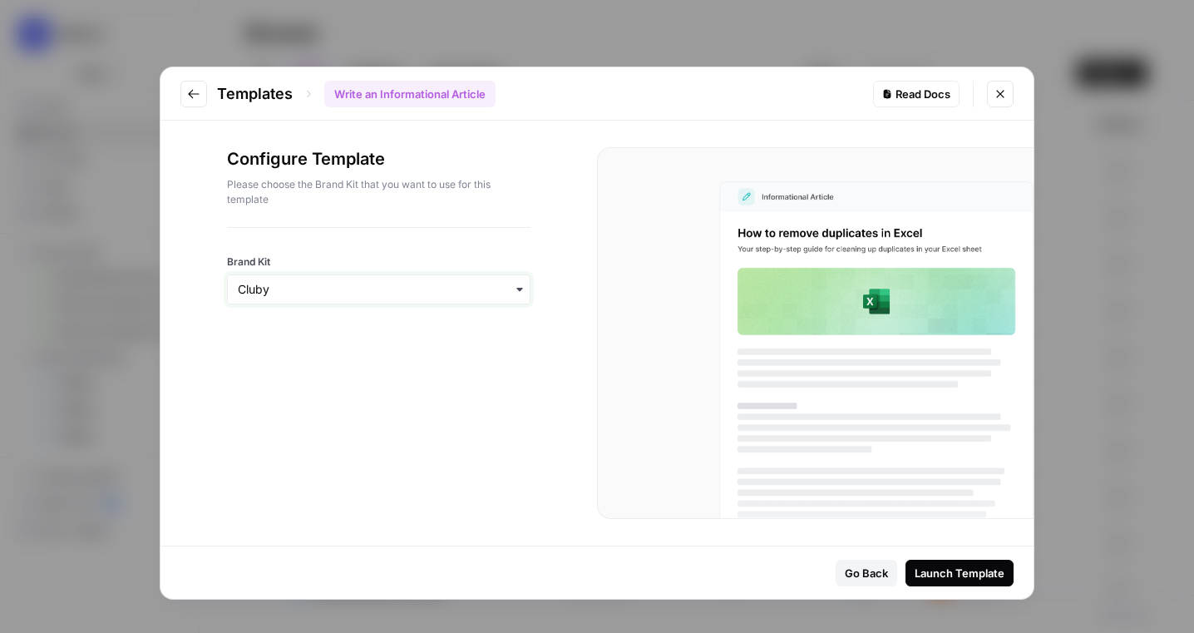
click at [404, 293] on input "Brand Kit" at bounding box center [379, 289] width 282 height 17
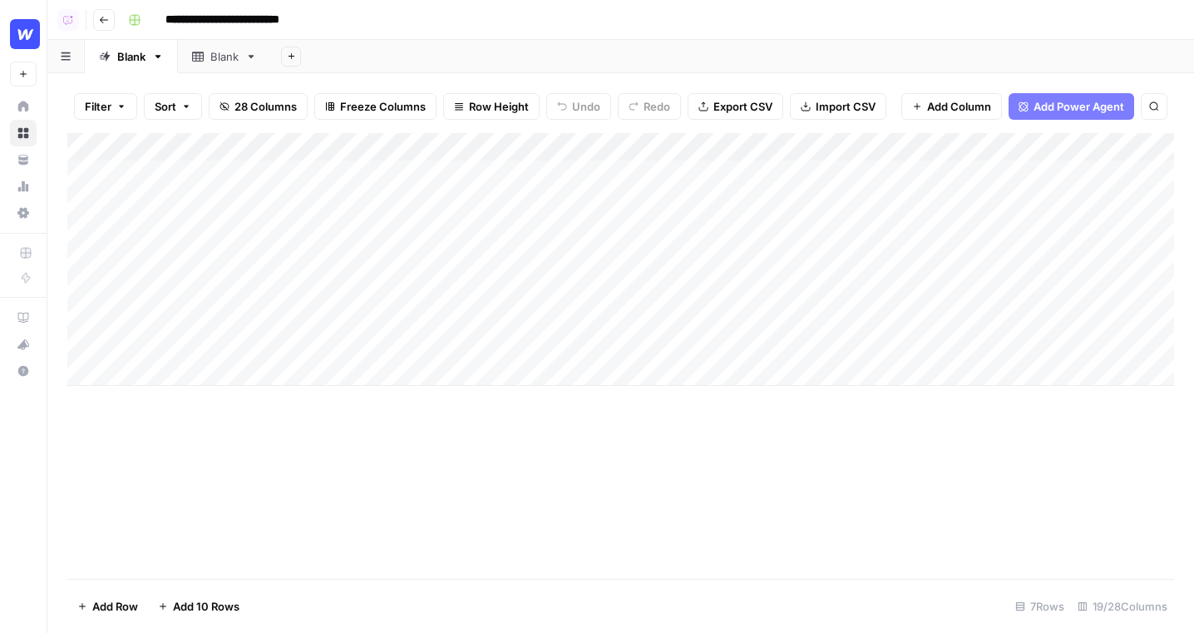
click at [96, 289] on div "Add Column" at bounding box center [620, 259] width 1107 height 253
click at [83, 294] on div "Add Column" at bounding box center [620, 259] width 1107 height 253
click at [83, 318] on div "Add Column" at bounding box center [620, 259] width 1107 height 253
click at [83, 339] on div "Add Column" at bounding box center [620, 259] width 1107 height 253
click at [128, 598] on span "Delete 3 Rows" at bounding box center [114, 606] width 74 height 17
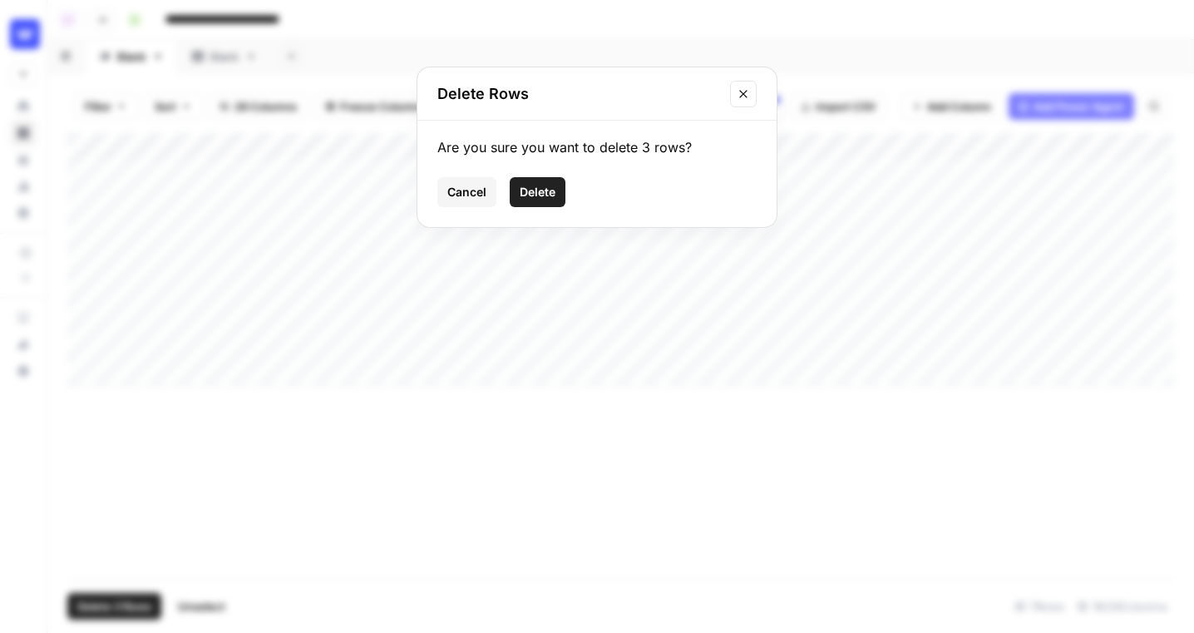
click at [533, 186] on span "Delete" at bounding box center [538, 192] width 36 height 17
